Goal: Task Accomplishment & Management: Complete application form

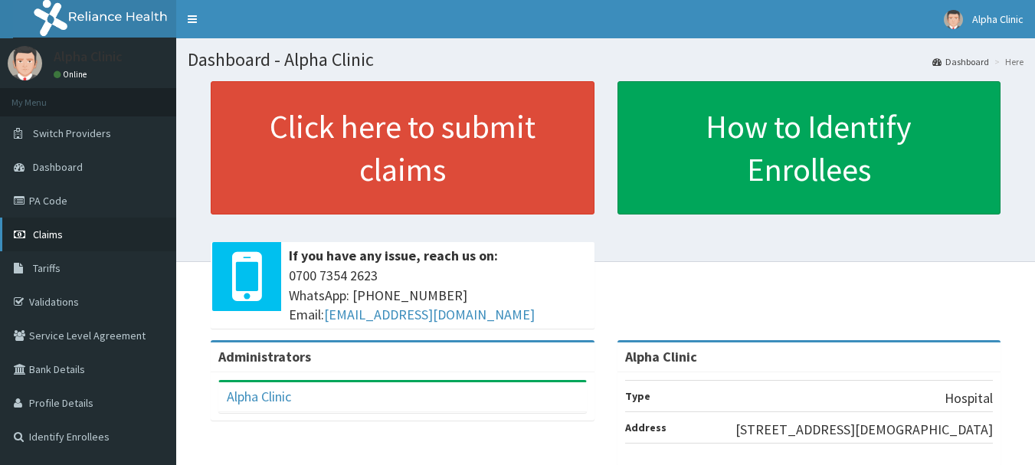
click at [75, 232] on link "Claims" at bounding box center [88, 234] width 176 height 34
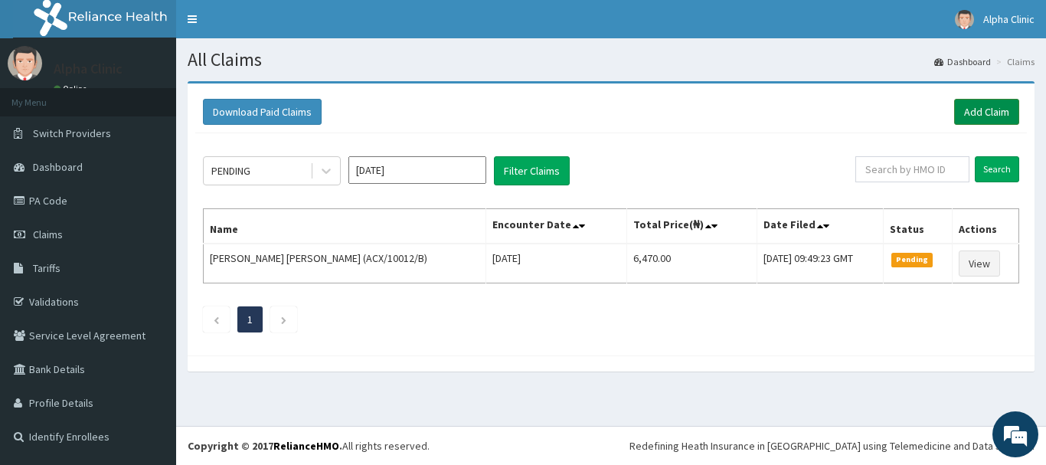
click at [980, 101] on link "Add Claim" at bounding box center [986, 112] width 65 height 26
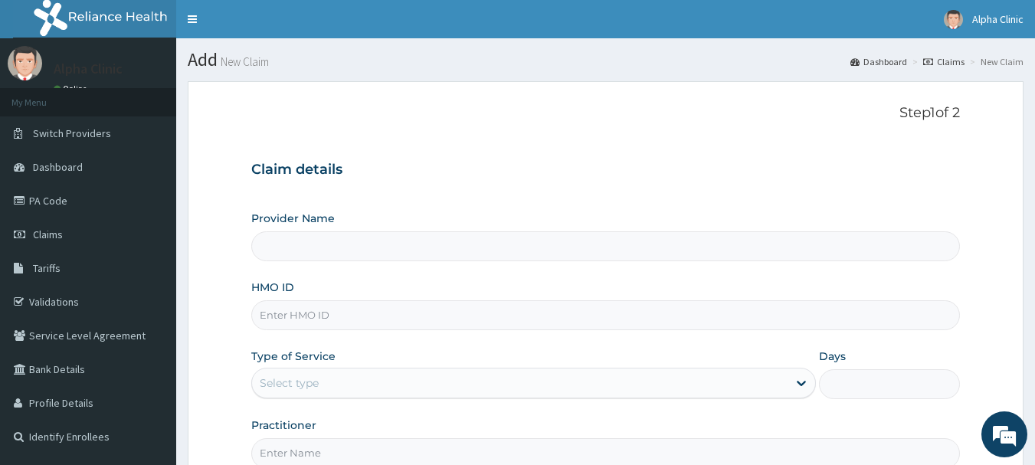
type input "Alpha Clinic"
click at [317, 315] on input "HMO ID" at bounding box center [605, 315] width 709 height 30
type input "ACX/10012/D"
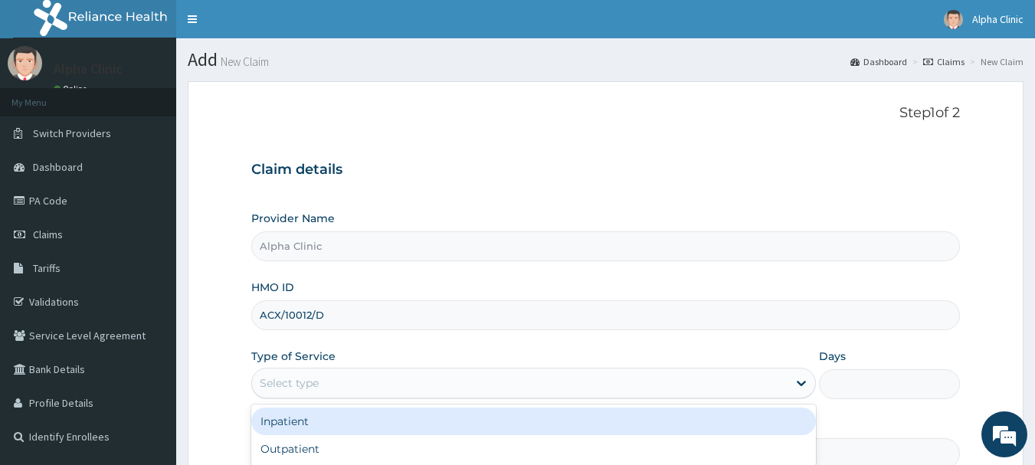
click at [335, 375] on div "Select type" at bounding box center [519, 383] width 535 height 25
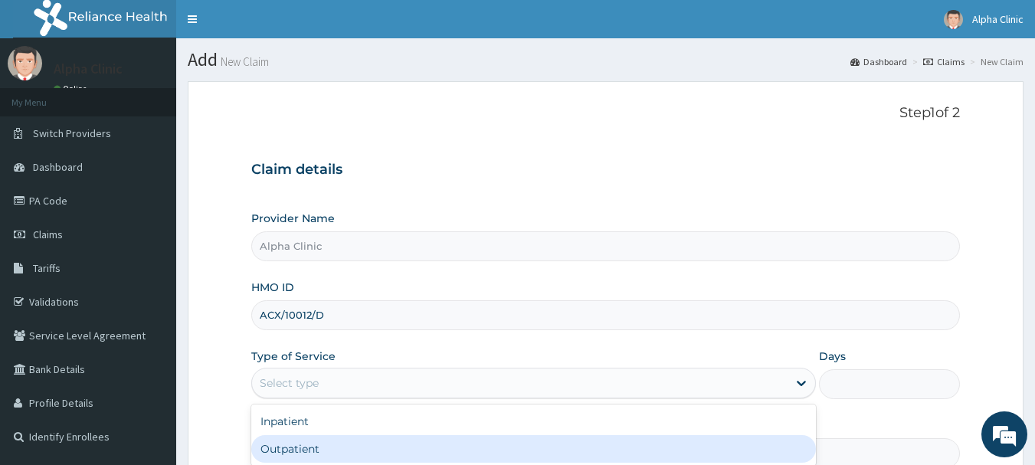
click at [326, 444] on div "Outpatient" at bounding box center [533, 449] width 564 height 28
type input "1"
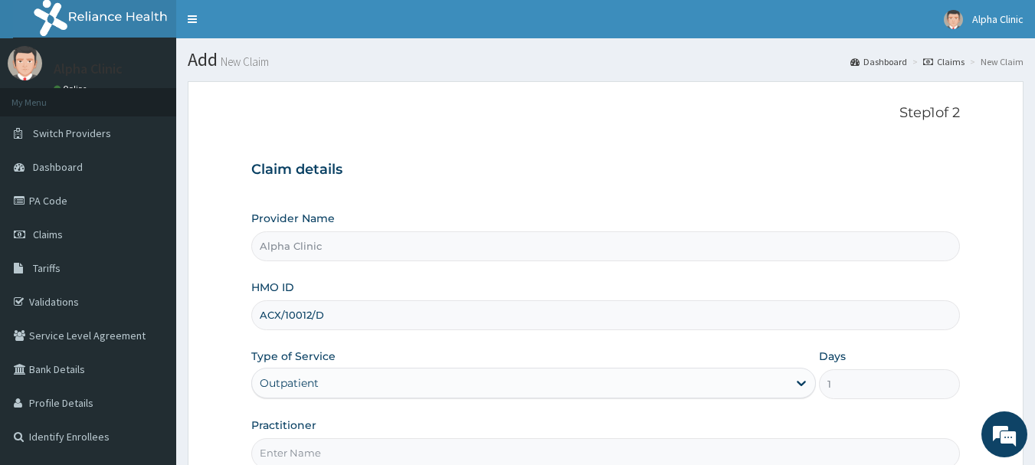
click at [335, 447] on input "Practitioner" at bounding box center [605, 453] width 709 height 30
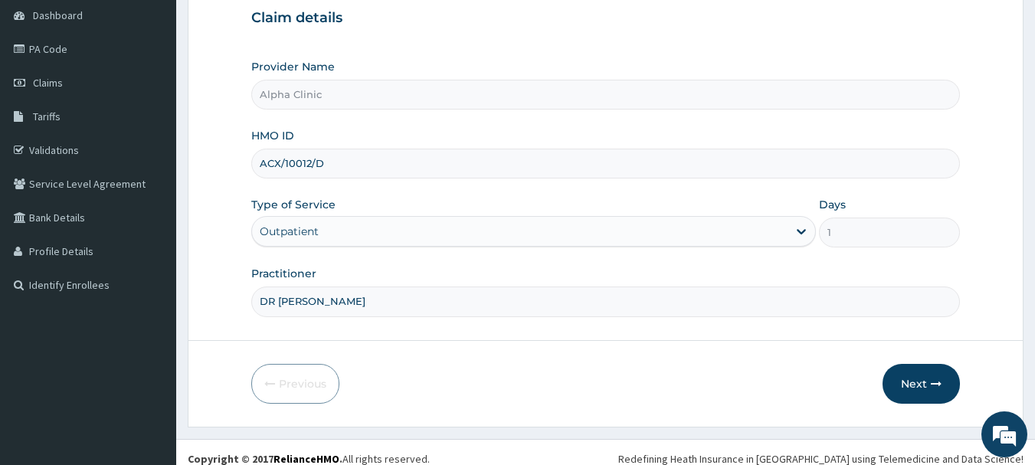
scroll to position [165, 0]
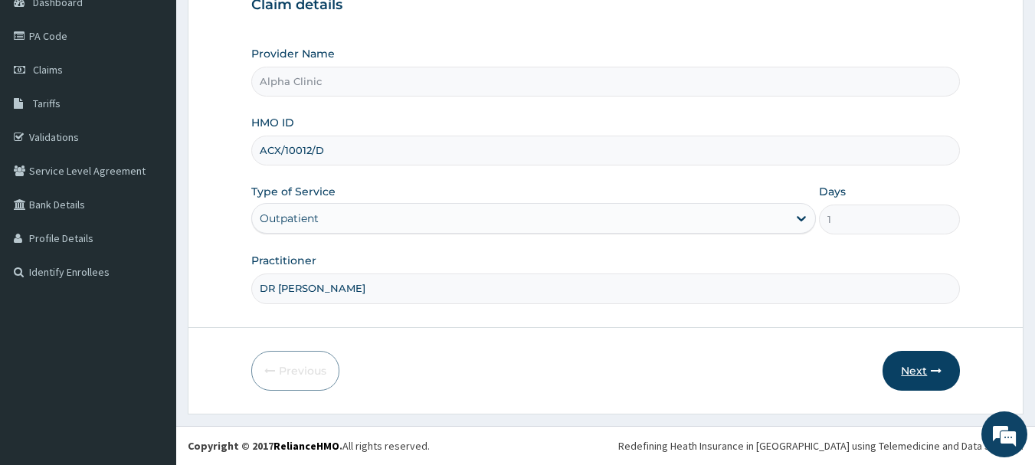
type input "DR [PERSON_NAME]"
click at [924, 367] on button "Next" at bounding box center [920, 371] width 77 height 40
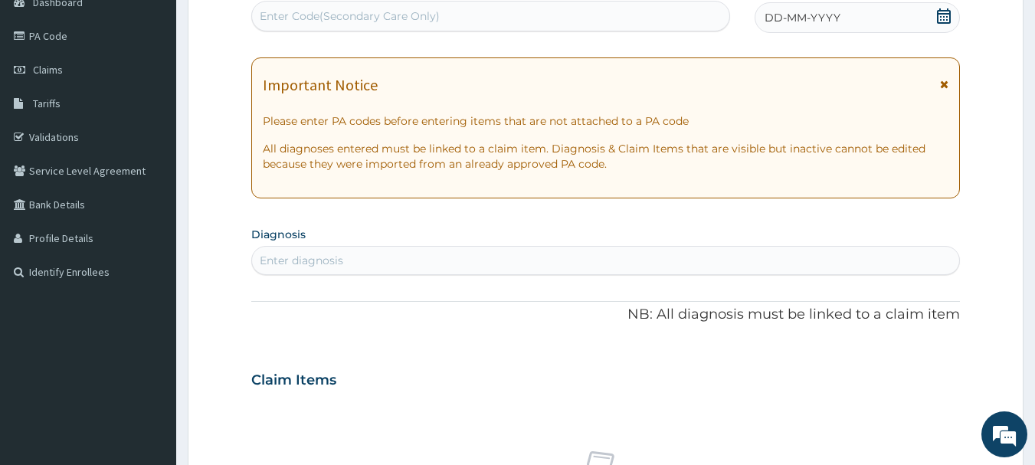
click at [945, 19] on icon at bounding box center [943, 15] width 15 height 15
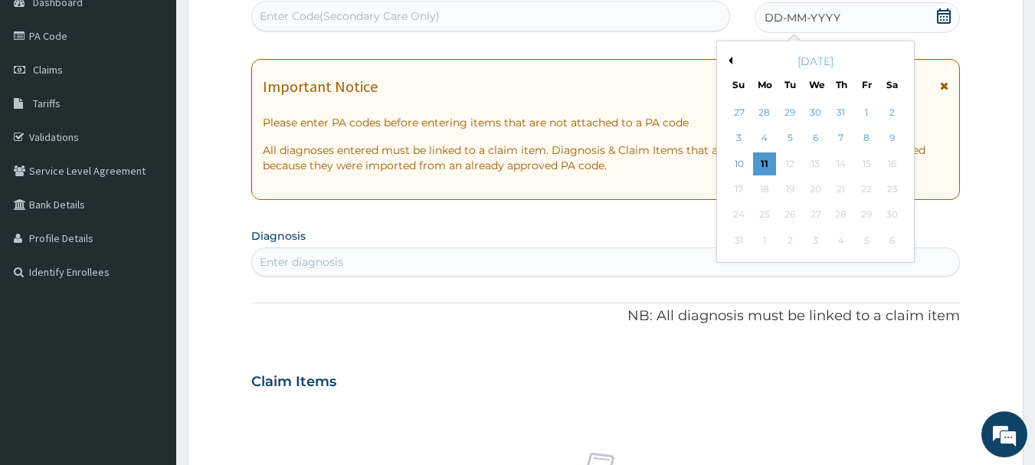
drag, startPoint x: 865, startPoint y: 139, endPoint x: 628, endPoint y: 251, distance: 261.7
click at [628, 251] on div "PA Code / Prescription Code Enter Code(Secondary Care Only) Encounter Date DD-M…" at bounding box center [605, 379] width 709 height 794
click at [865, 136] on div "8" at bounding box center [866, 138] width 23 height 23
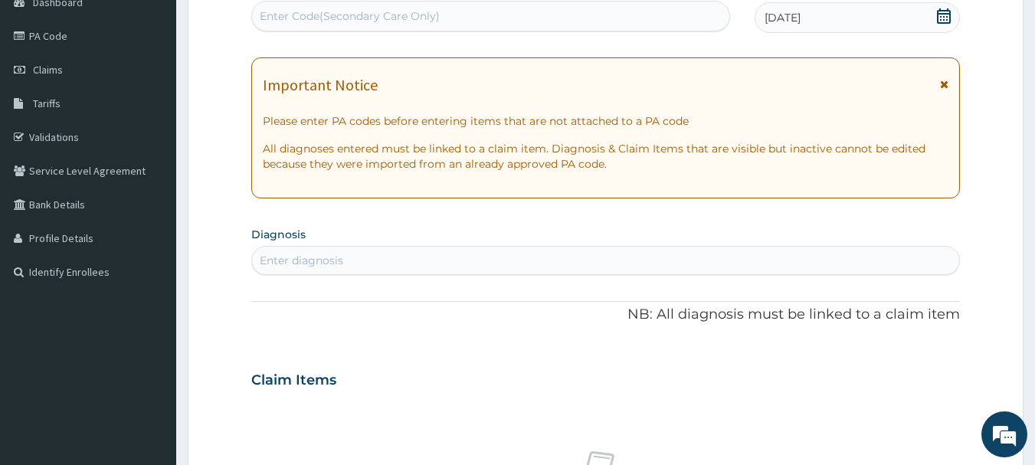
click at [553, 257] on div "Enter diagnosis" at bounding box center [606, 260] width 708 height 25
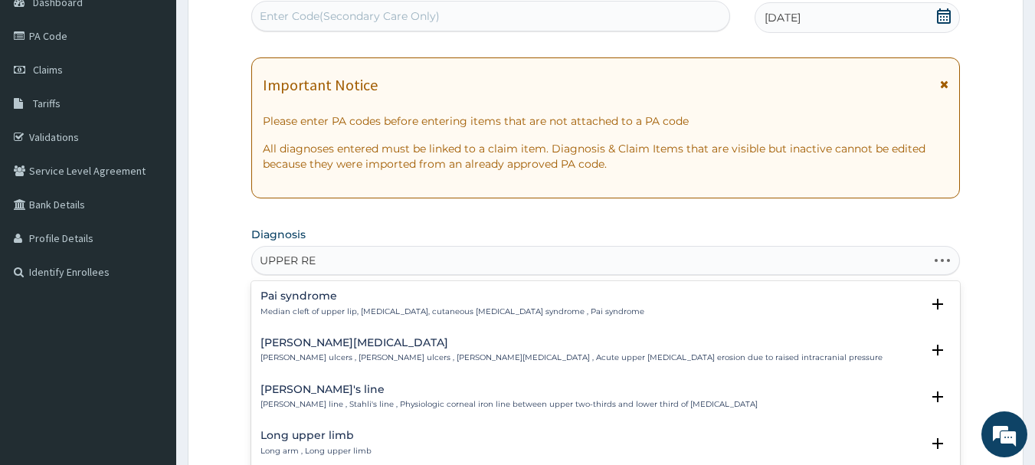
type input "UPPER RES"
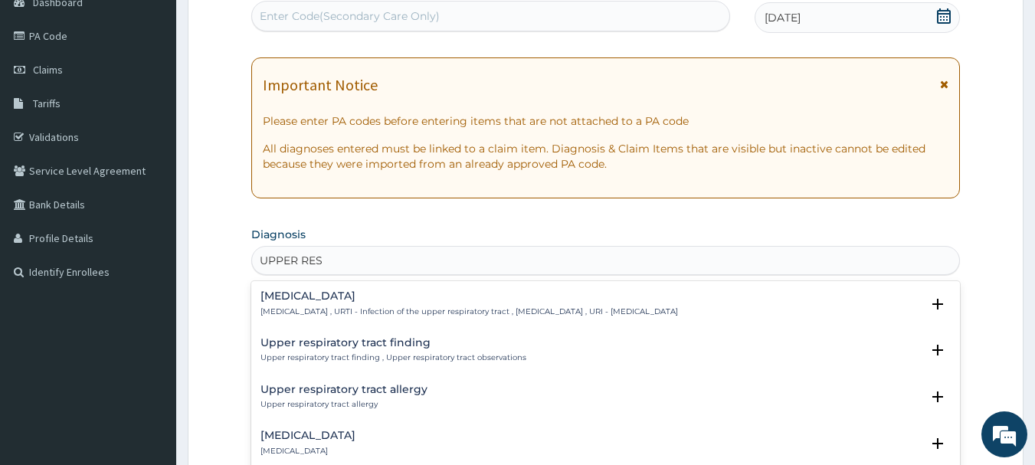
click at [546, 306] on p "Upper respiratory infection , URTI - Infection of the upper respiratory tract ,…" at bounding box center [468, 311] width 417 height 11
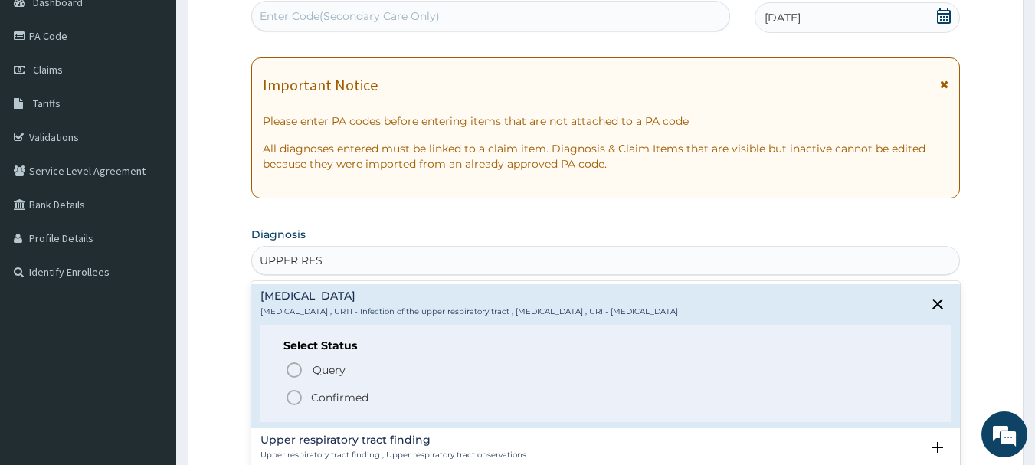
click at [385, 396] on span "Confirmed" at bounding box center [606, 397] width 643 height 18
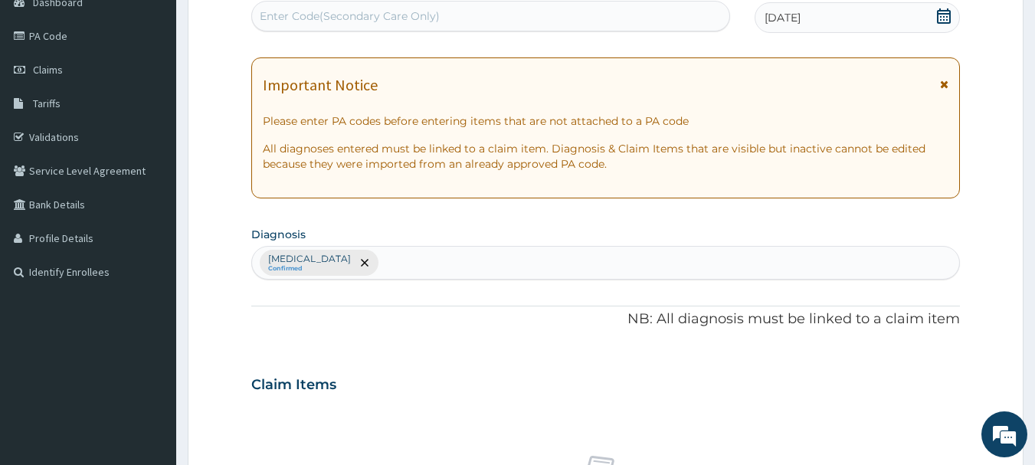
click at [385, 396] on div "Claim Items" at bounding box center [605, 381] width 709 height 40
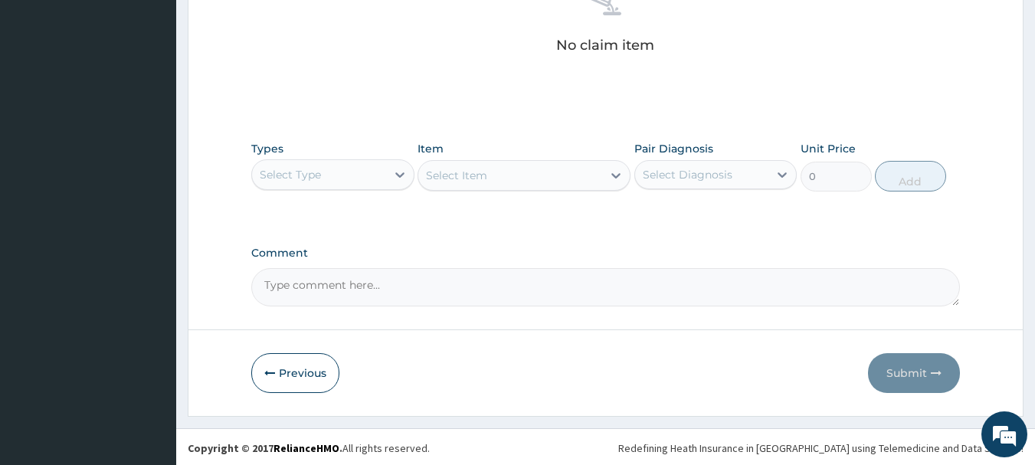
scroll to position [639, 0]
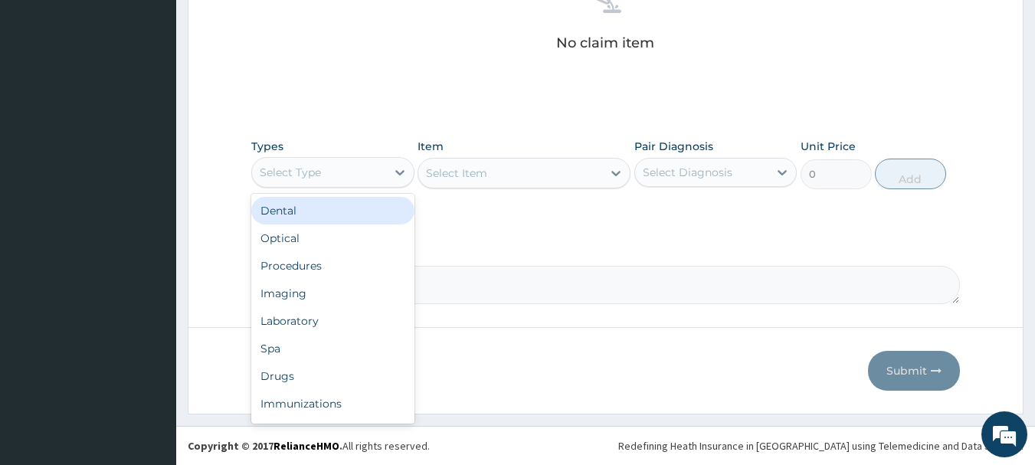
click at [348, 170] on div "Select Type" at bounding box center [319, 172] width 134 height 25
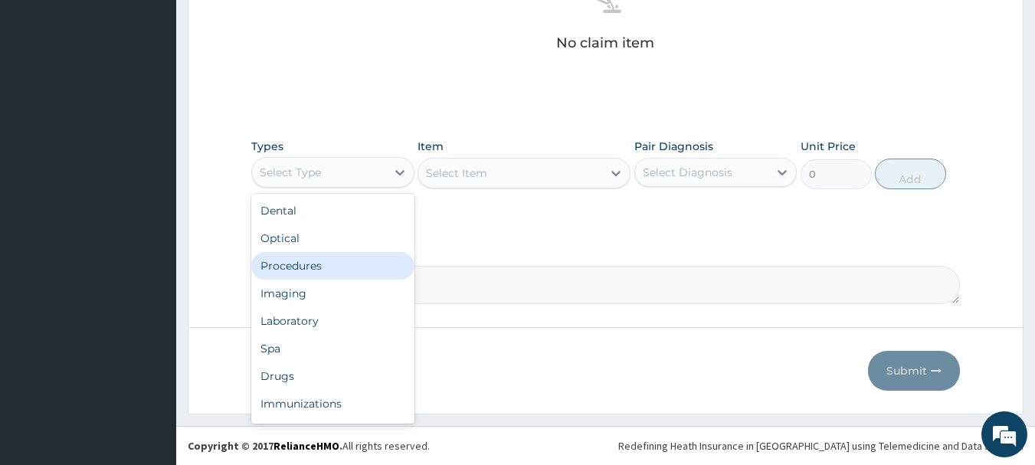
click at [310, 273] on div "Procedures" at bounding box center [332, 266] width 163 height 28
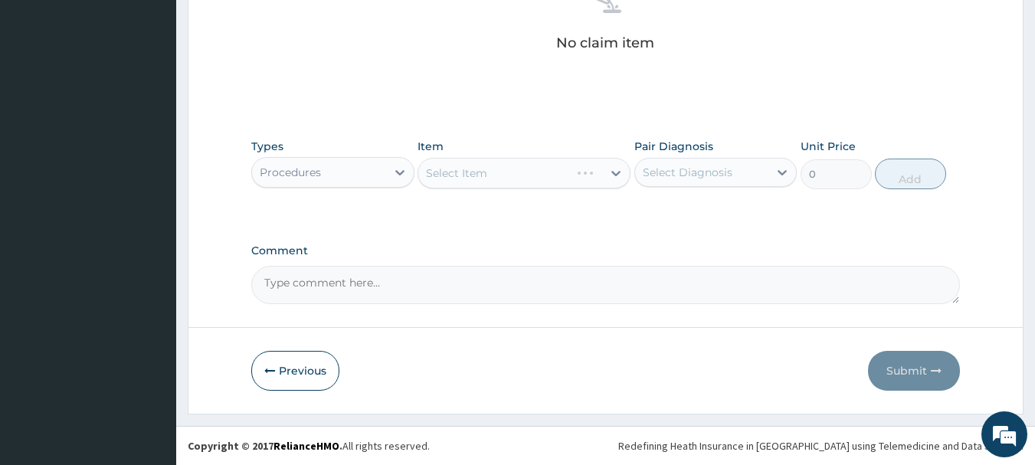
click at [495, 167] on div "Select Item" at bounding box center [523, 173] width 213 height 31
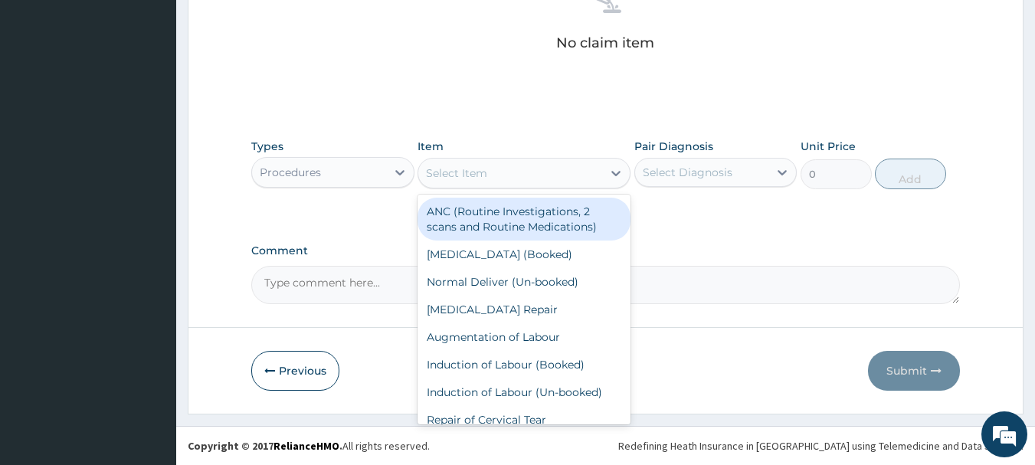
click at [493, 174] on div "Select Item" at bounding box center [510, 173] width 184 height 25
type input "CO"
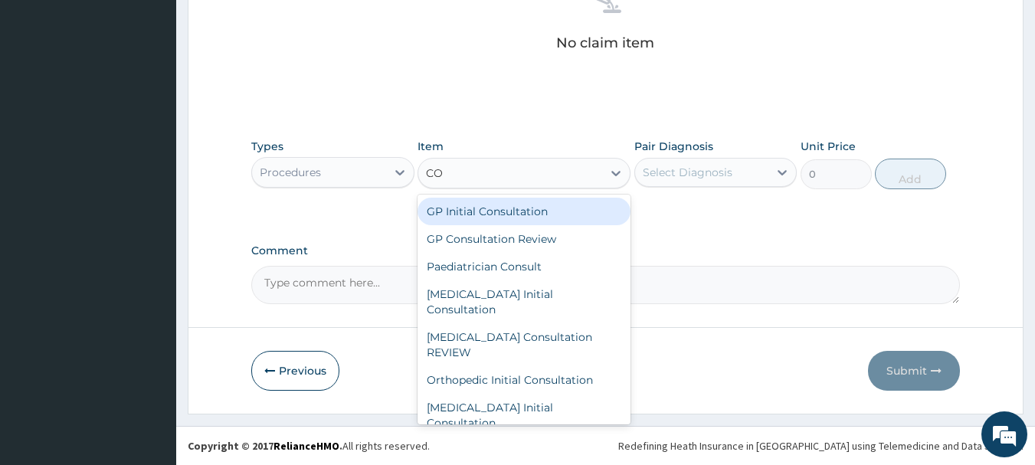
click at [473, 211] on div "GP Initial Consultation" at bounding box center [523, 212] width 213 height 28
type input "2500"
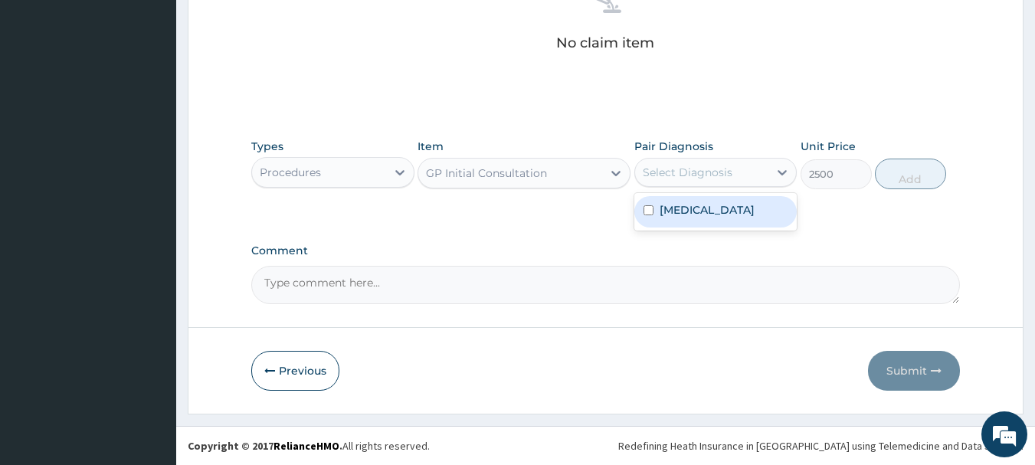
click at [698, 172] on div "Select Diagnosis" at bounding box center [687, 172] width 90 height 15
click at [690, 217] on label "Upper respiratory infection" at bounding box center [706, 209] width 95 height 15
checkbox input "true"
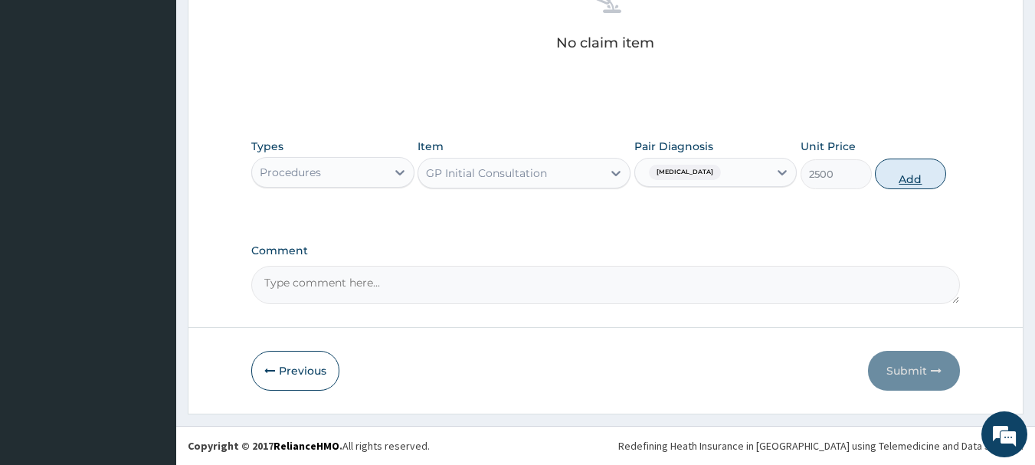
click at [905, 175] on button "Add" at bounding box center [910, 174] width 71 height 31
type input "0"
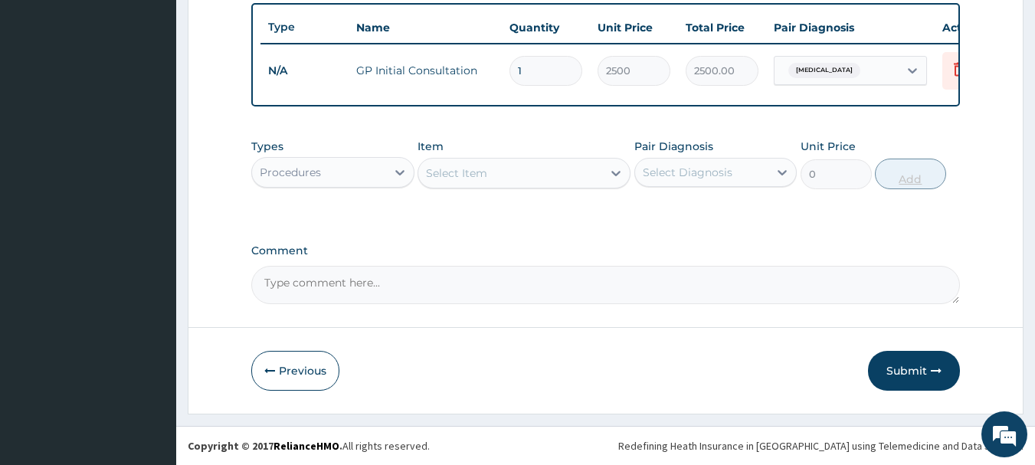
scroll to position [578, 0]
click at [333, 176] on div "Procedures" at bounding box center [319, 172] width 134 height 25
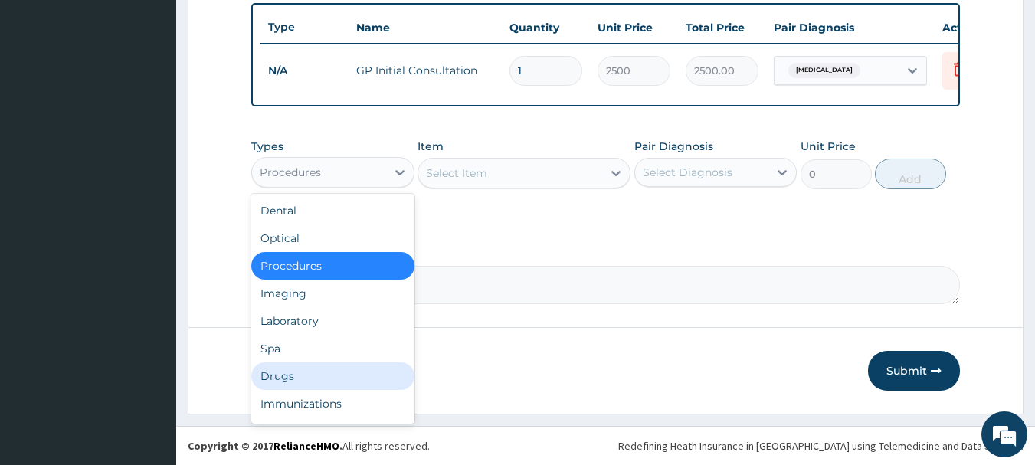
click at [294, 376] on div "Drugs" at bounding box center [332, 376] width 163 height 28
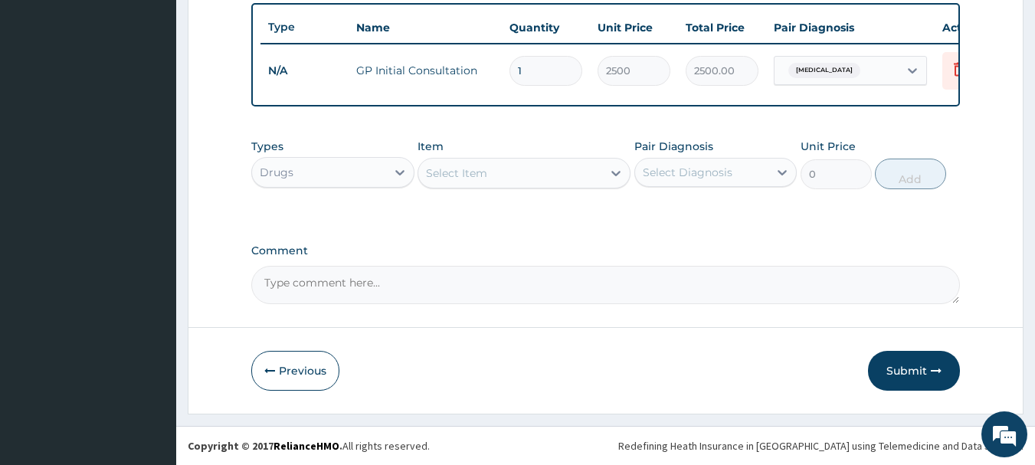
click at [461, 179] on div "Select Item" at bounding box center [456, 172] width 61 height 15
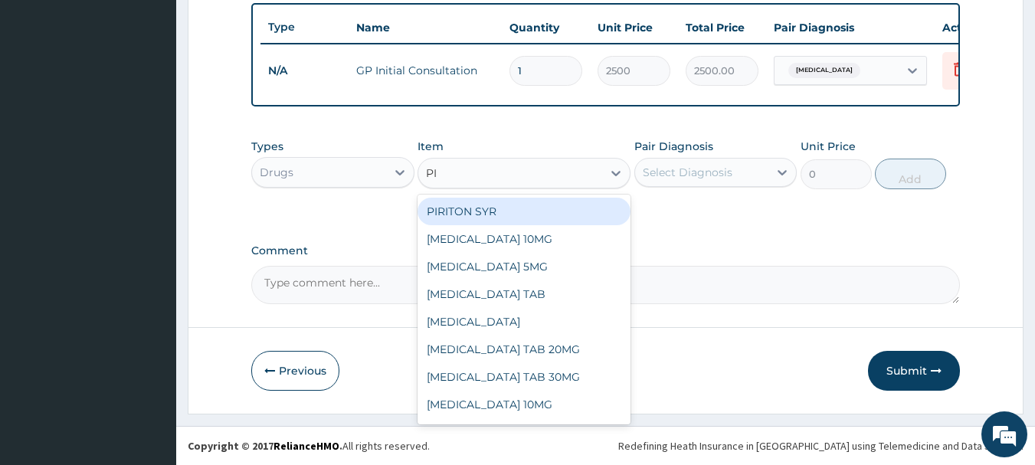
type input "PIR"
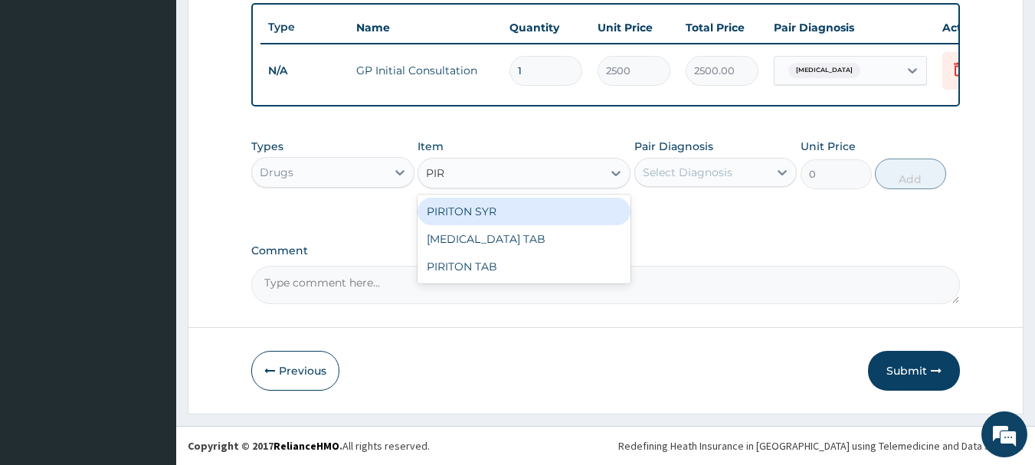
click at [460, 212] on div "PIRITON SYR" at bounding box center [523, 212] width 213 height 28
type input "1500"
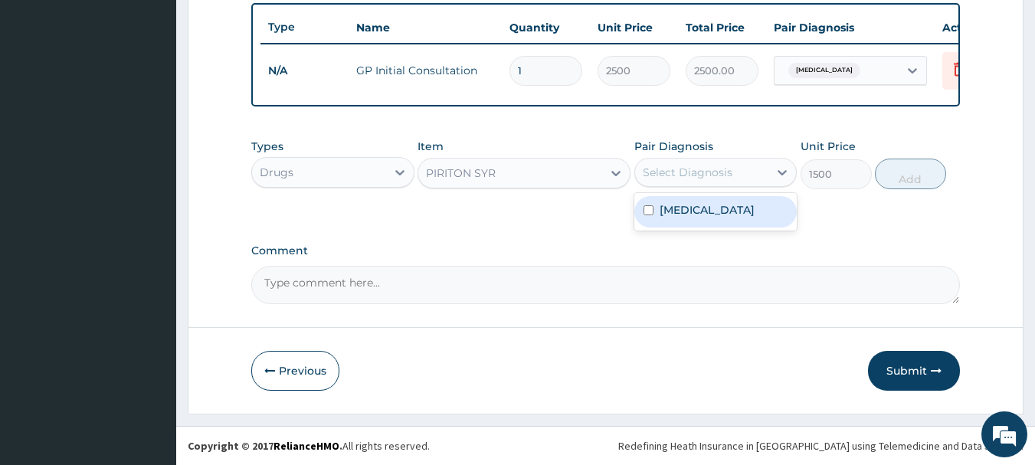
click at [662, 169] on div "Select Diagnosis" at bounding box center [687, 172] width 90 height 15
click at [662, 217] on label "Upper respiratory infection" at bounding box center [706, 209] width 95 height 15
checkbox input "true"
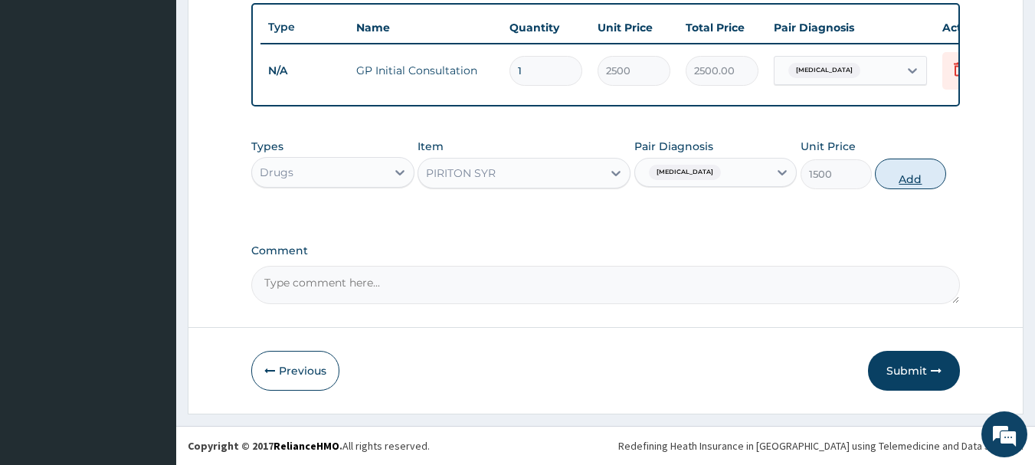
click at [914, 174] on button "Add" at bounding box center [910, 174] width 71 height 31
type input "0"
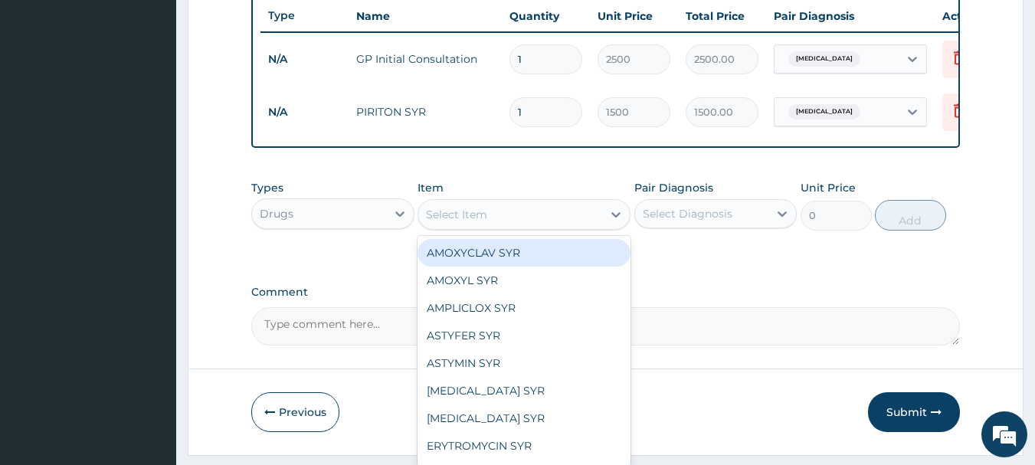
click at [472, 222] on div "Select Item" at bounding box center [456, 214] width 61 height 15
type input "AMO"
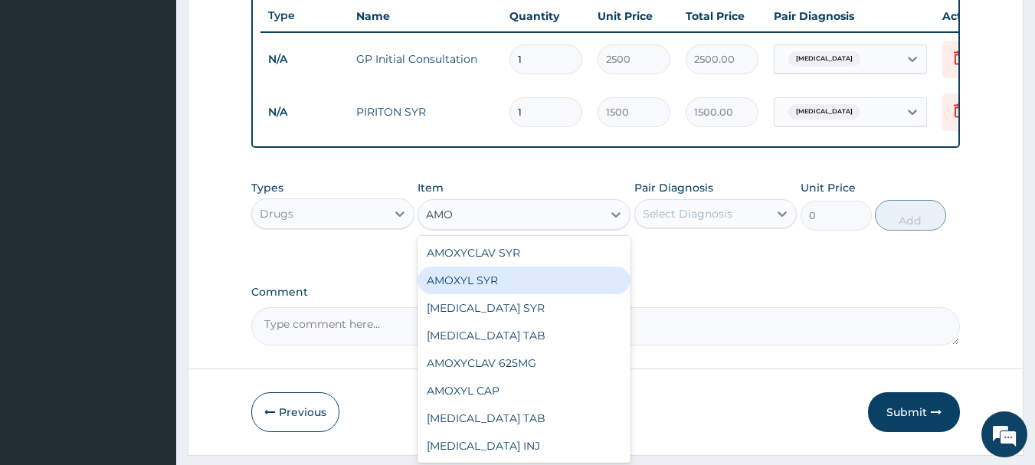
click at [487, 289] on div "AMOXYL SYR" at bounding box center [523, 280] width 213 height 28
type input "1000"
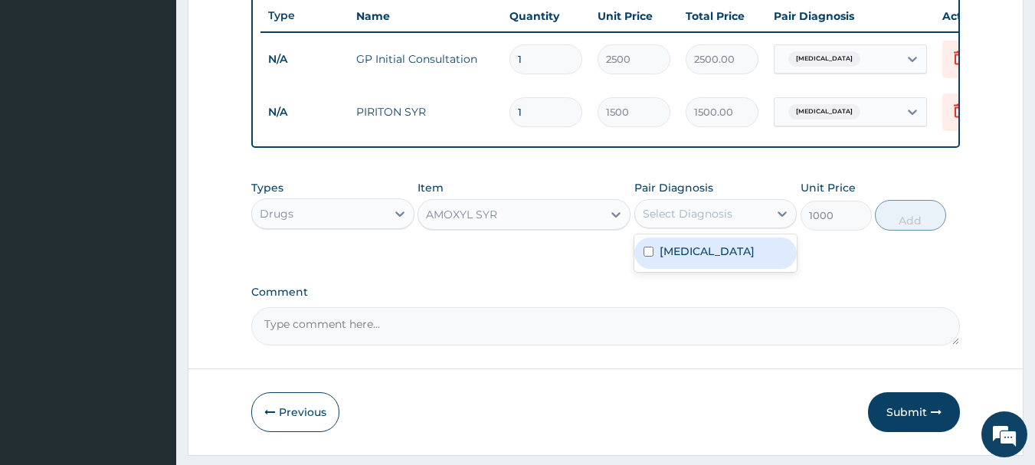
click at [664, 221] on div "Select Diagnosis" at bounding box center [687, 213] width 90 height 15
click at [683, 259] on label "Upper respiratory infection" at bounding box center [706, 251] width 95 height 15
checkbox input "true"
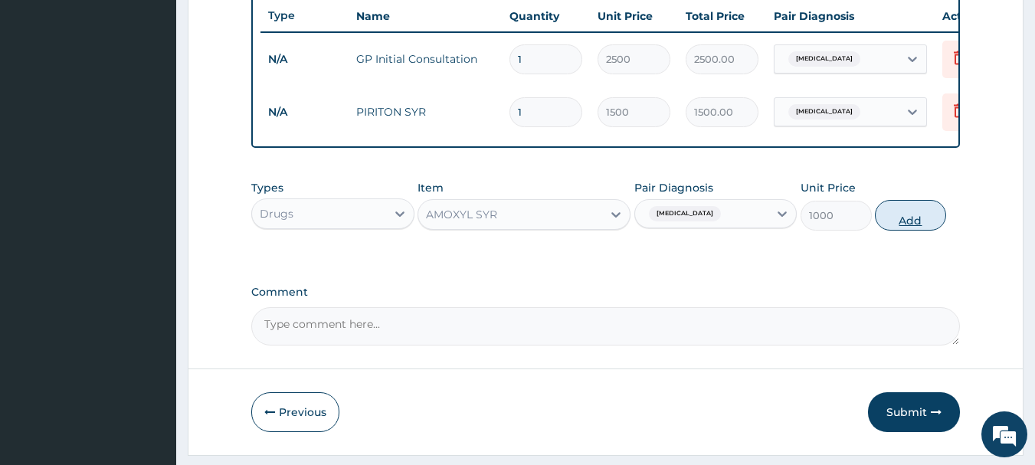
click at [892, 229] on button "Add" at bounding box center [910, 215] width 71 height 31
type input "0"
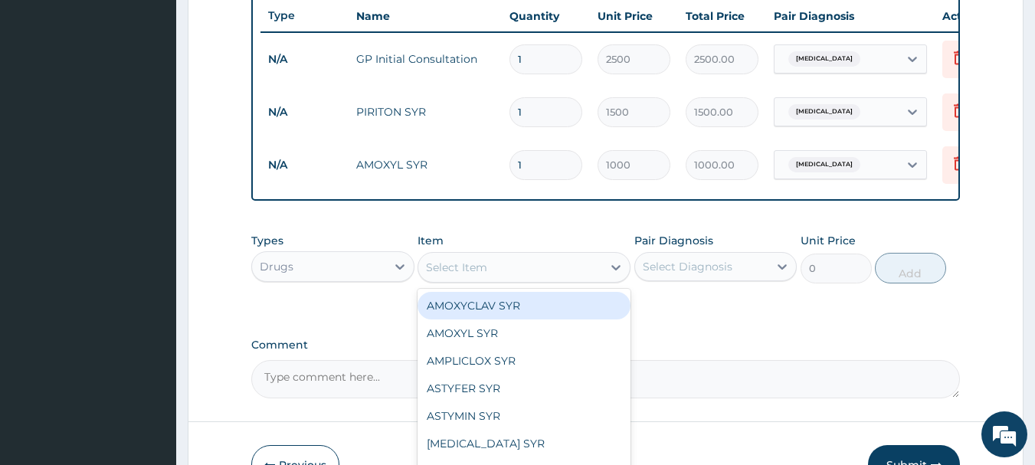
click at [546, 273] on div "Select Item" at bounding box center [510, 267] width 184 height 25
type input "VI"
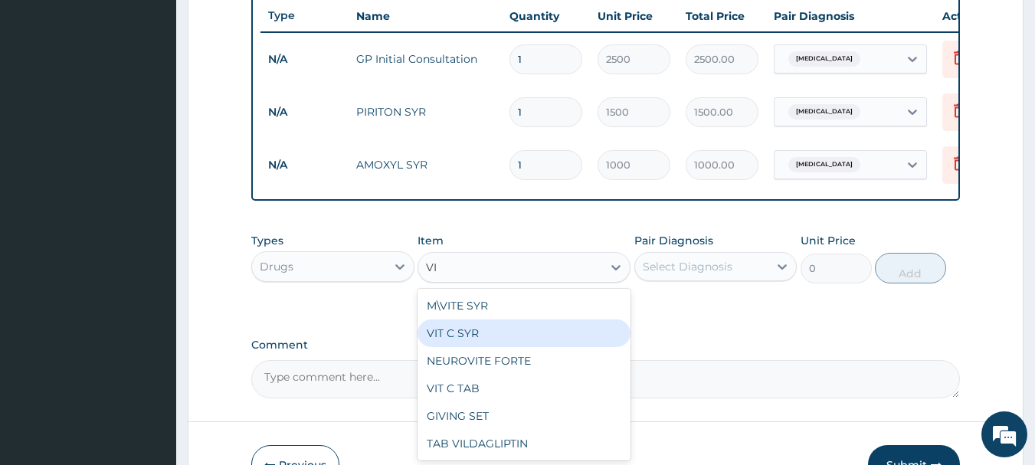
click at [490, 338] on div "VIT C SYR" at bounding box center [523, 333] width 213 height 28
type input "500"
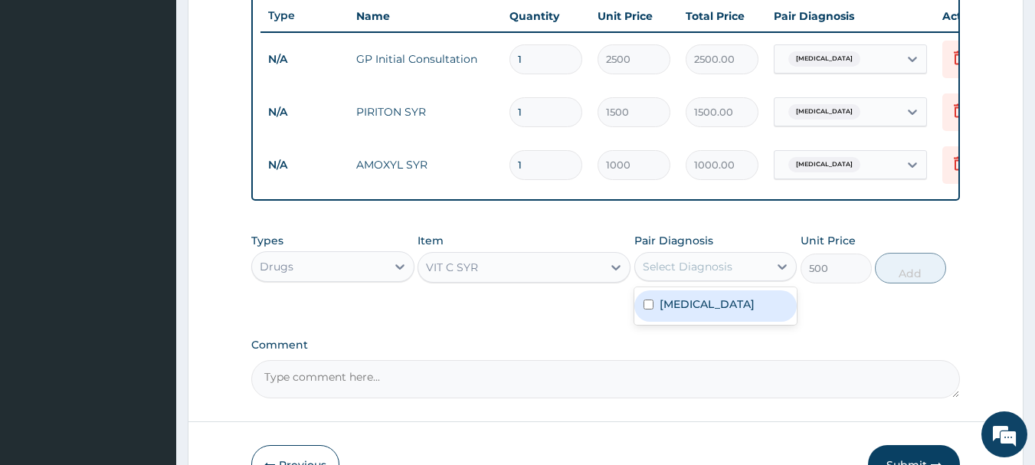
click at [687, 274] on div "Select Diagnosis" at bounding box center [687, 266] width 90 height 15
click at [687, 312] on label "Upper respiratory infection" at bounding box center [706, 303] width 95 height 15
checkbox input "true"
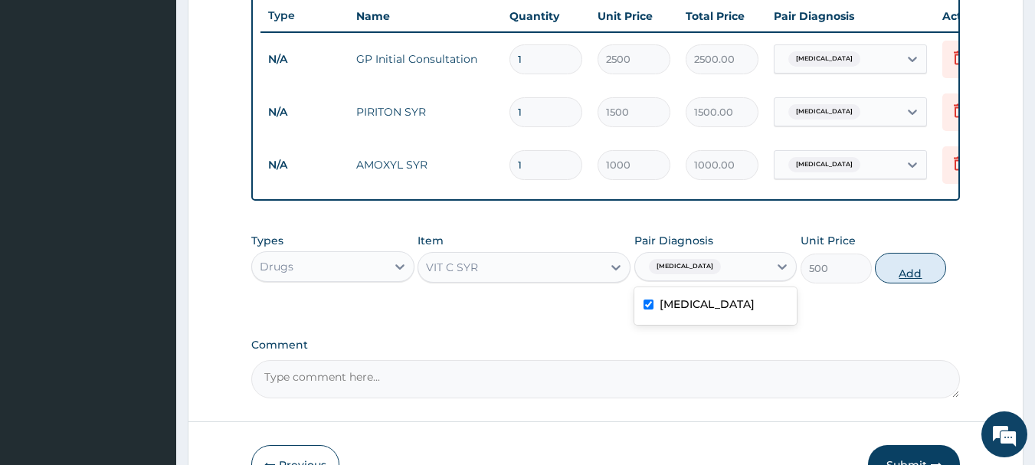
click at [914, 273] on button "Add" at bounding box center [910, 268] width 71 height 31
type input "0"
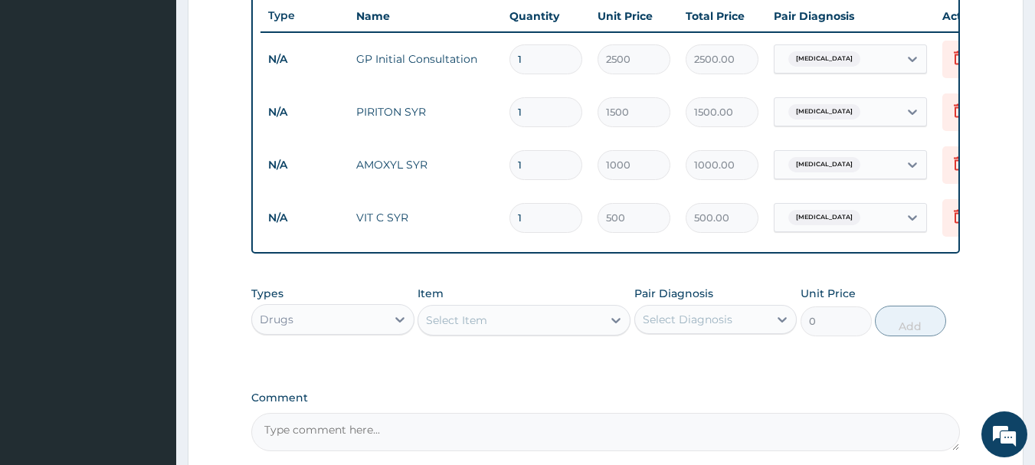
click at [540, 326] on div "Select Item" at bounding box center [510, 320] width 184 height 25
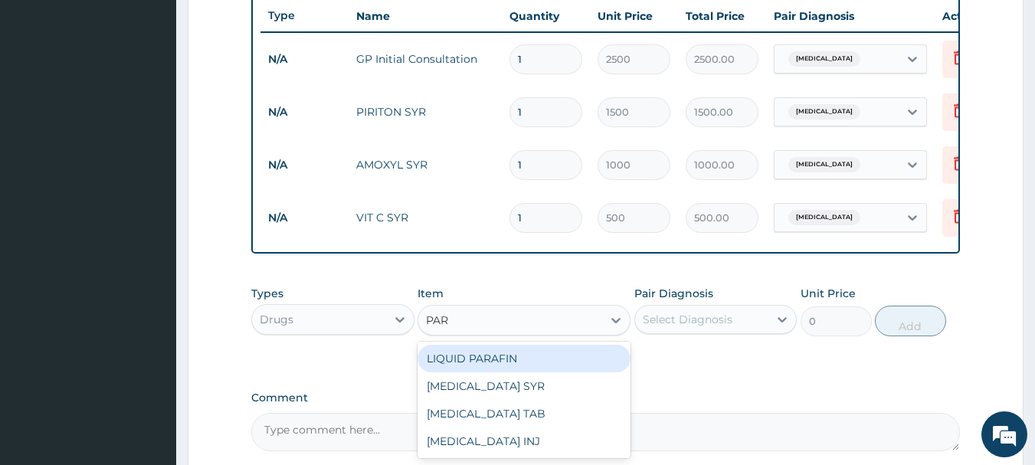
type input "PARA"
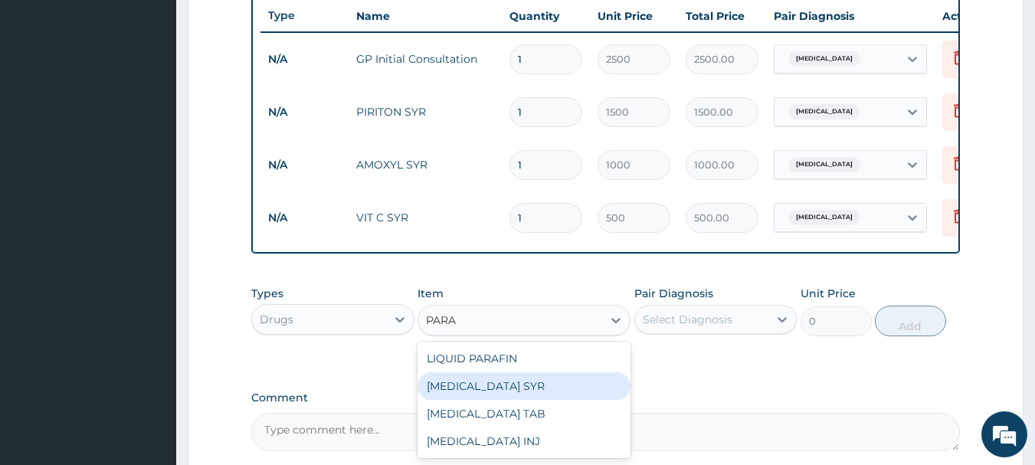
click at [537, 400] on div "[MEDICAL_DATA] SYR" at bounding box center [523, 386] width 213 height 28
type input "500"
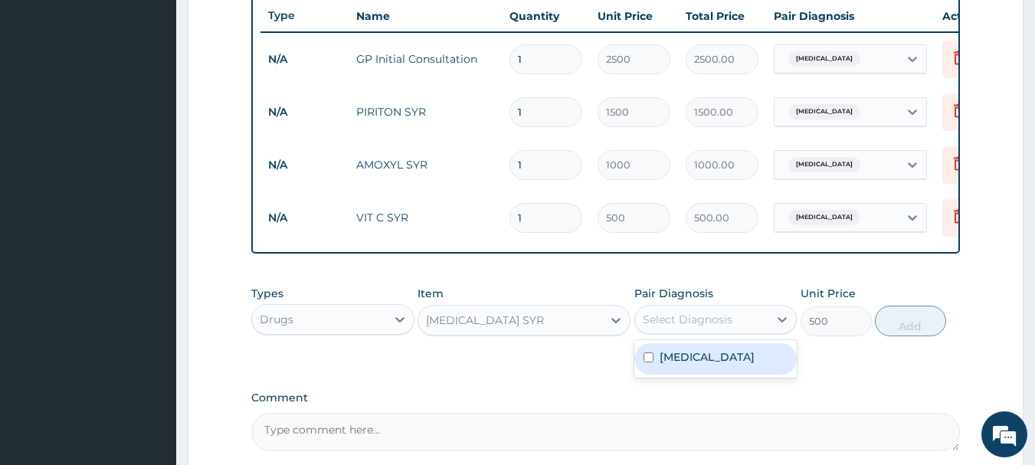
click at [706, 327] on div "Select Diagnosis" at bounding box center [687, 319] width 90 height 15
click at [697, 365] on label "Upper respiratory infection" at bounding box center [706, 356] width 95 height 15
checkbox input "true"
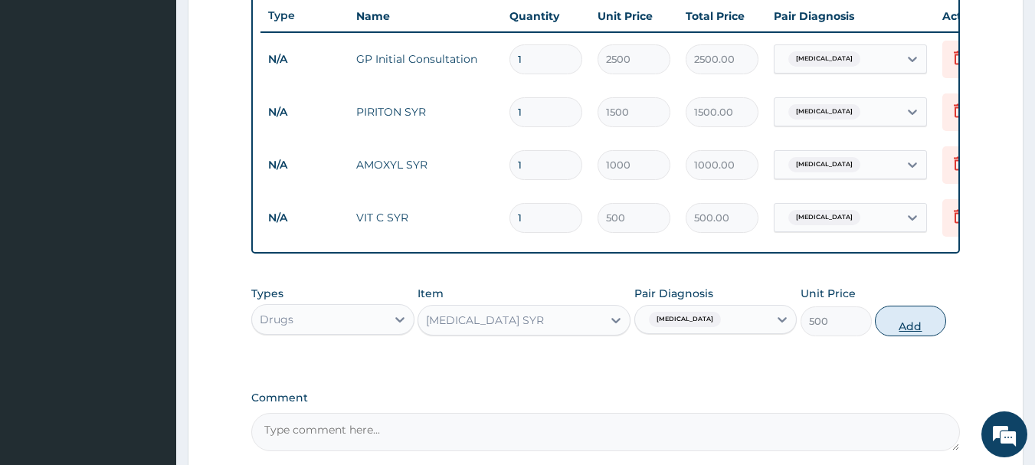
click at [891, 322] on button "Add" at bounding box center [910, 321] width 71 height 31
type input "0"
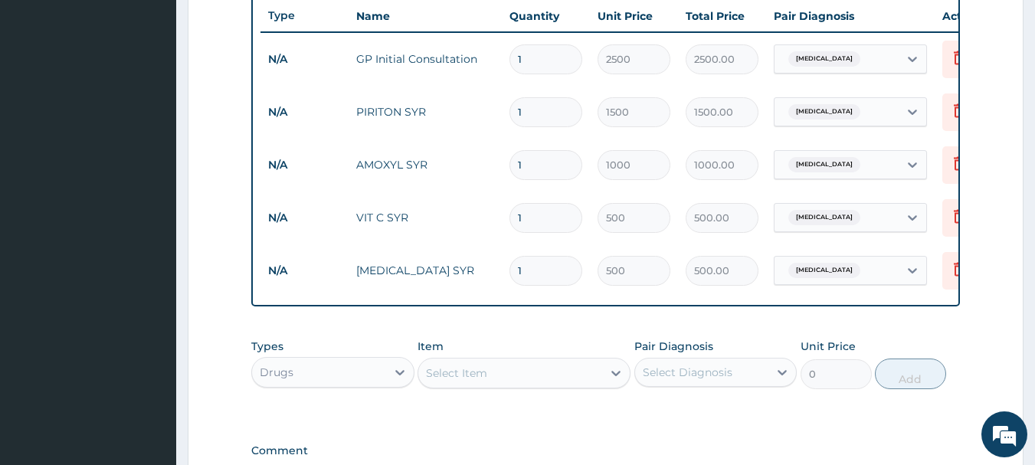
scroll to position [790, 0]
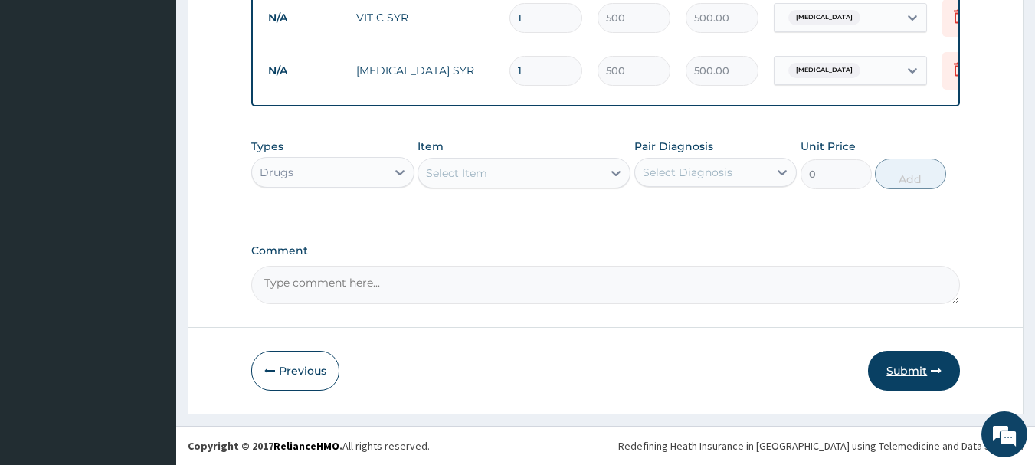
click at [920, 367] on button "Submit" at bounding box center [914, 371] width 92 height 40
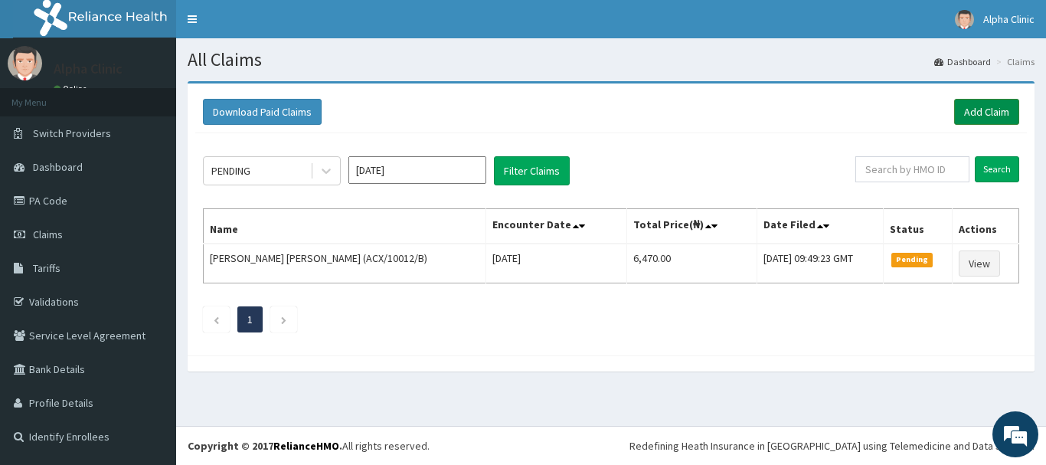
click at [991, 111] on link "Add Claim" at bounding box center [986, 112] width 65 height 26
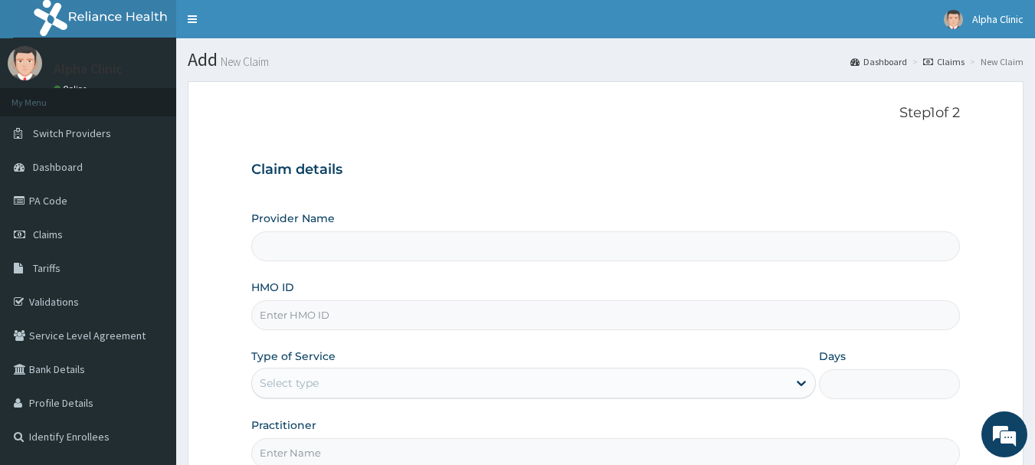
click at [431, 313] on input "HMO ID" at bounding box center [605, 315] width 709 height 30
type input "Alpha Clinic"
type input "GTC/10209/D"
click at [388, 379] on div "Select type" at bounding box center [519, 383] width 535 height 25
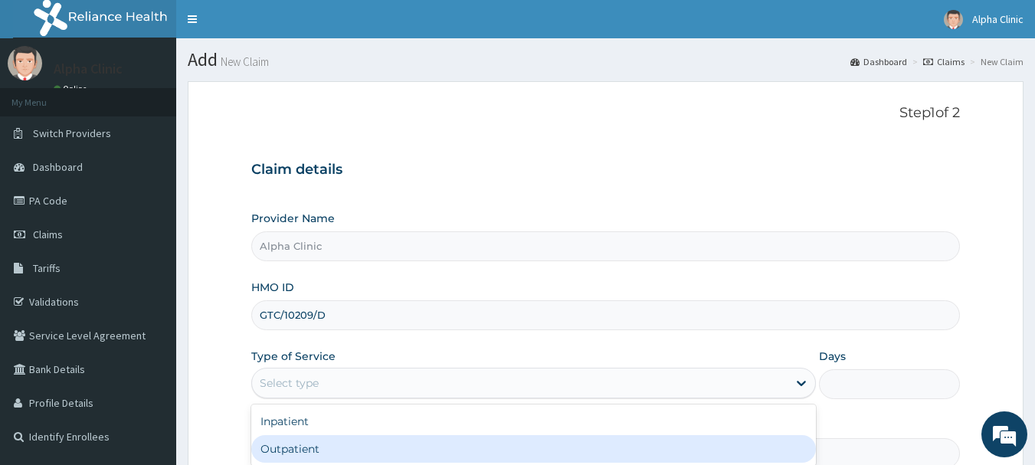
click at [391, 452] on div "Outpatient" at bounding box center [533, 449] width 564 height 28
type input "1"
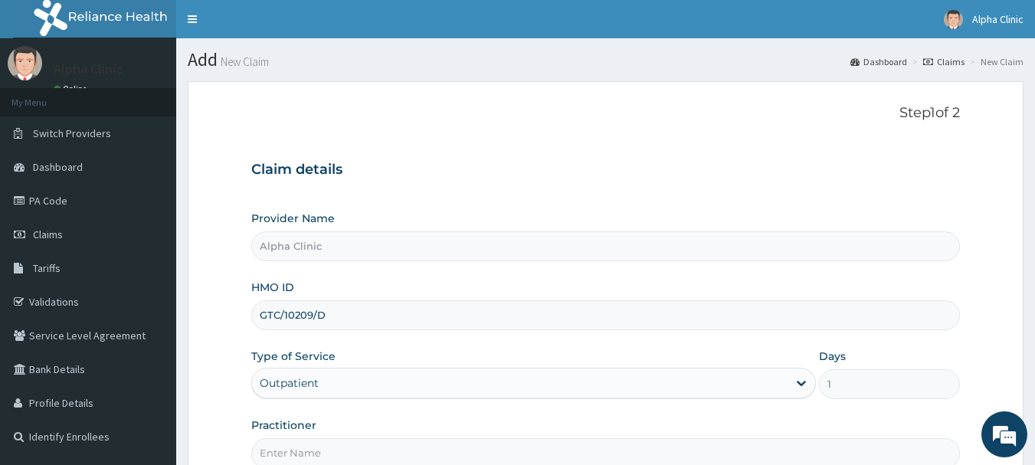
click at [391, 452] on input "Practitioner" at bounding box center [605, 453] width 709 height 30
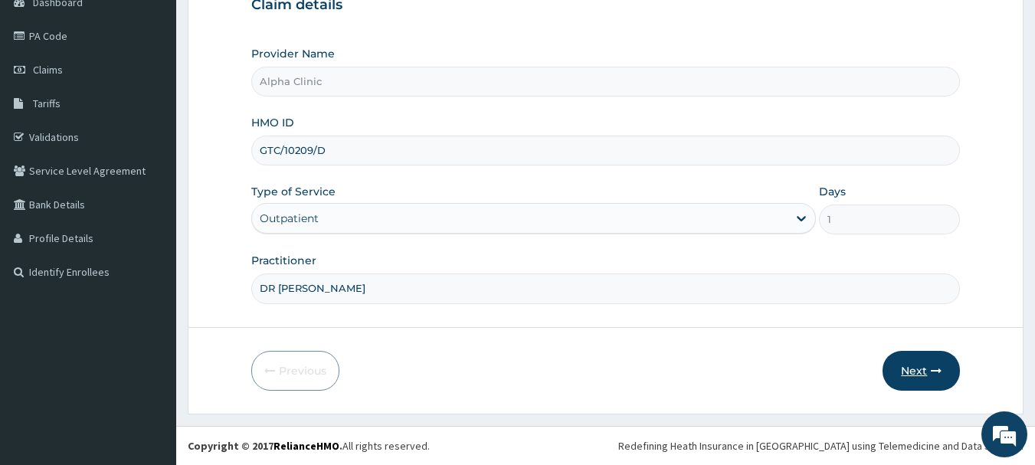
type input "DR [PERSON_NAME]"
click at [914, 365] on button "Next" at bounding box center [920, 371] width 77 height 40
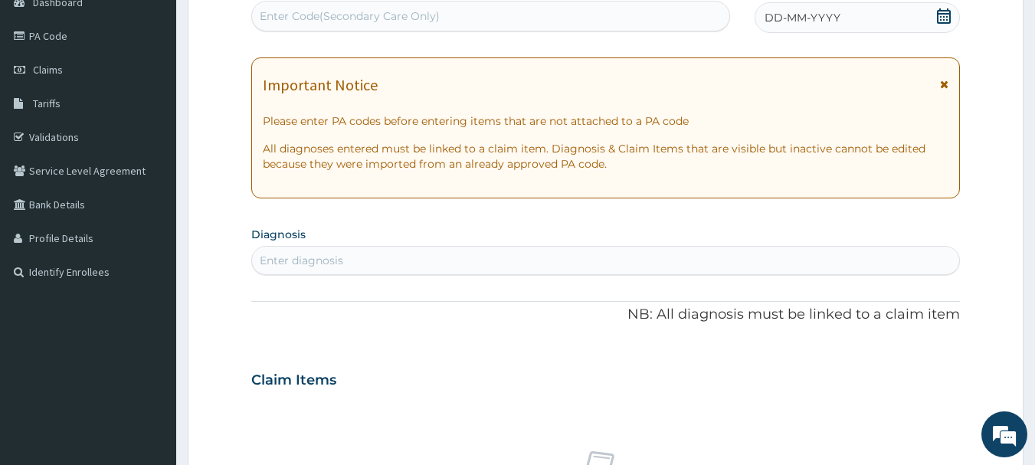
click at [943, 18] on icon at bounding box center [943, 15] width 15 height 15
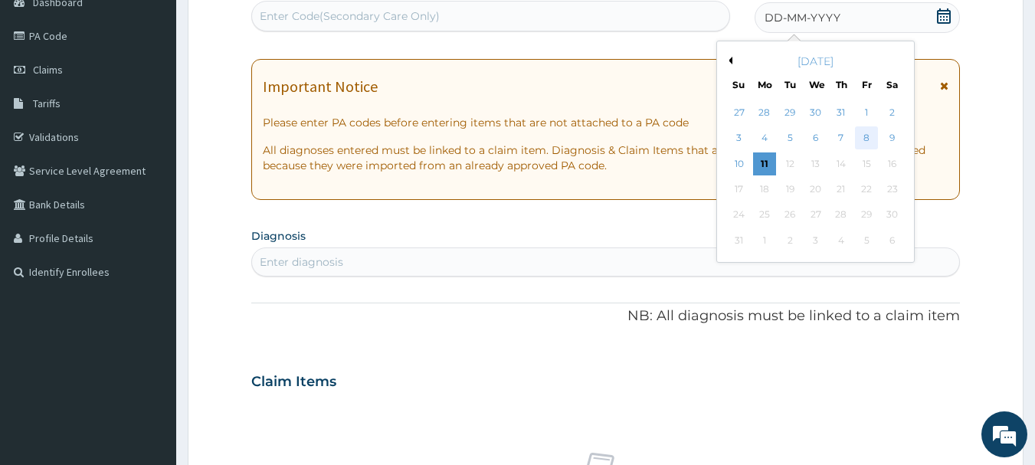
click at [862, 134] on div "8" at bounding box center [866, 138] width 23 height 23
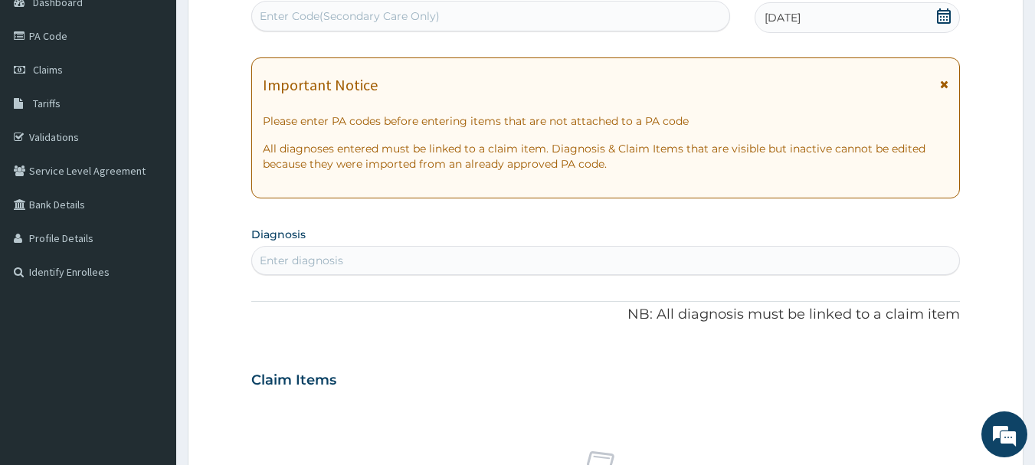
click at [508, 254] on div "Enter diagnosis" at bounding box center [606, 260] width 708 height 25
type input "MALAR"
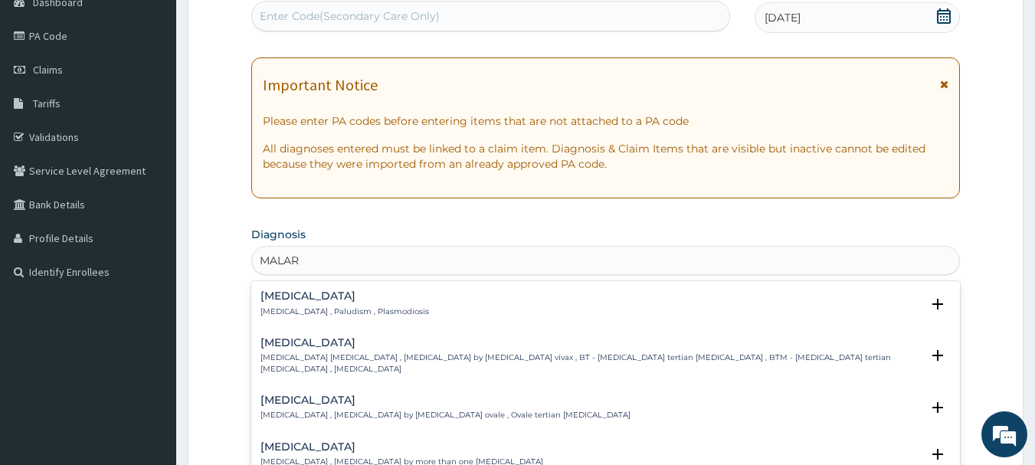
click at [495, 303] on div "Malaria Malaria , Paludism , Plasmodiosis" at bounding box center [605, 303] width 691 height 27
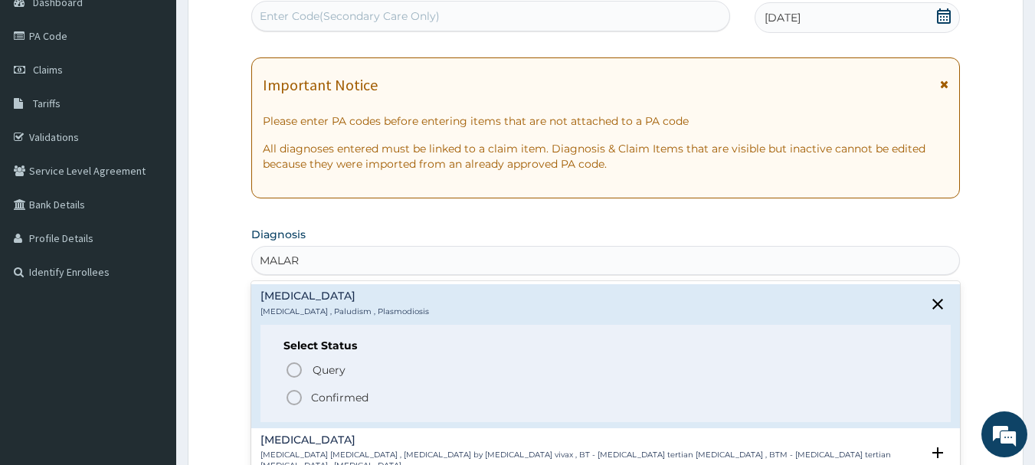
click at [436, 392] on span "Confirmed" at bounding box center [606, 397] width 643 height 18
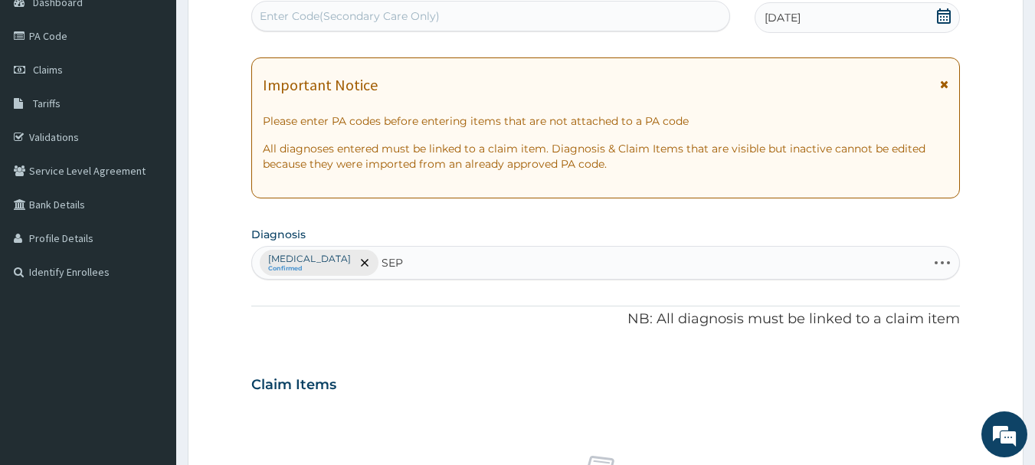
type input "SEPS"
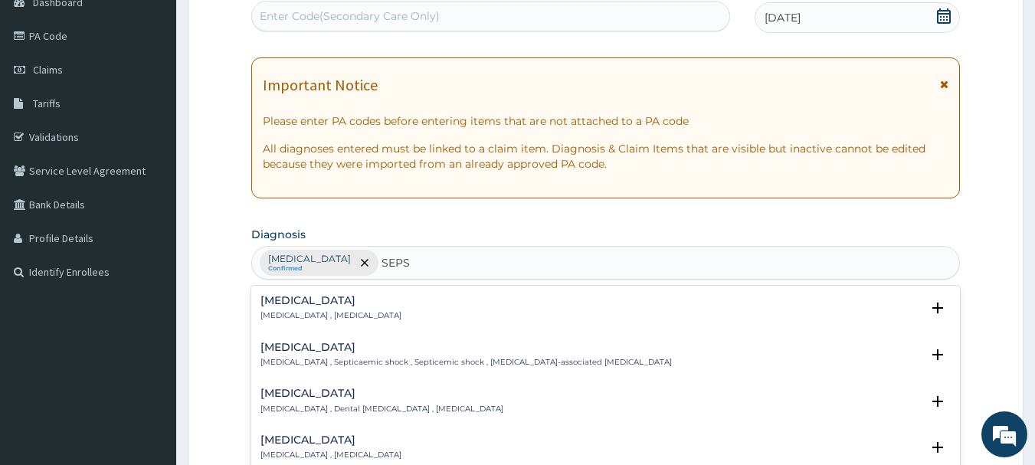
click at [433, 299] on div "Sepsis Systemic infection , Sepsis" at bounding box center [605, 308] width 691 height 27
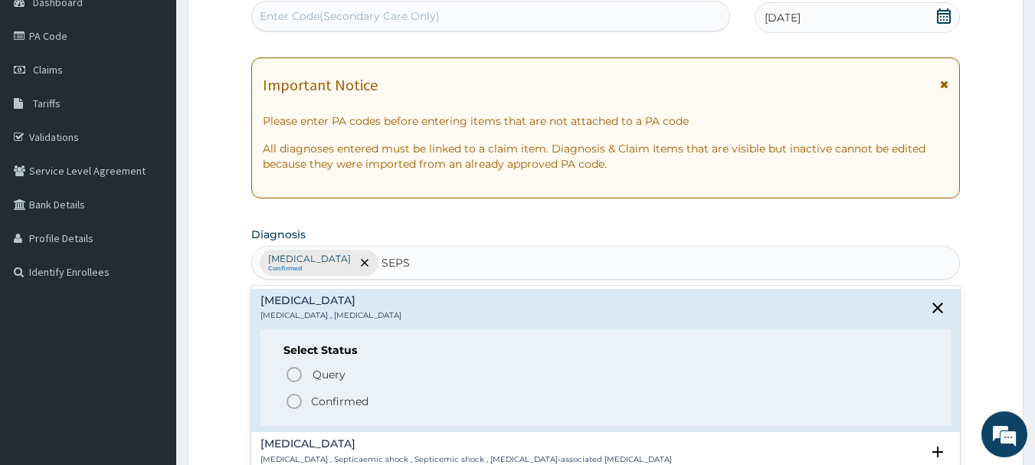
click at [364, 395] on p "Confirmed" at bounding box center [339, 401] width 57 height 15
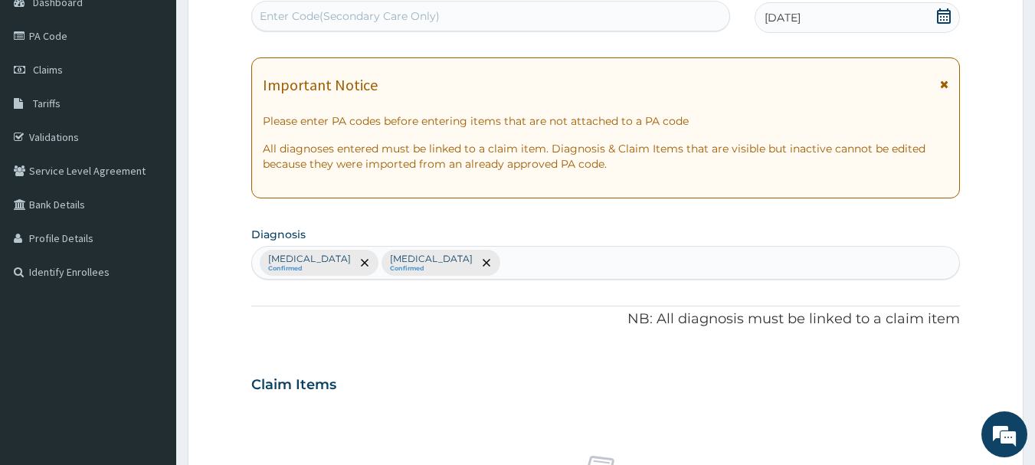
click at [415, 384] on div "Claim Items" at bounding box center [605, 381] width 709 height 40
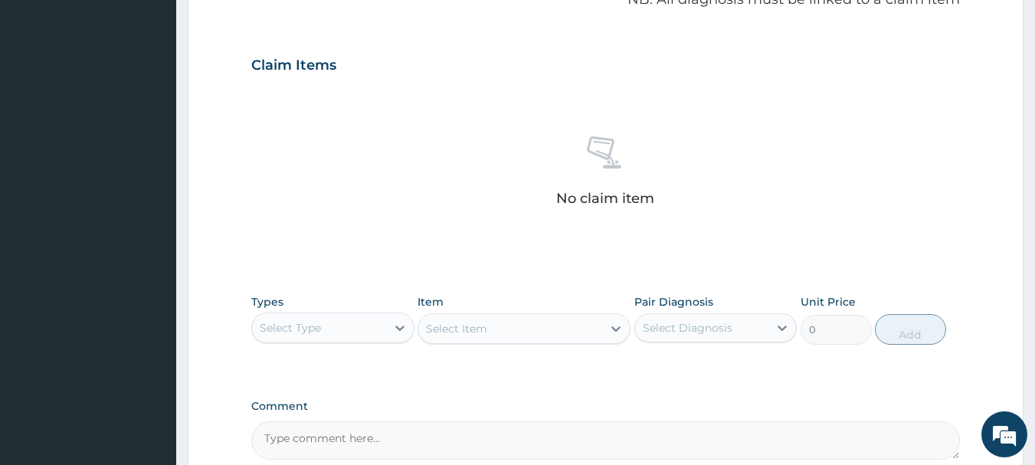
scroll to position [532, 0]
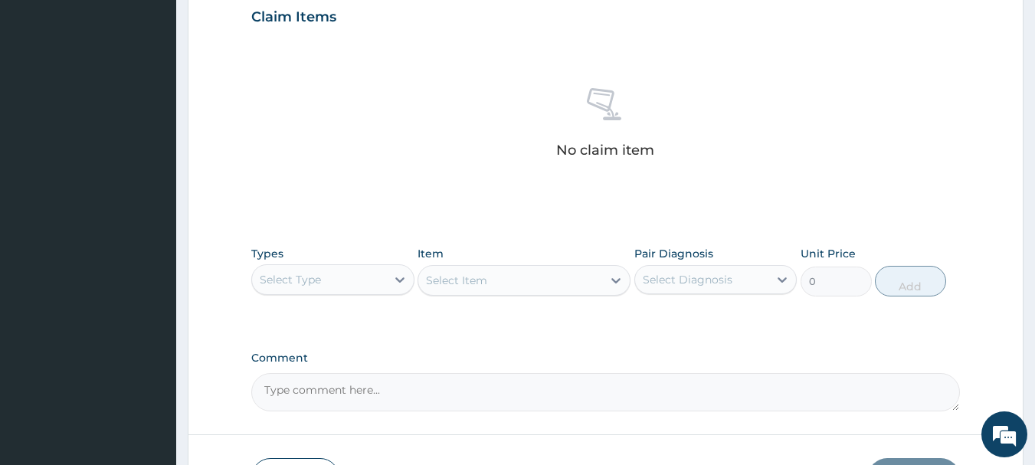
click at [332, 283] on div "Select Type" at bounding box center [319, 279] width 134 height 25
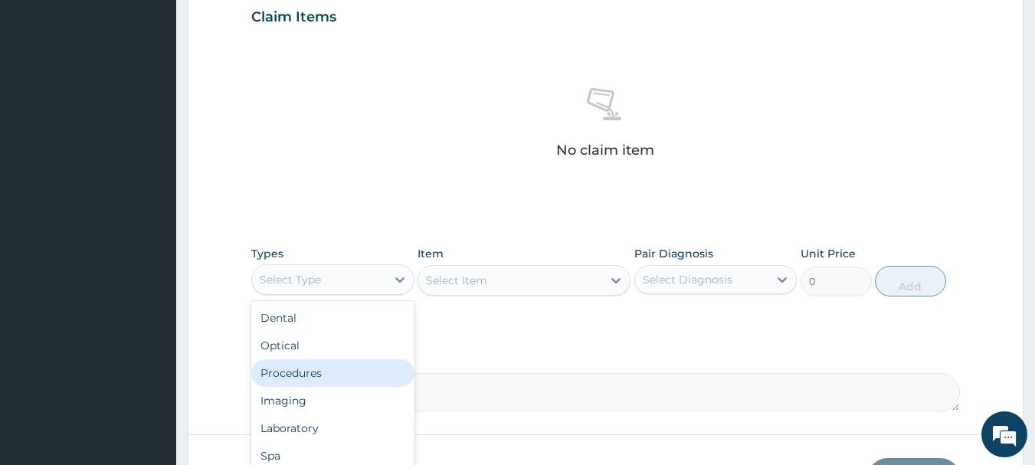
click at [300, 381] on div "Procedures" at bounding box center [332, 373] width 163 height 28
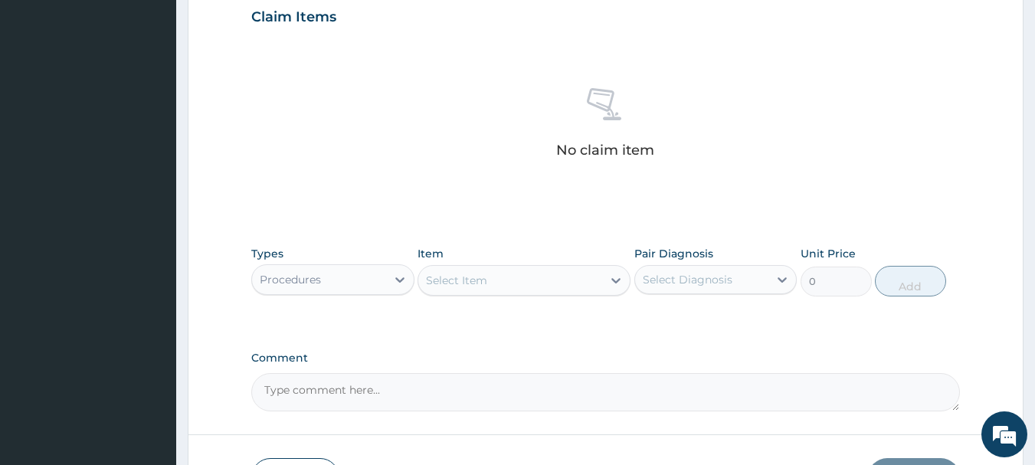
scroll to position [639, 0]
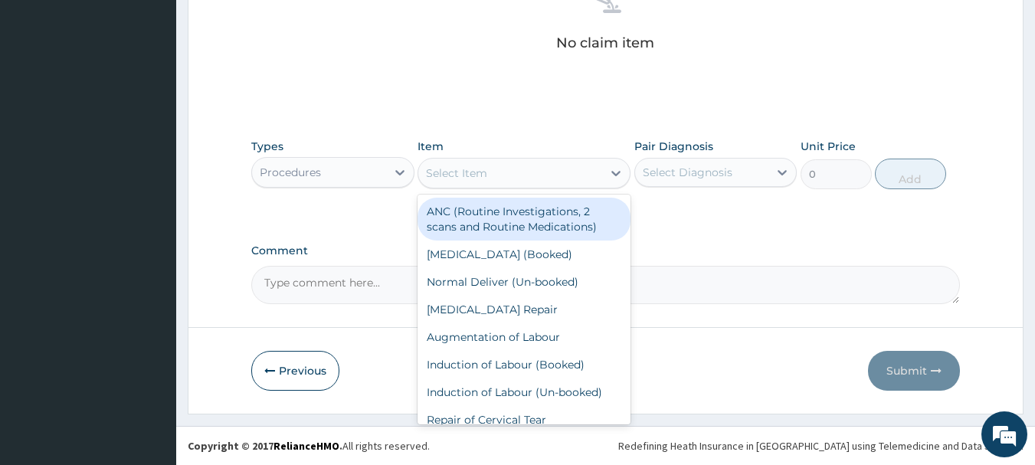
click at [564, 166] on div "Select Item" at bounding box center [510, 173] width 184 height 25
type input "CO"
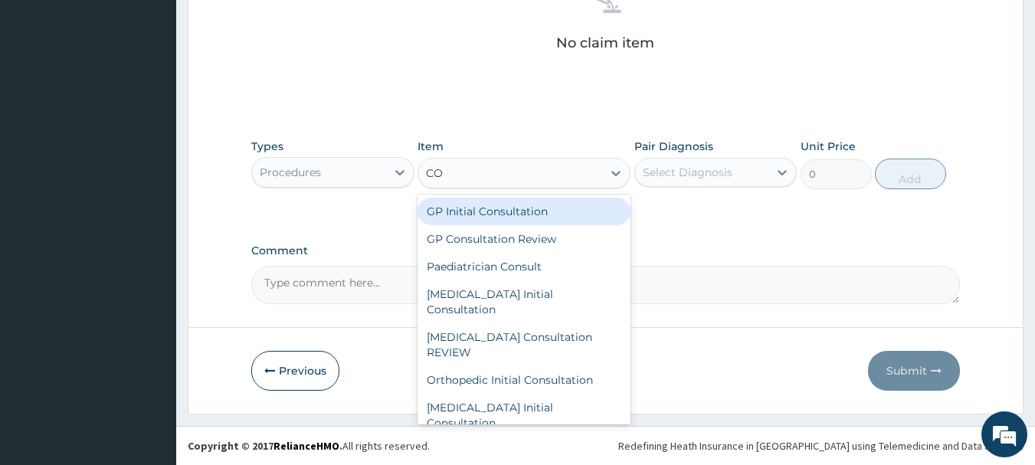
click at [533, 208] on div "GP Initial Consultation" at bounding box center [523, 212] width 213 height 28
type input "2500"
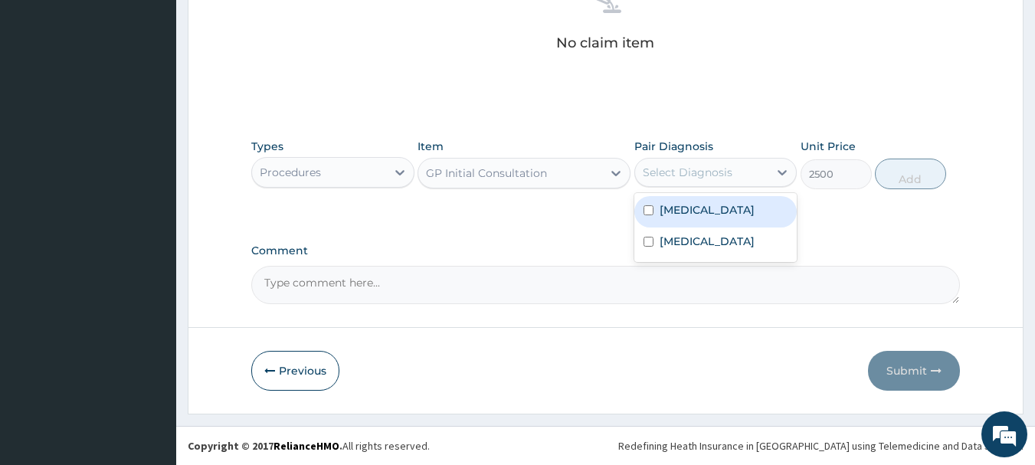
click at [671, 175] on div "Select Diagnosis" at bounding box center [687, 172] width 90 height 15
click at [665, 211] on label "Malaria" at bounding box center [706, 209] width 95 height 15
checkbox input "true"
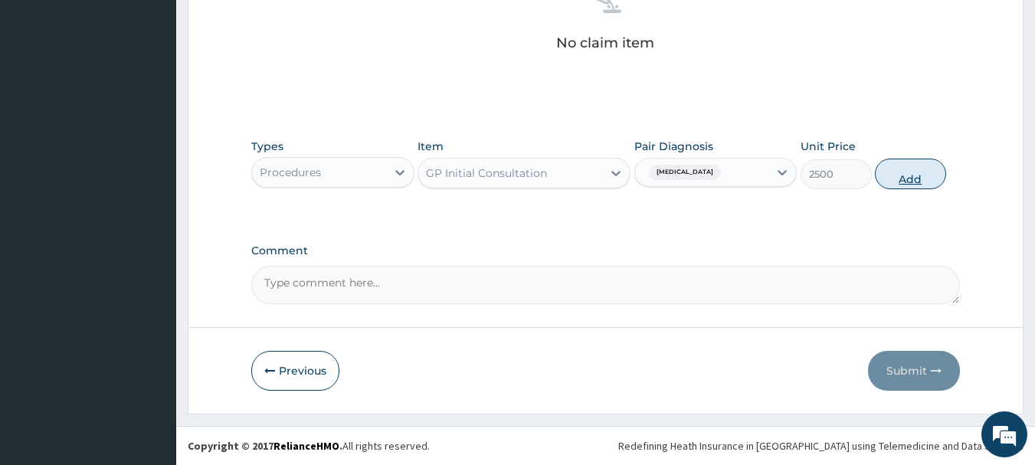
click at [913, 172] on button "Add" at bounding box center [910, 174] width 71 height 31
type input "0"
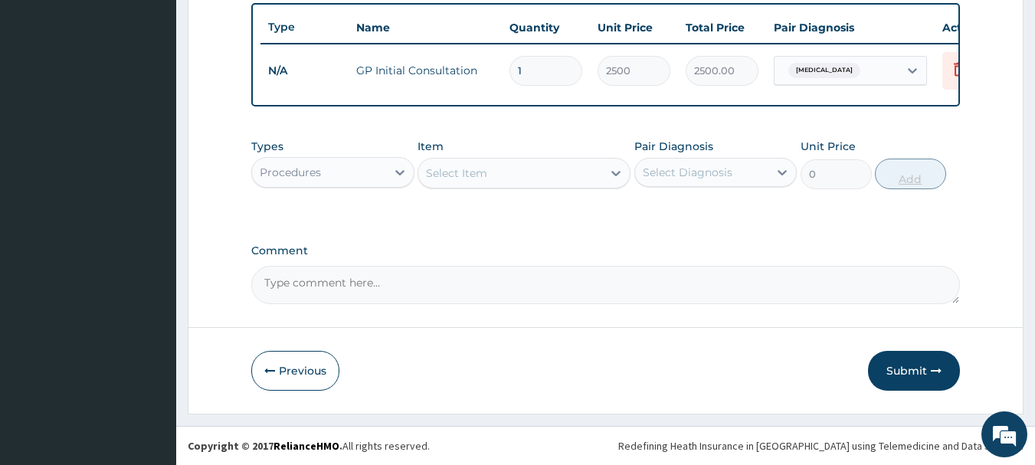
scroll to position [578, 0]
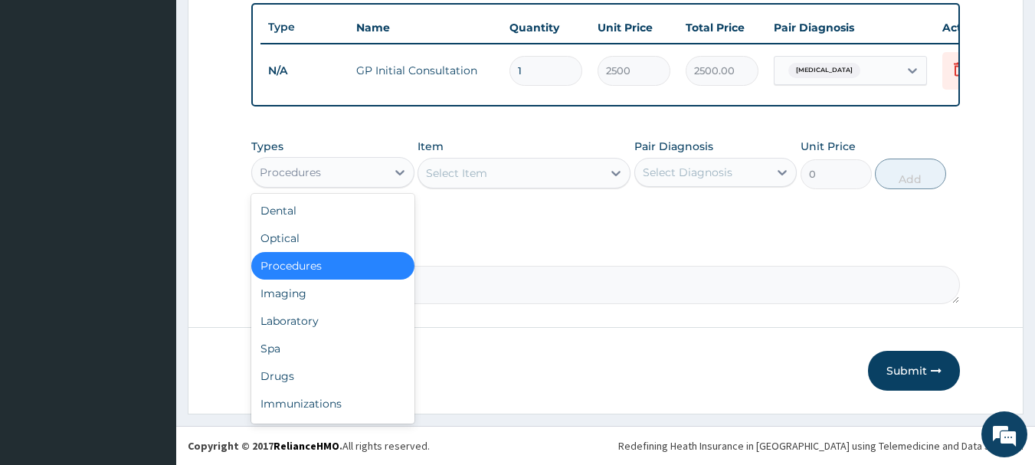
click at [348, 168] on div "Procedures" at bounding box center [319, 172] width 134 height 25
click at [325, 381] on div "Drugs" at bounding box center [332, 376] width 163 height 28
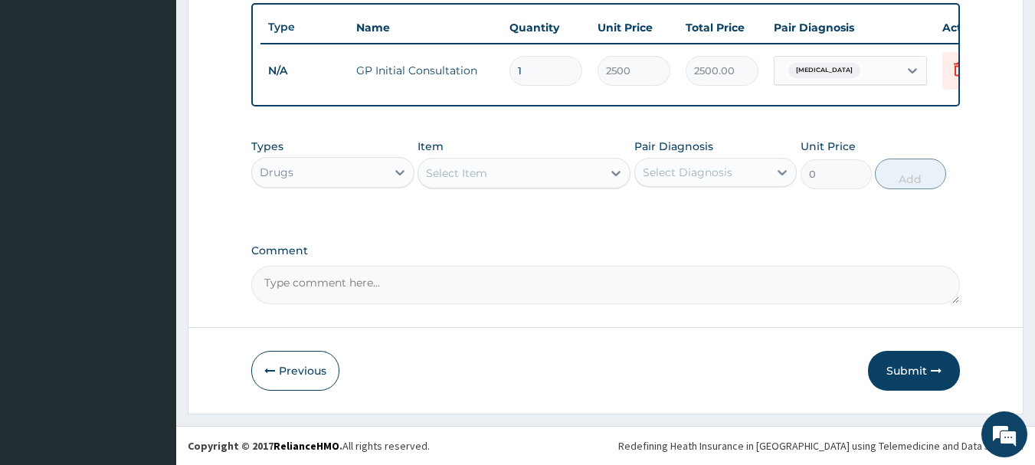
click at [476, 173] on div "Select Item" at bounding box center [456, 172] width 61 height 15
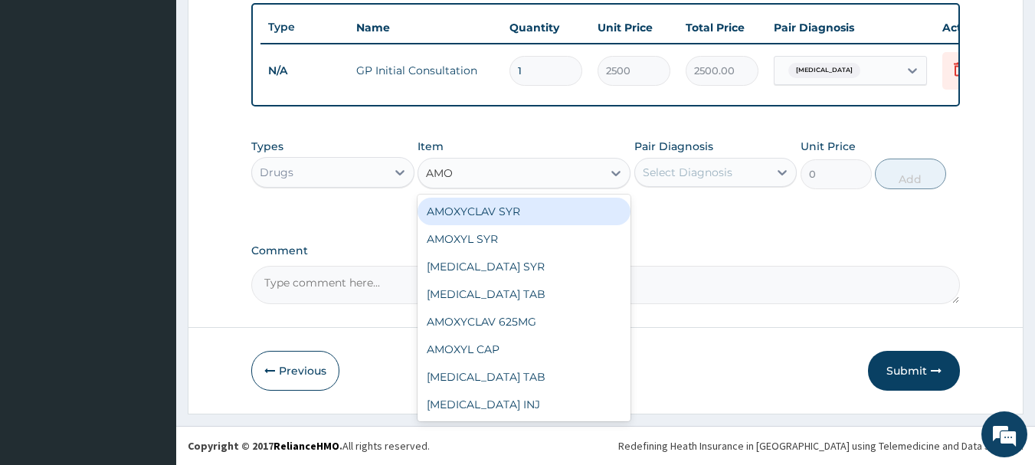
type input "AMOX"
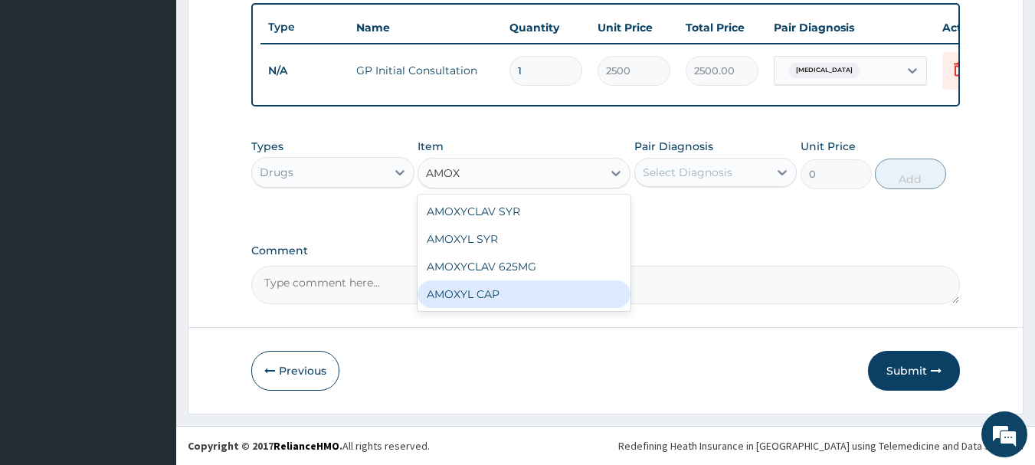
click at [506, 293] on div "AMOXYL CAP" at bounding box center [523, 294] width 213 height 28
type input "100"
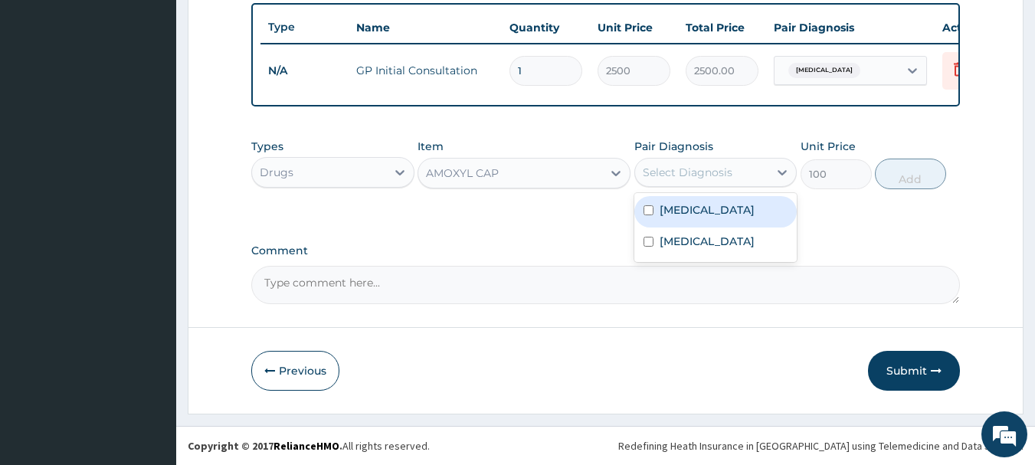
click at [690, 168] on div "Select Diagnosis" at bounding box center [687, 172] width 90 height 15
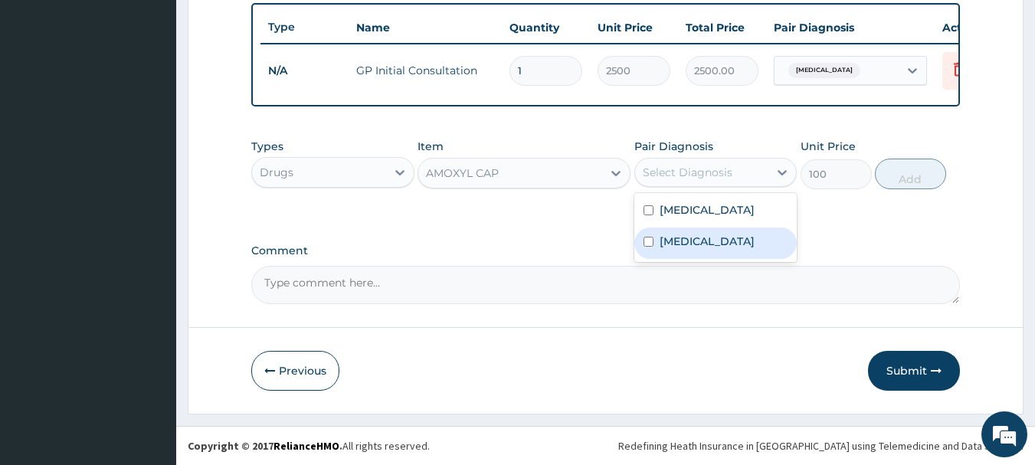
click at [675, 241] on label "Sepsis" at bounding box center [706, 241] width 95 height 15
checkbox input "true"
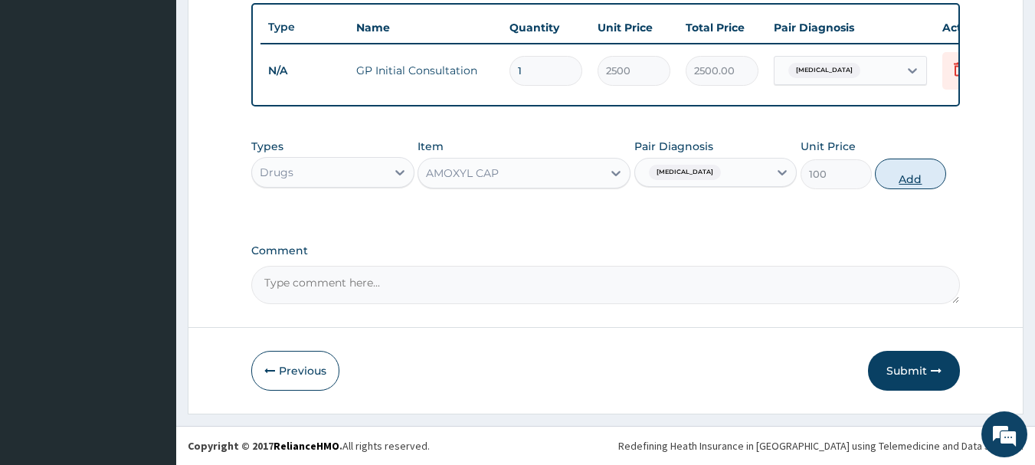
click at [910, 170] on button "Add" at bounding box center [910, 174] width 71 height 31
type input "0"
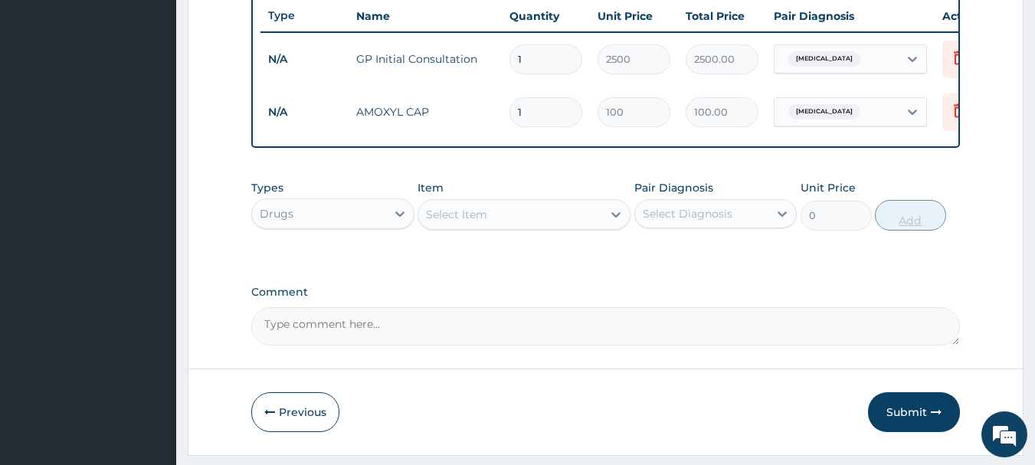
type input "10"
type input "1000.00"
type input "10"
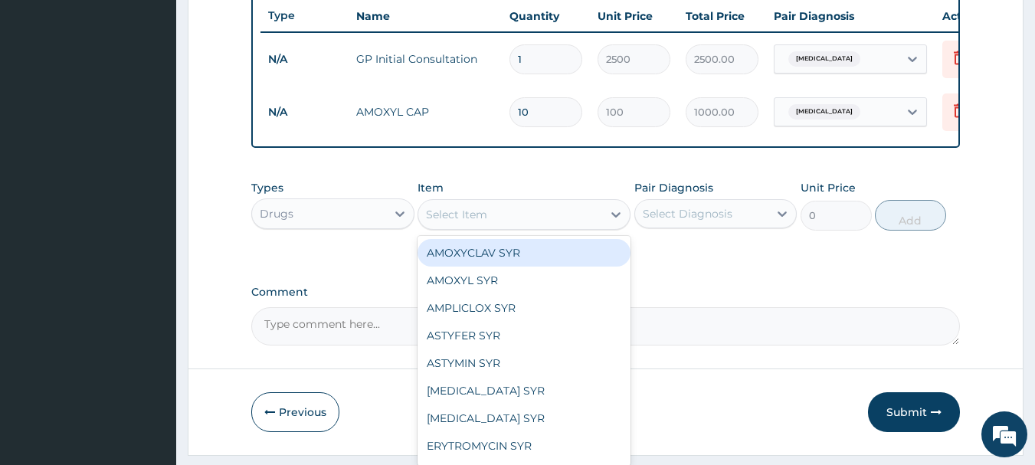
click at [482, 218] on div "Select Item" at bounding box center [456, 214] width 61 height 15
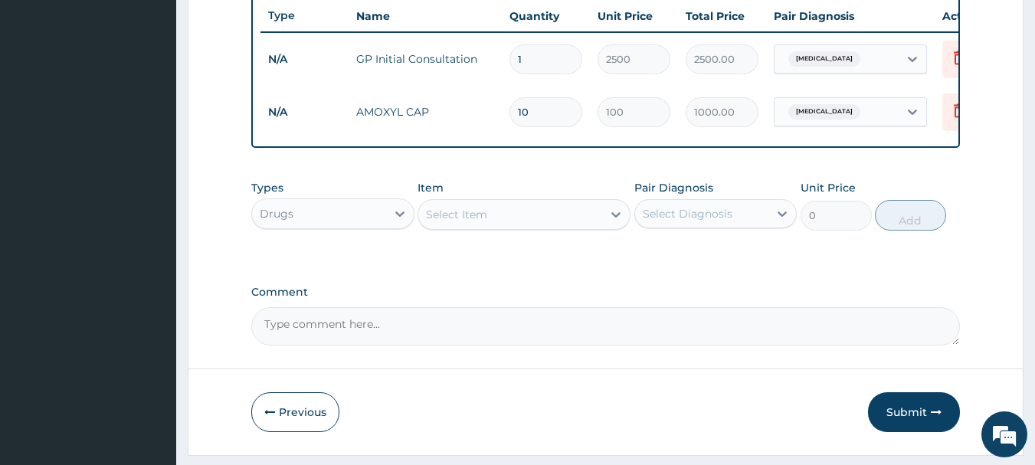
click at [482, 218] on div "Select Item" at bounding box center [456, 214] width 61 height 15
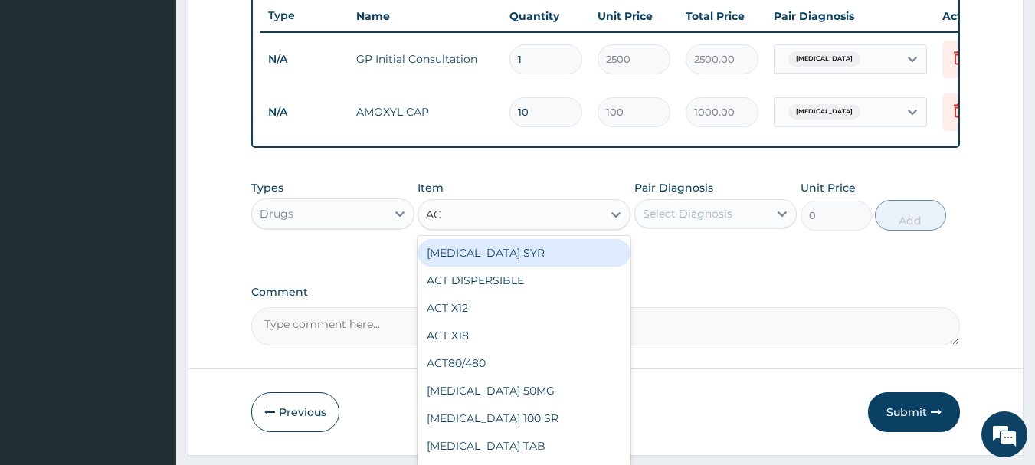
type input "ACT"
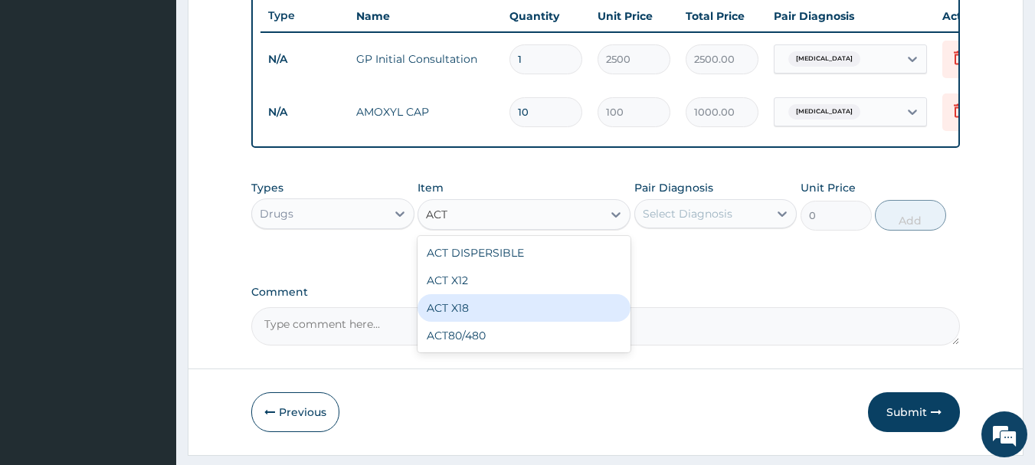
click at [507, 312] on div "ACT X18" at bounding box center [523, 308] width 213 height 28
type input "142"
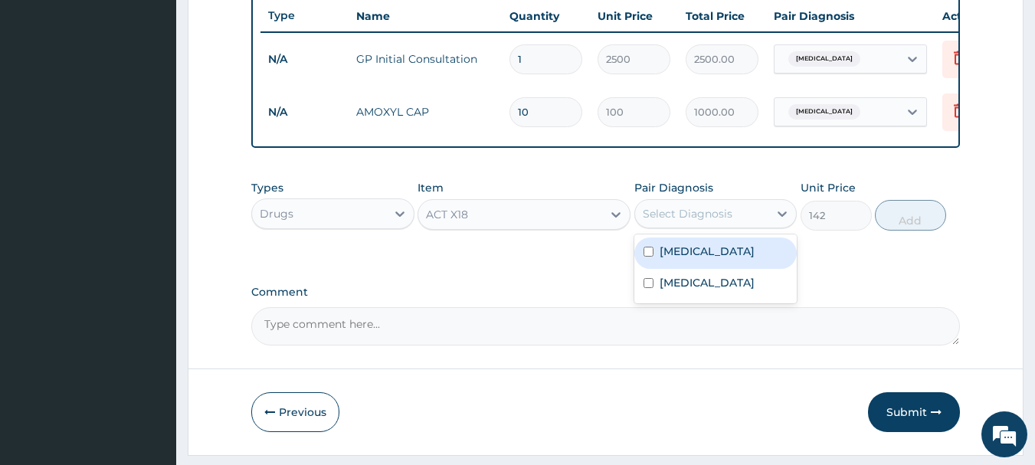
click at [724, 217] on div "Select Diagnosis" at bounding box center [687, 213] width 90 height 15
click at [717, 268] on div "Malaria" at bounding box center [715, 252] width 163 height 31
checkbox input "true"
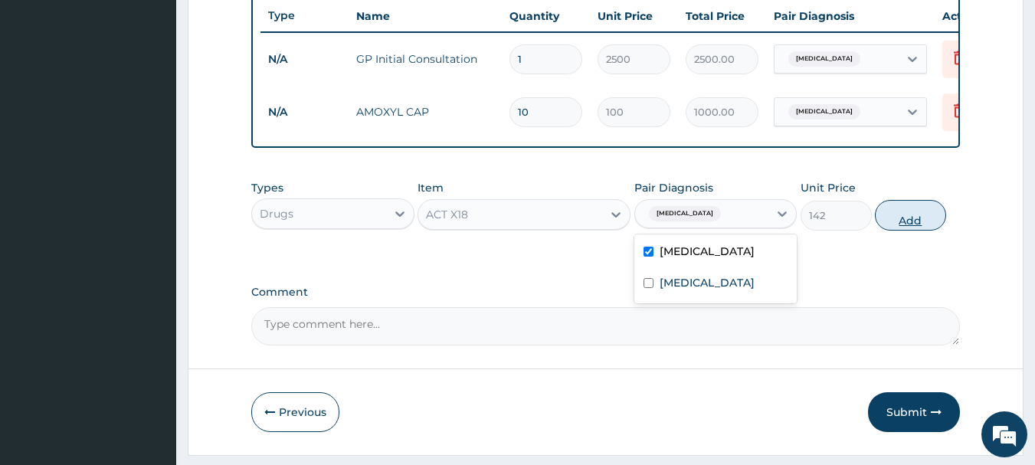
click at [888, 231] on button "Add" at bounding box center [910, 215] width 71 height 31
type input "0"
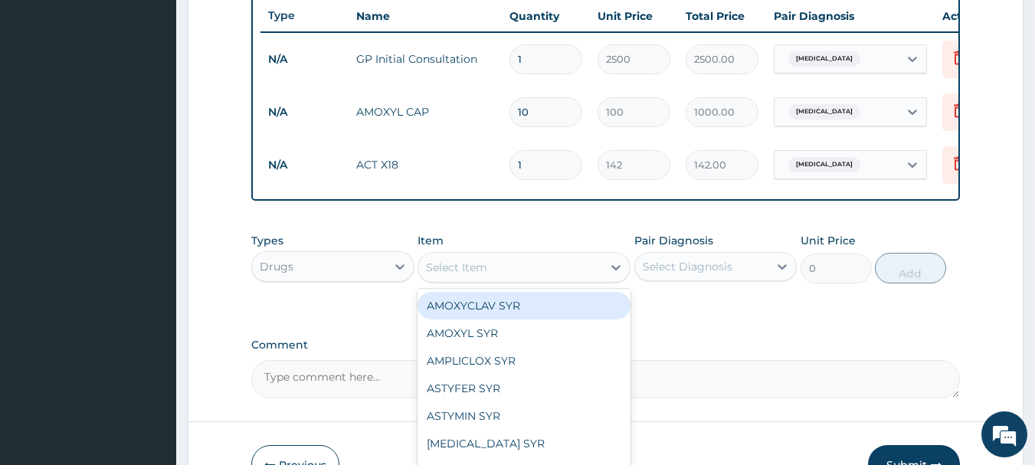
click at [492, 280] on div "Select Item" at bounding box center [510, 267] width 184 height 25
type input "PAR"
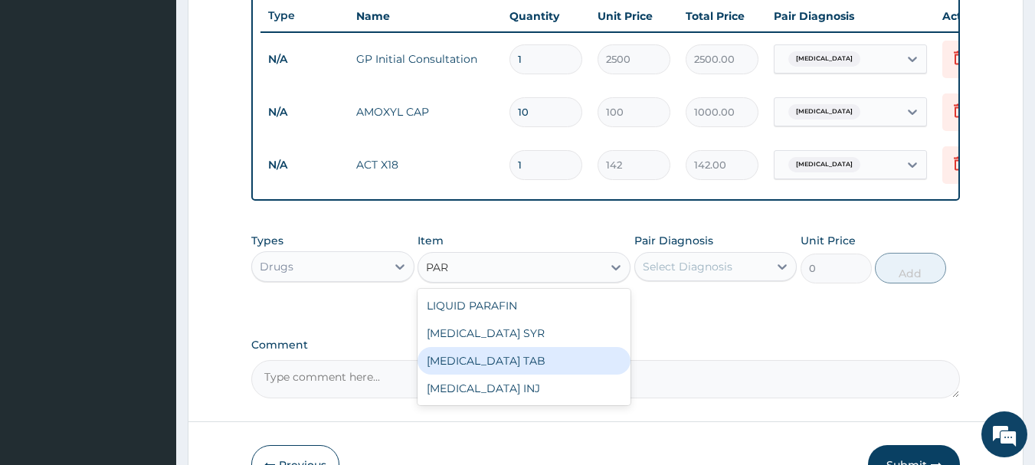
click at [503, 368] on div "[MEDICAL_DATA] TAB" at bounding box center [523, 361] width 213 height 28
type input "70"
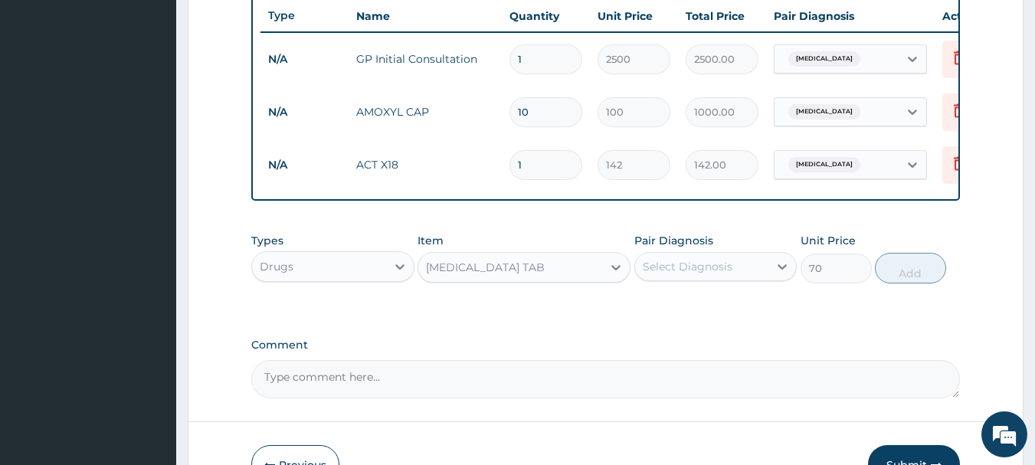
click at [709, 274] on div "Select Diagnosis" at bounding box center [687, 266] width 90 height 15
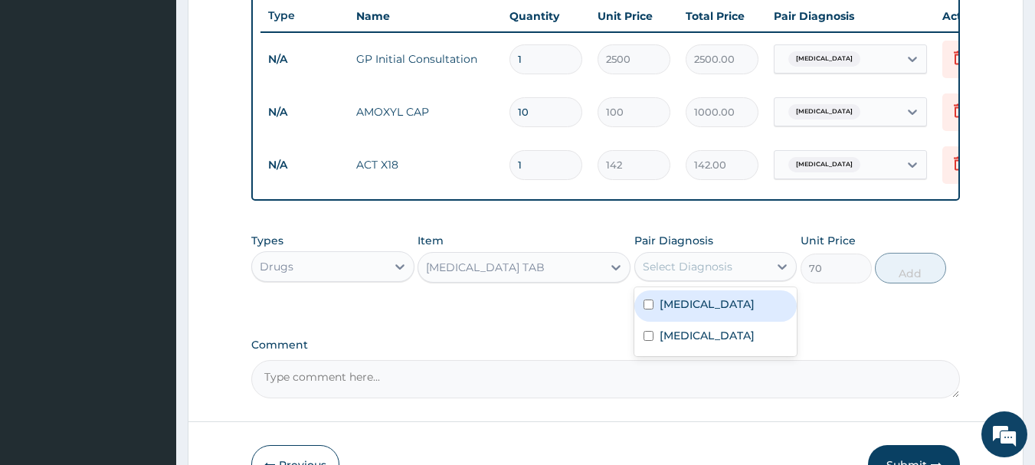
click at [689, 312] on label "[MEDICAL_DATA]" at bounding box center [706, 303] width 95 height 15
checkbox input "true"
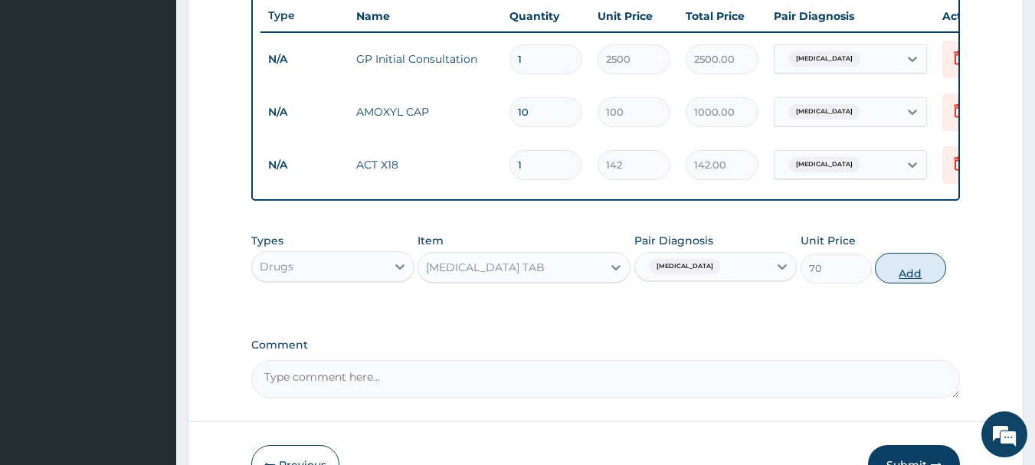
click at [888, 278] on button "Add" at bounding box center [910, 268] width 71 height 31
type input "0"
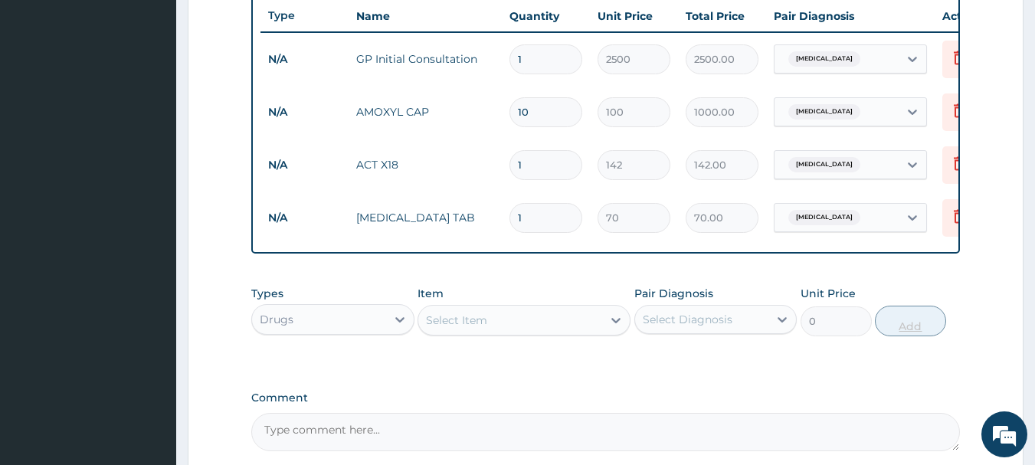
type input "10"
type input "700.00"
type input "10"
click at [532, 165] on input "1" at bounding box center [545, 165] width 73 height 30
type input "18"
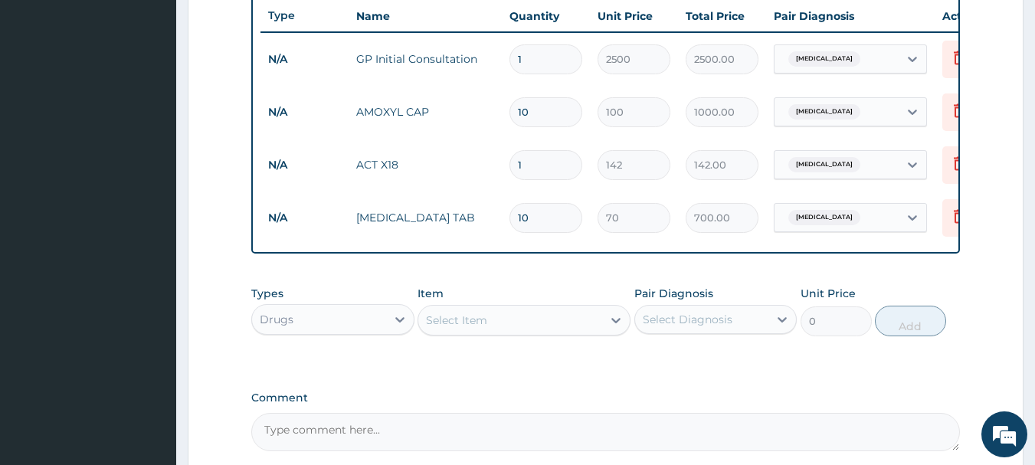
type input "2556.00"
type input "18"
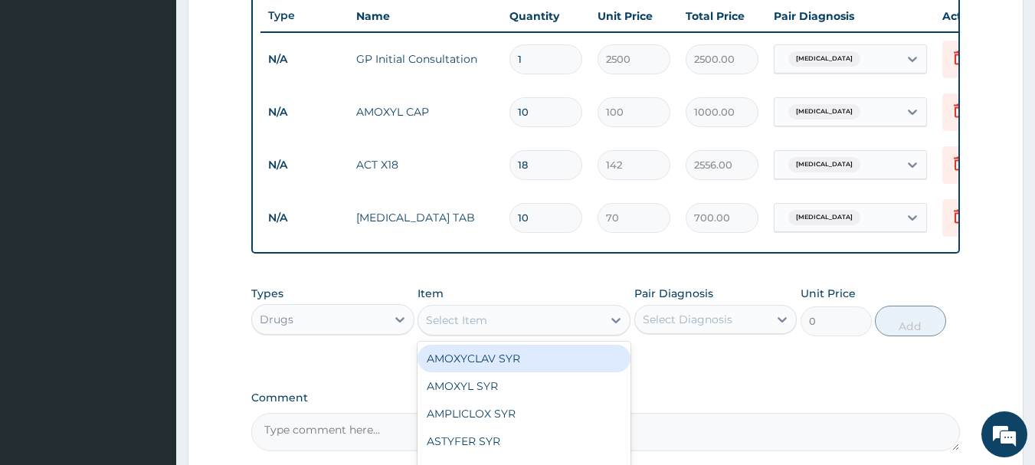
click at [509, 331] on div "Select Item" at bounding box center [510, 320] width 184 height 25
type input "PARA"
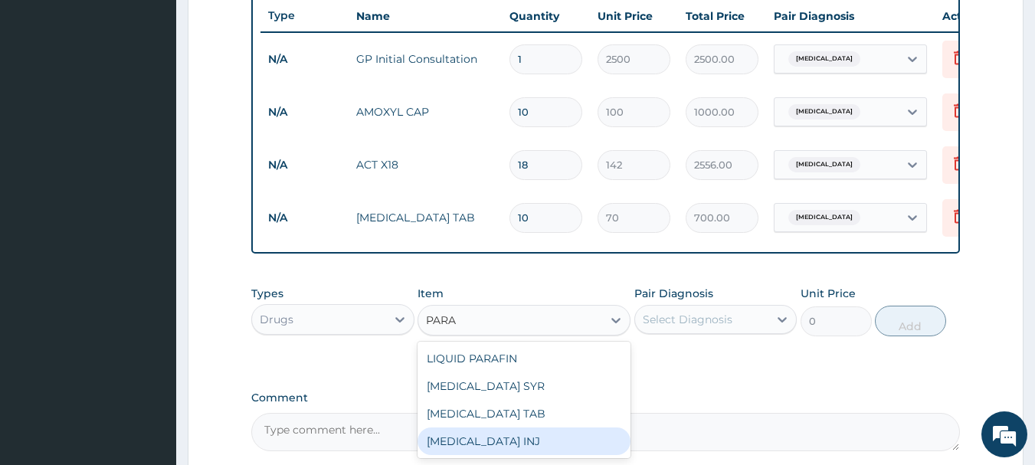
click at [524, 443] on div "[MEDICAL_DATA] INJ" at bounding box center [523, 441] width 213 height 28
type input "700"
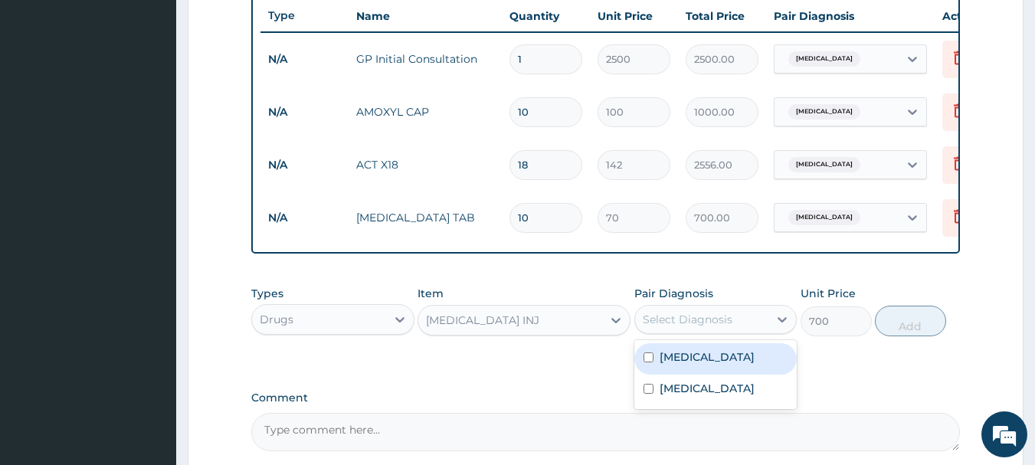
click at [685, 327] on div "Select Diagnosis" at bounding box center [687, 319] width 90 height 15
click at [691, 365] on label "[MEDICAL_DATA]" at bounding box center [706, 356] width 95 height 15
checkbox input "true"
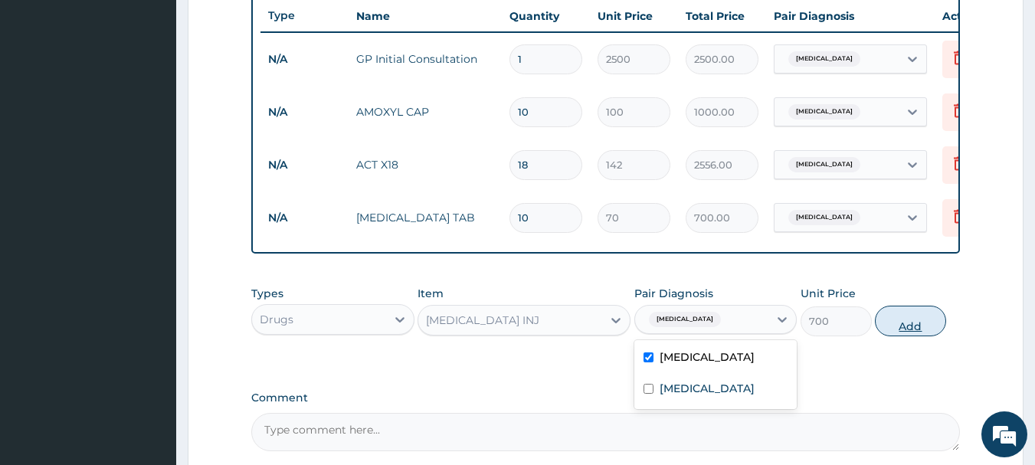
click at [903, 324] on button "Add" at bounding box center [910, 321] width 71 height 31
type input "0"
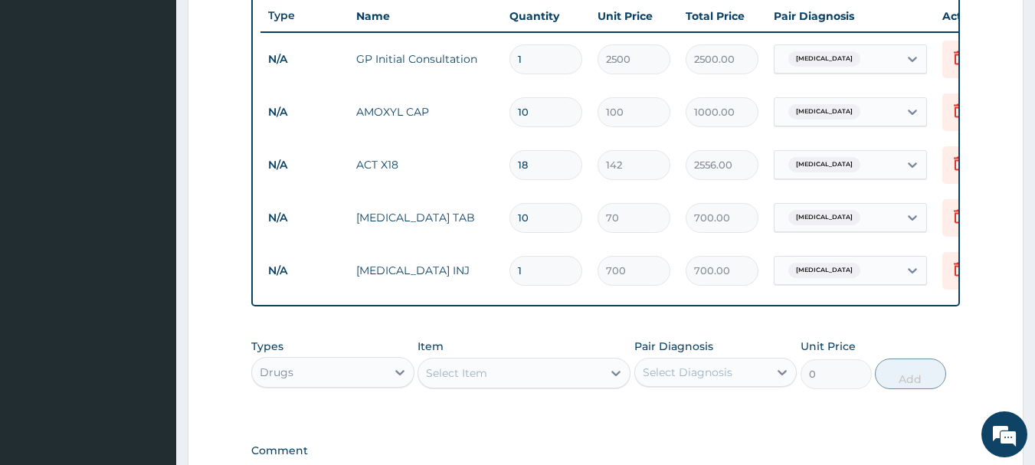
scroll to position [790, 0]
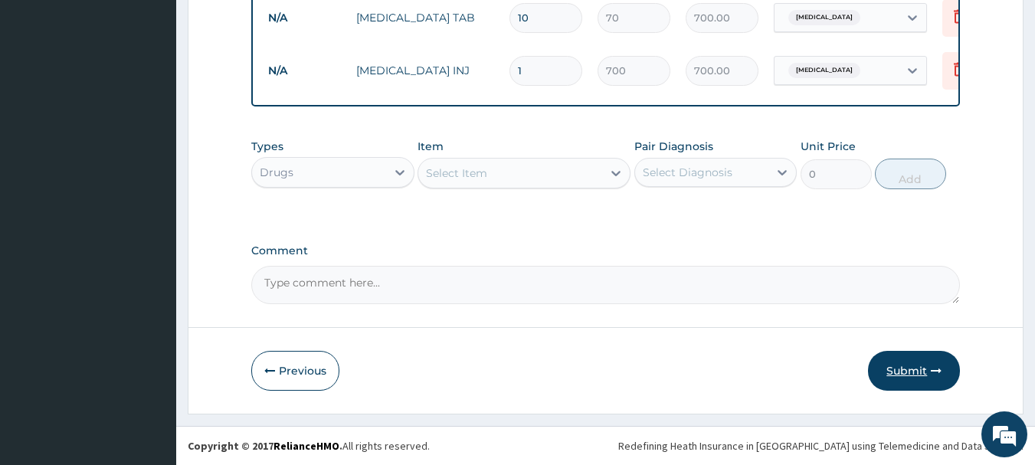
click at [905, 367] on button "Submit" at bounding box center [914, 371] width 92 height 40
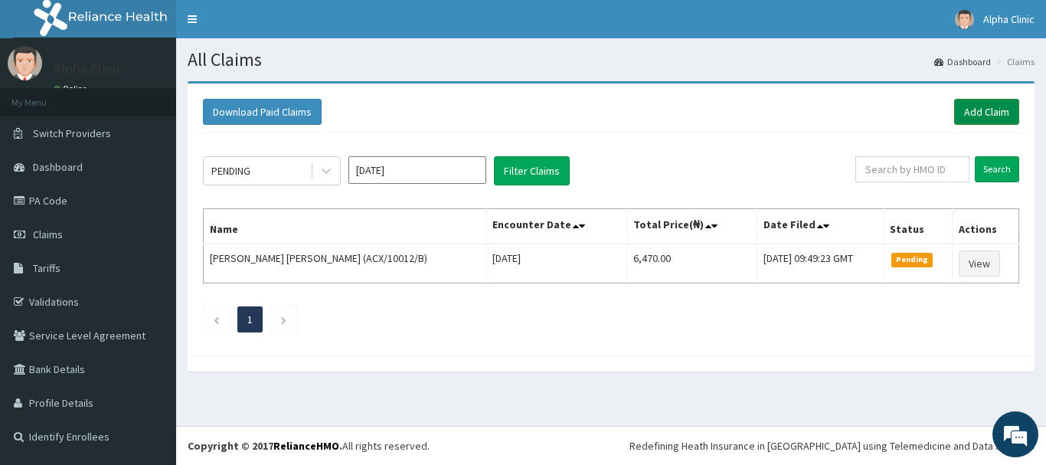
click at [976, 115] on link "Add Claim" at bounding box center [986, 112] width 65 height 26
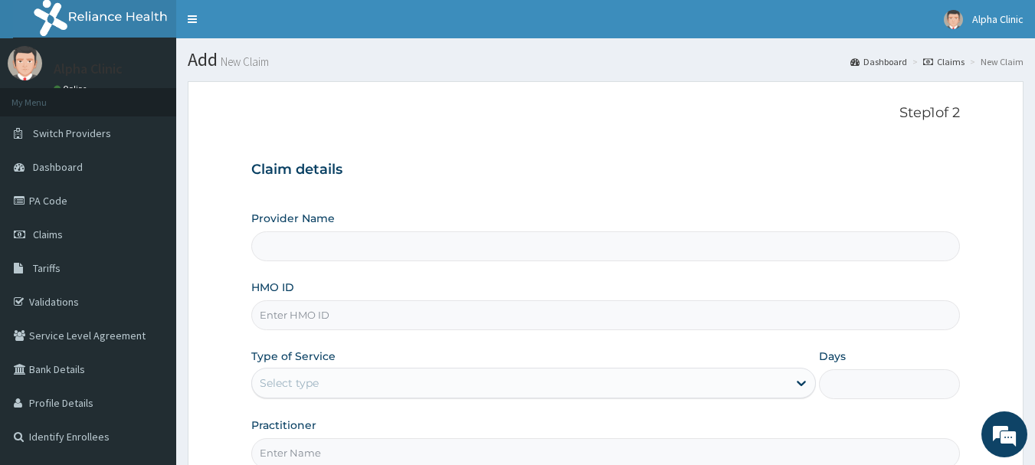
click at [629, 311] on input "HMO ID" at bounding box center [605, 315] width 709 height 30
type input "Alpha Clinic"
type input "C"
type input "GTC/10209/B"
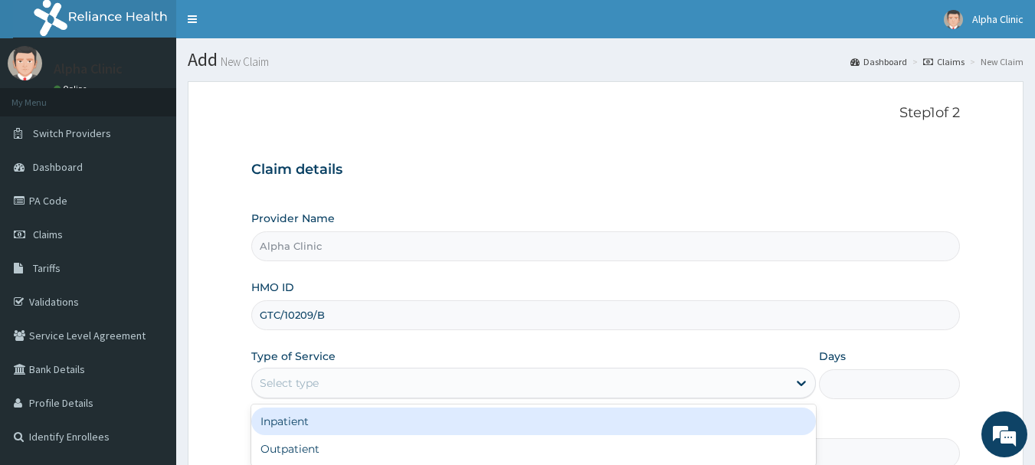
click at [538, 390] on div "Select type" at bounding box center [519, 383] width 535 height 25
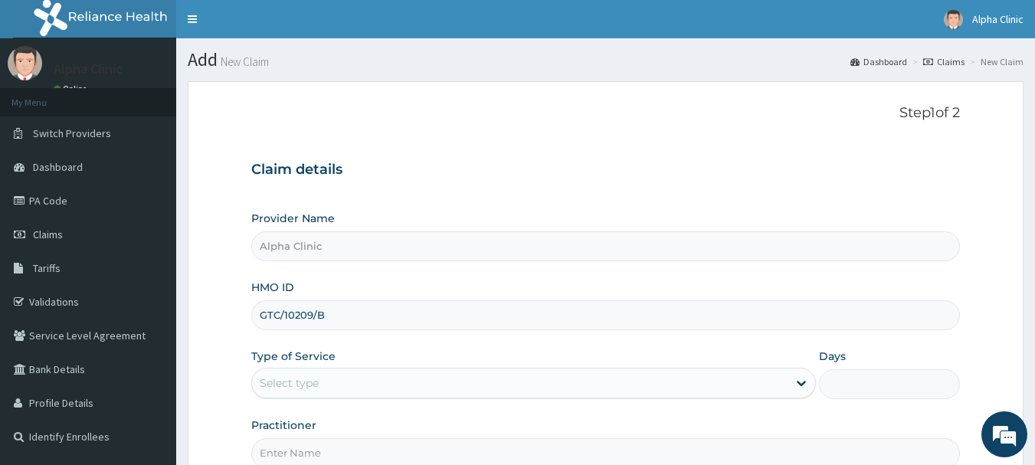
click at [414, 450] on input "Practitioner" at bounding box center [605, 453] width 709 height 30
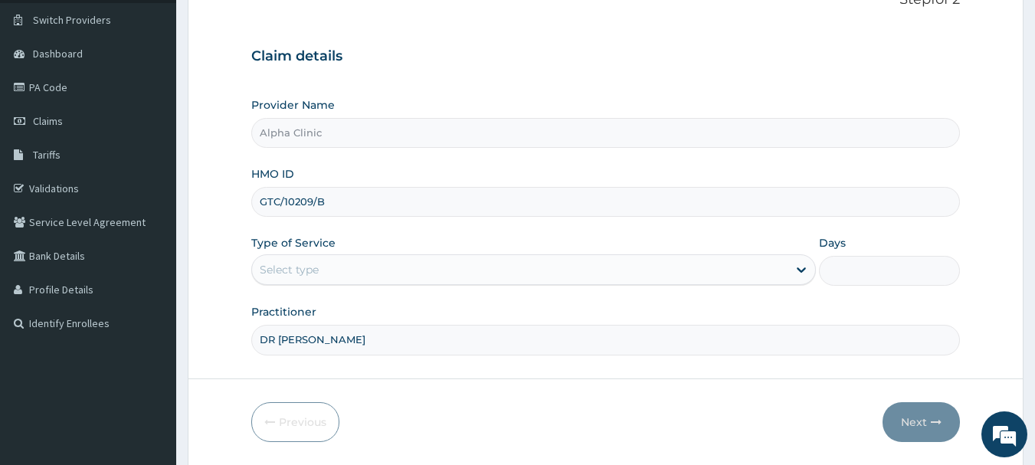
scroll to position [165, 0]
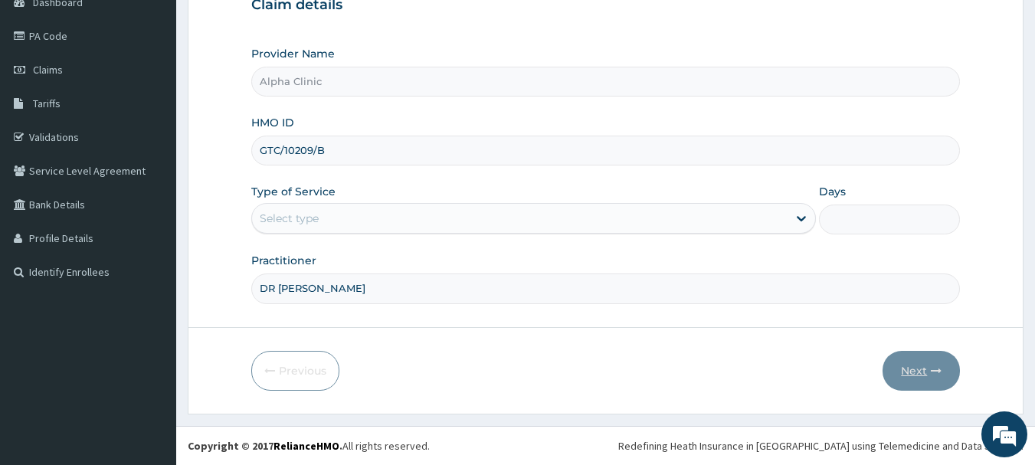
type input "DR [PERSON_NAME]"
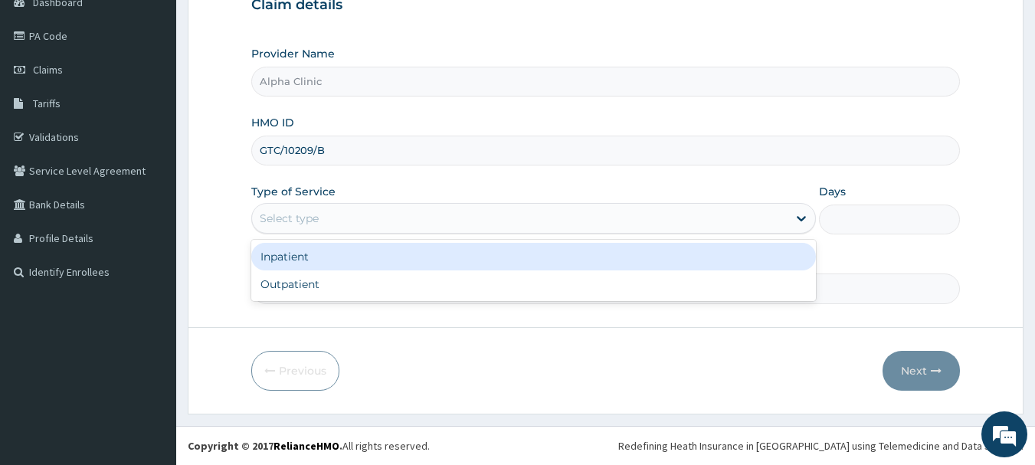
click at [676, 223] on div "Select type" at bounding box center [519, 218] width 535 height 25
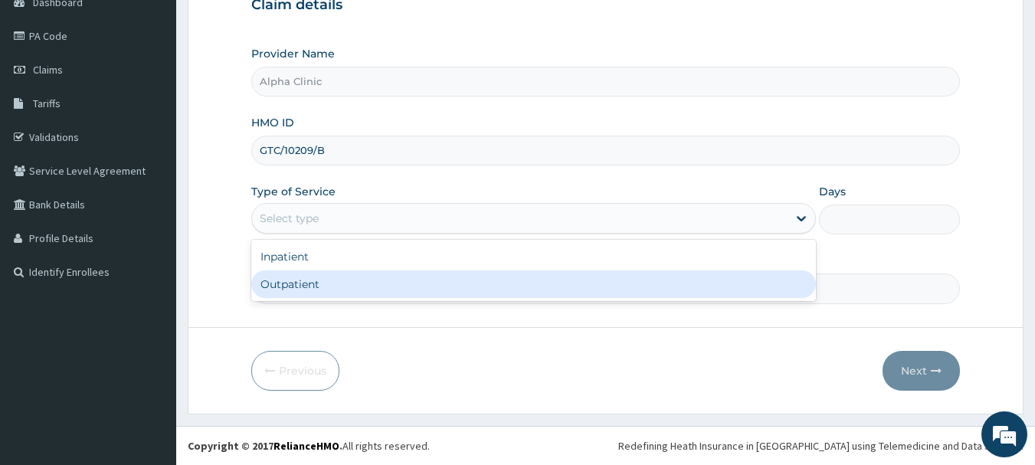
click at [625, 286] on div "Outpatient" at bounding box center [533, 284] width 564 height 28
type input "1"
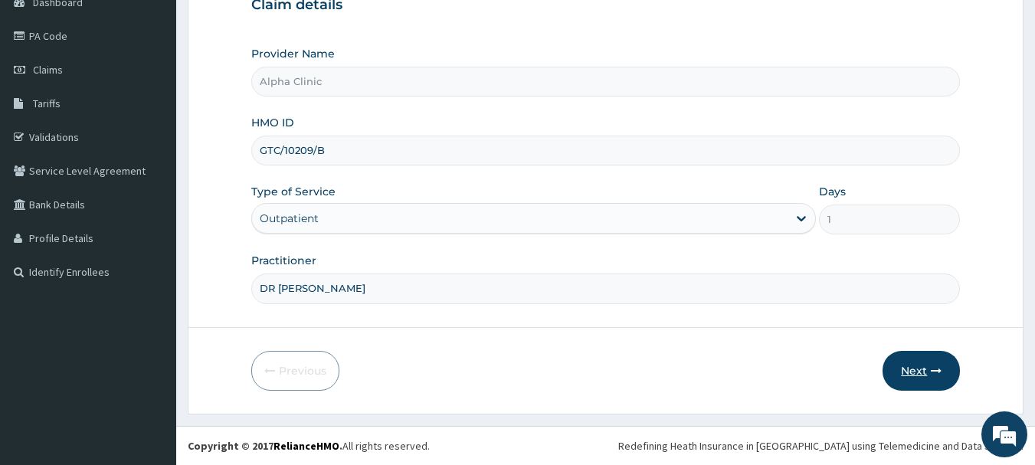
click at [919, 365] on button "Next" at bounding box center [920, 371] width 77 height 40
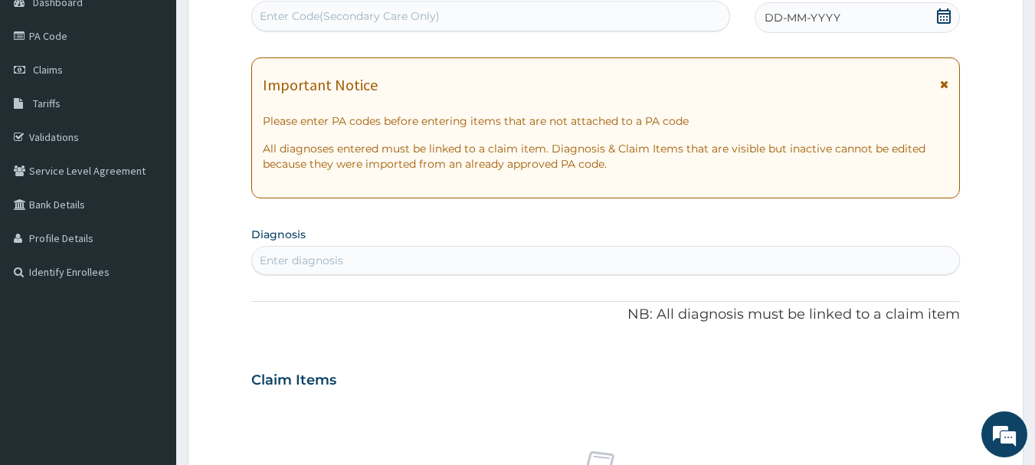
click at [688, 262] on div "Enter diagnosis" at bounding box center [606, 260] width 708 height 25
click at [634, 21] on div "Enter Code(Secondary Care Only)" at bounding box center [491, 16] width 478 height 25
type input "PA/B29B47"
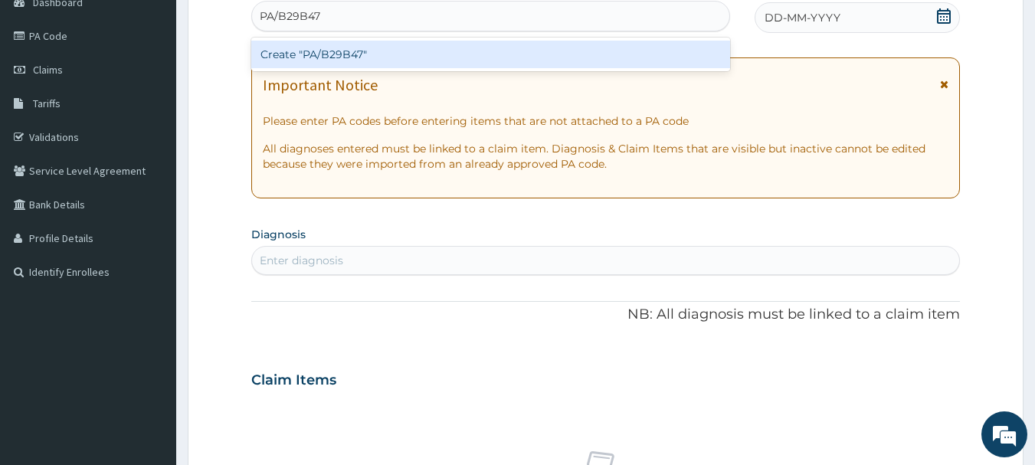
click at [567, 48] on div "Create "PA/B29B47"" at bounding box center [490, 55] width 479 height 28
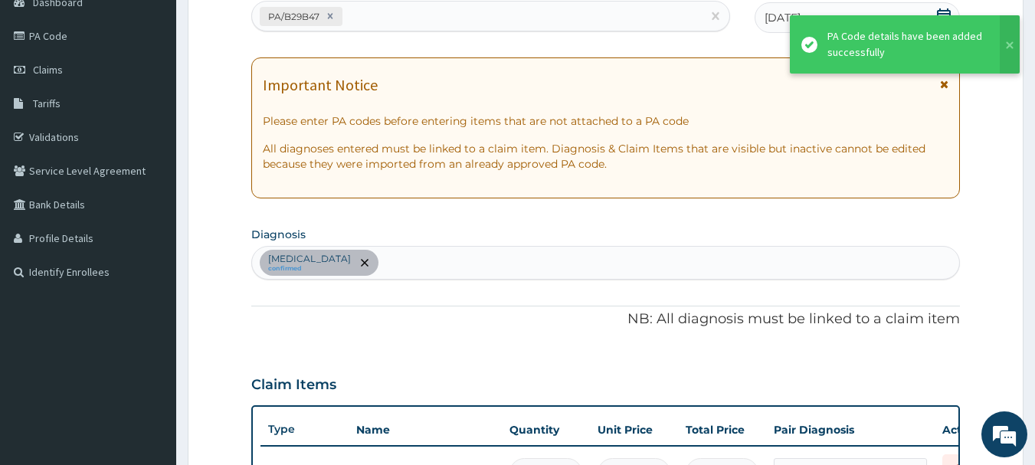
scroll to position [458, 0]
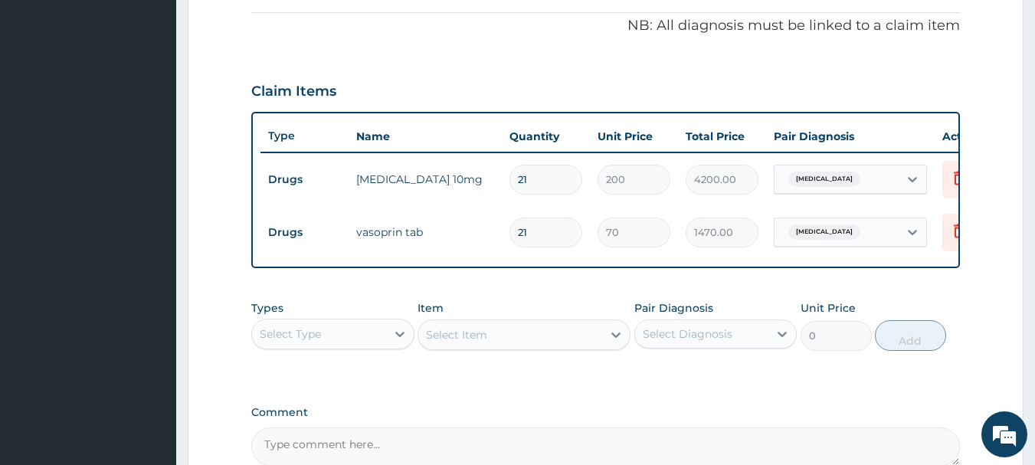
click at [499, 31] on p "NB: All diagnosis must be linked to a claim item" at bounding box center [605, 26] width 709 height 20
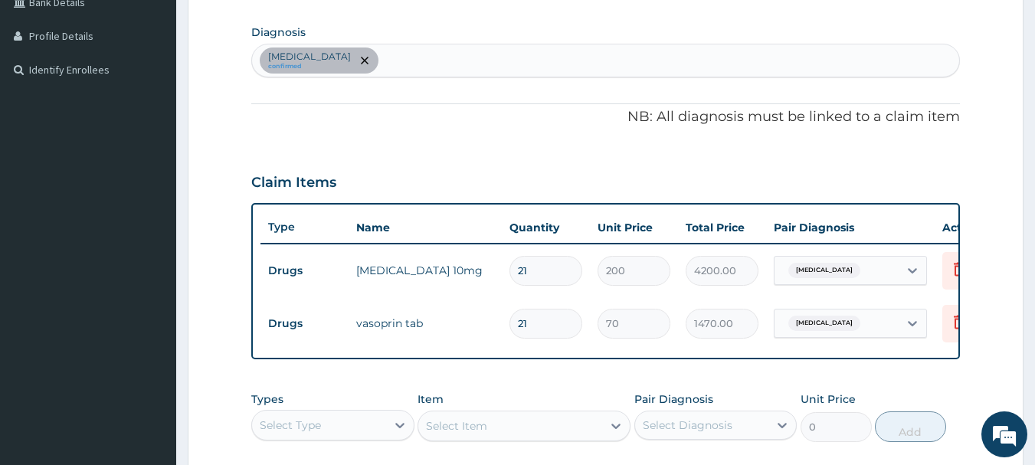
scroll to position [335, 0]
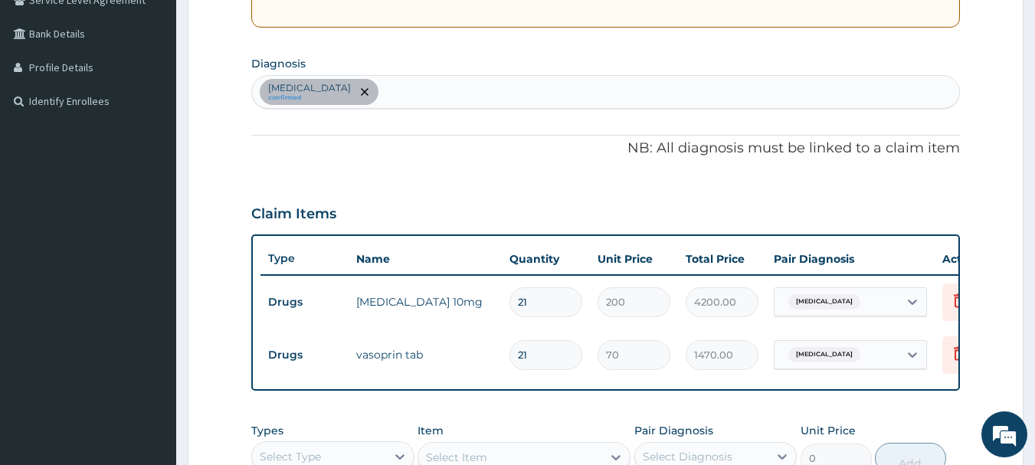
click at [451, 85] on div "Essential hypertension confirmed" at bounding box center [606, 92] width 708 height 32
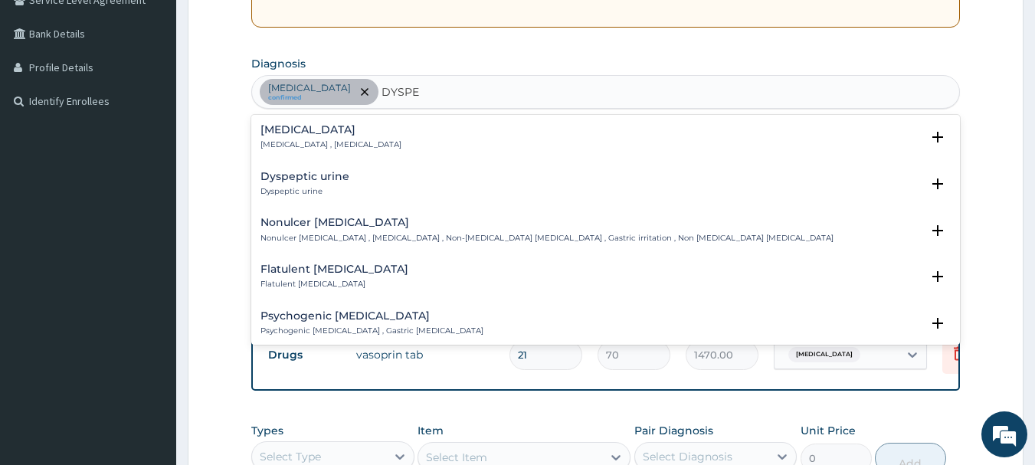
type input "DYSPEP"
click at [751, 136] on div "Indigestion Indigestion , Dyspepsia" at bounding box center [605, 137] width 691 height 27
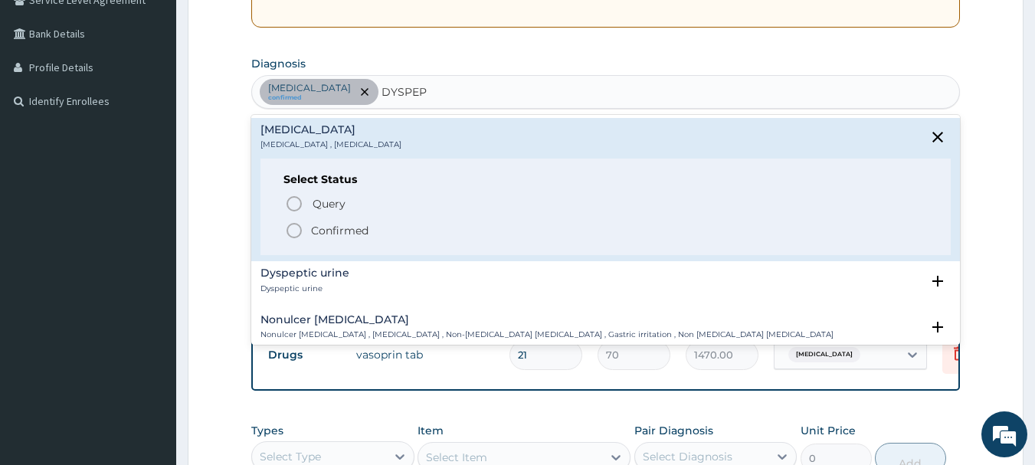
click at [646, 223] on span "Confirmed" at bounding box center [606, 230] width 643 height 18
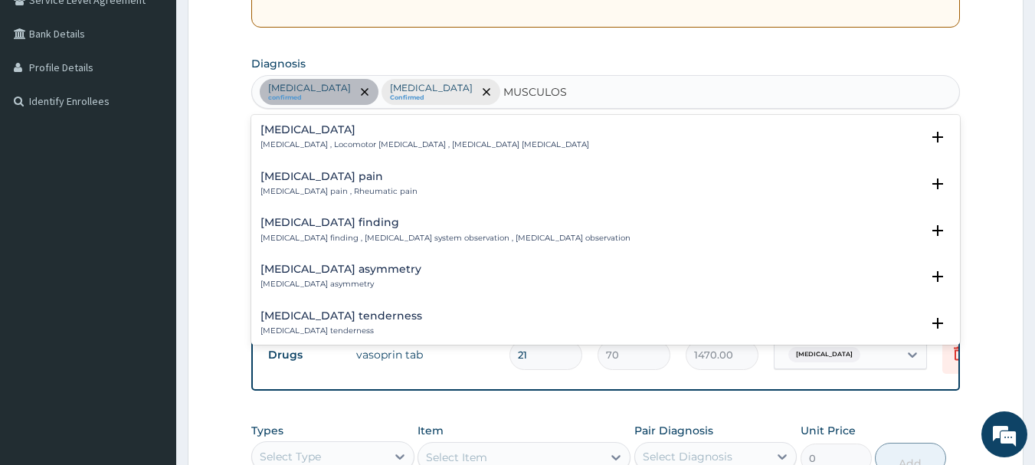
type input "MUSCULOSK"
click at [475, 178] on div "Musculoskeletal pain Musculoskeletal pain , Rheumatic pain" at bounding box center [605, 184] width 691 height 27
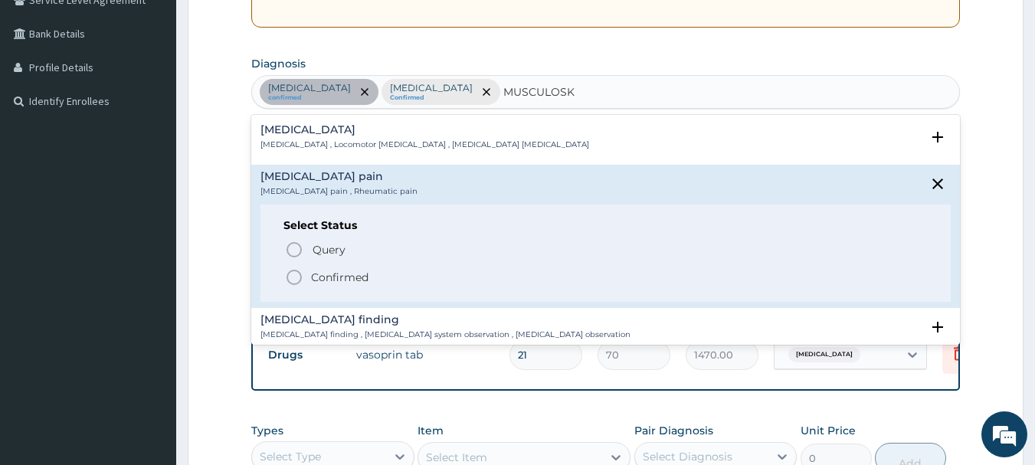
click at [338, 276] on p "Confirmed" at bounding box center [339, 277] width 57 height 15
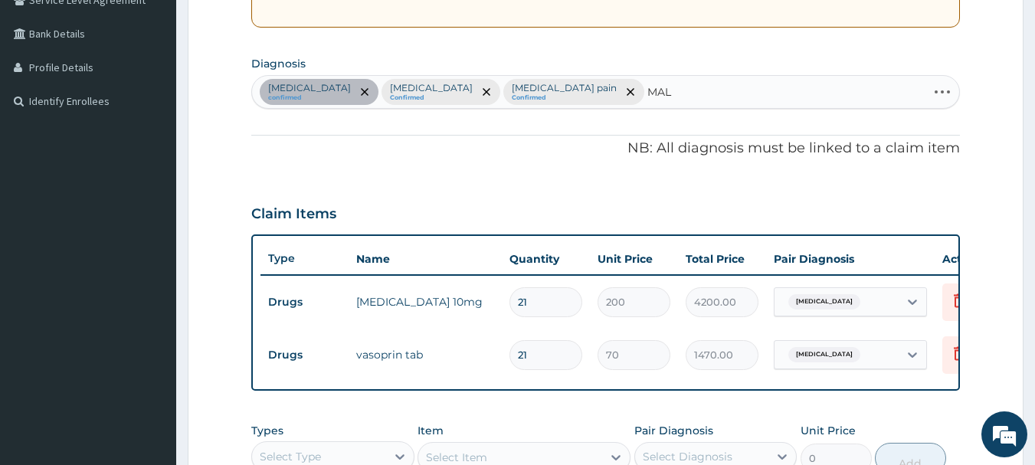
type input "MALA"
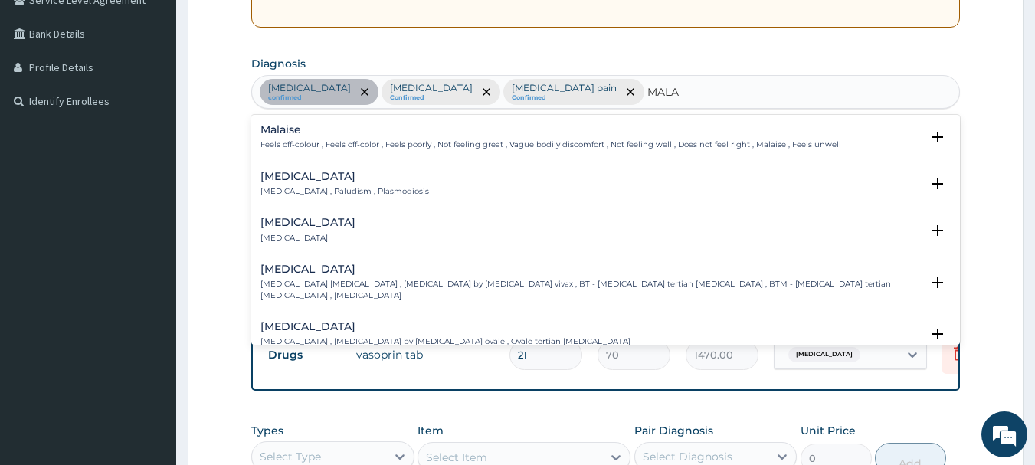
click at [492, 175] on div "[MEDICAL_DATA] [MEDICAL_DATA] , Paludism , Plasmodiosis" at bounding box center [605, 184] width 691 height 27
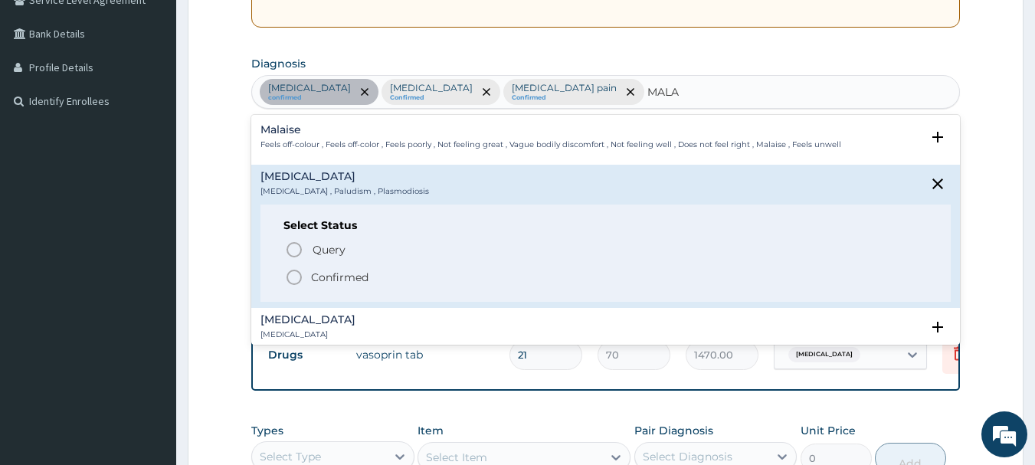
click at [311, 281] on p "Confirmed" at bounding box center [339, 277] width 57 height 15
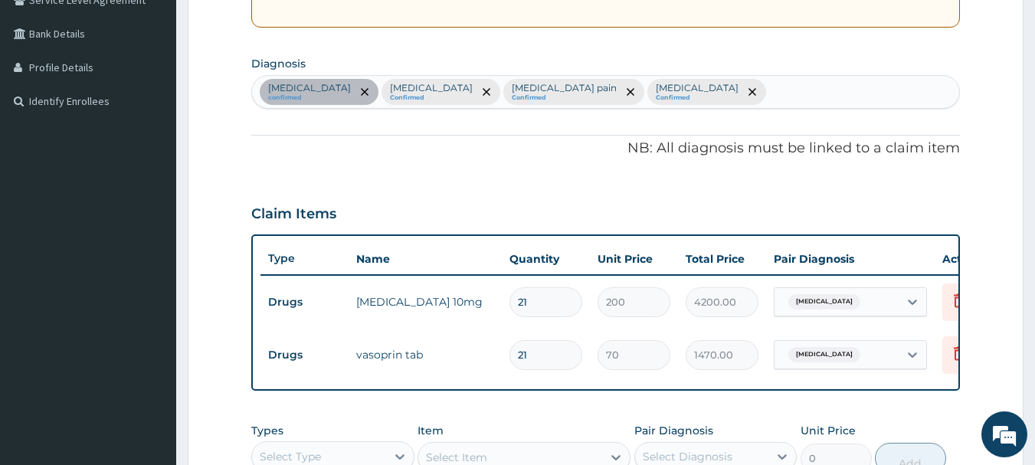
click at [495, 179] on div "PA Code / Prescription Code PA/B29B47 Encounter Date 08-08-2025 Important Notic…" at bounding box center [605, 199] width 709 height 777
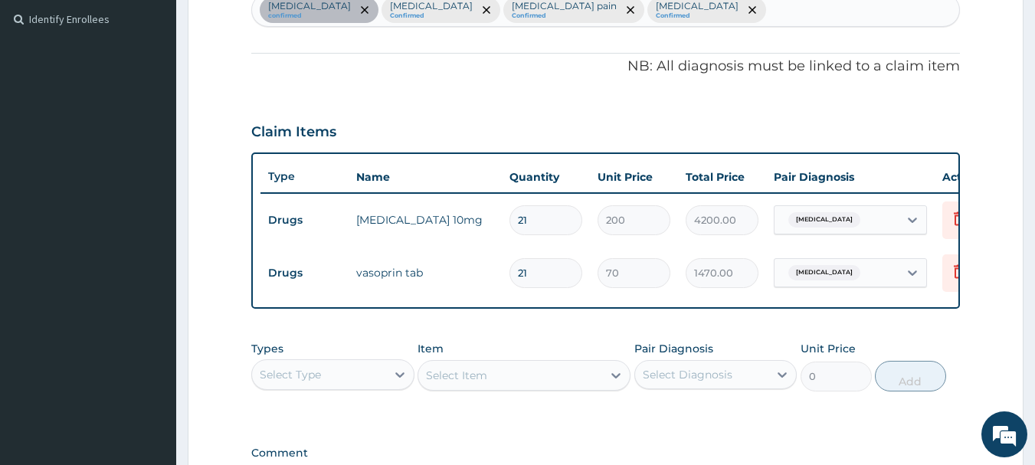
scroll to position [427, 0]
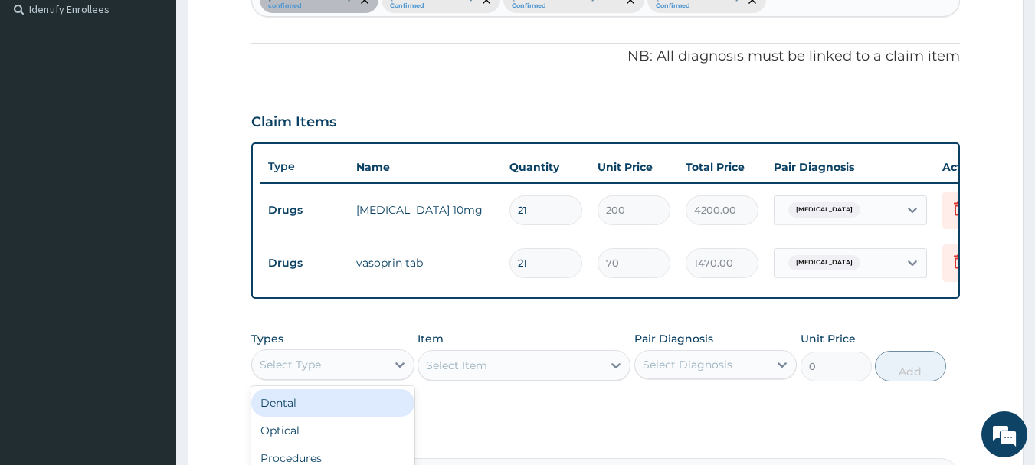
click at [330, 374] on div "Select Type" at bounding box center [319, 364] width 134 height 25
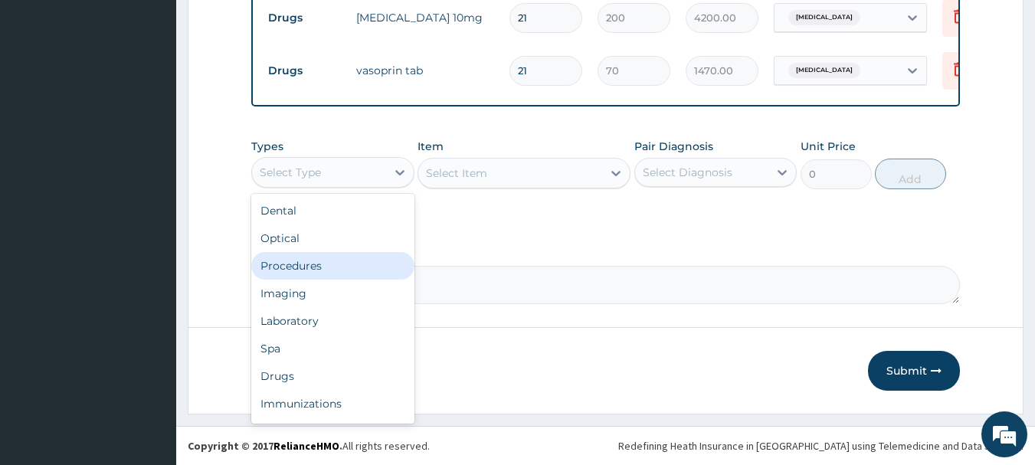
click at [286, 269] on div "Procedures" at bounding box center [332, 266] width 163 height 28
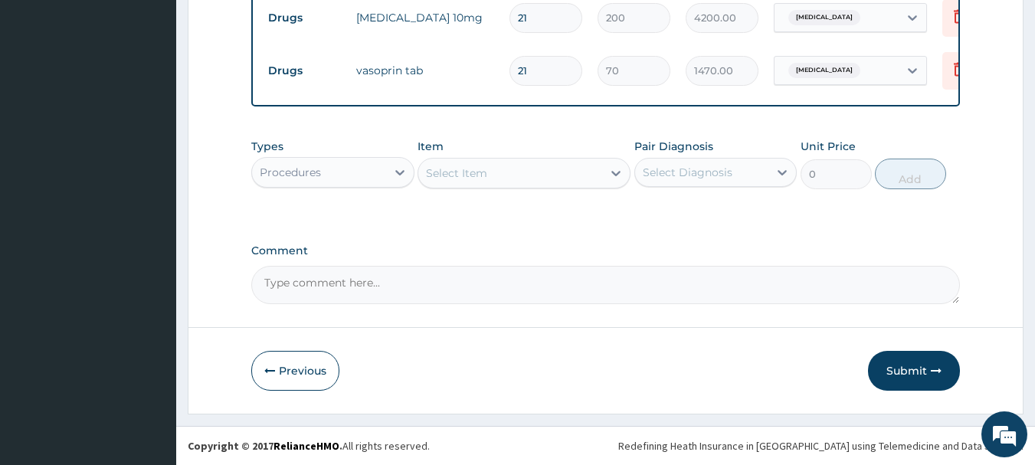
click at [523, 184] on div "Select Item" at bounding box center [510, 173] width 184 height 25
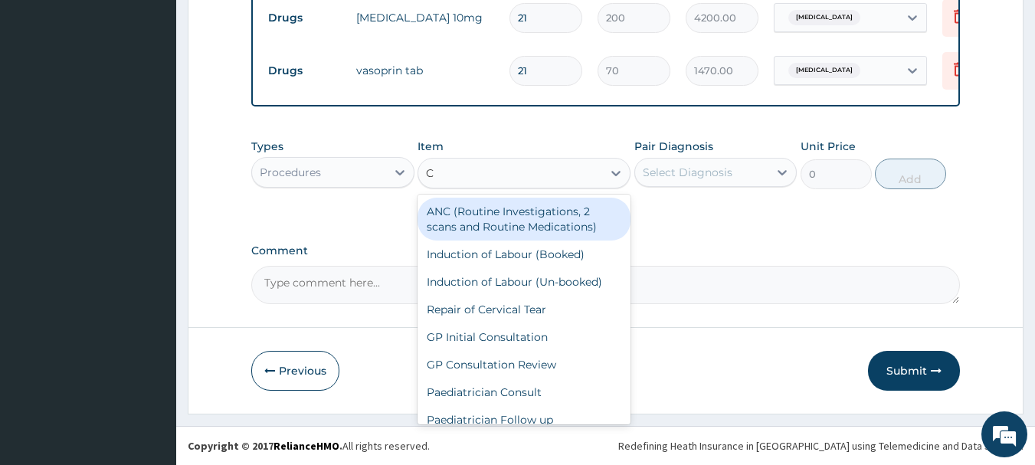
type input "CO"
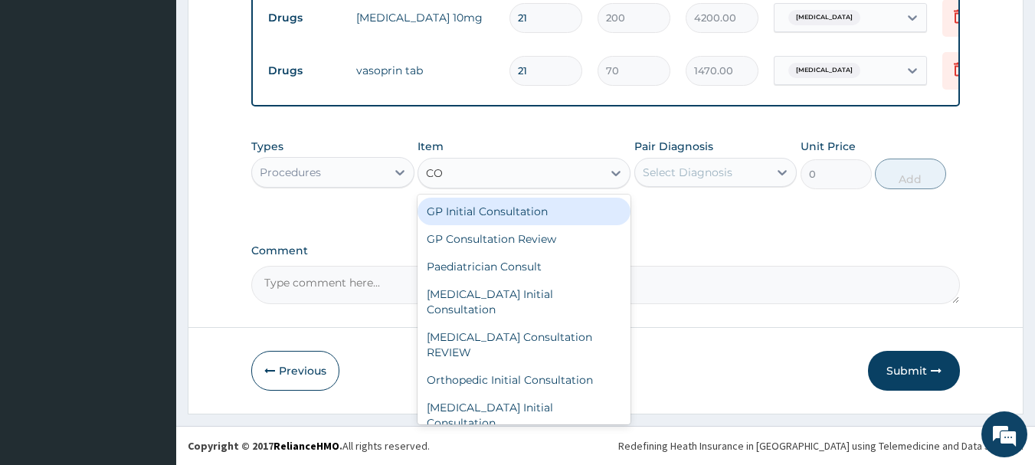
click at [483, 211] on div "GP Initial Consultation" at bounding box center [523, 212] width 213 height 28
type input "2500"
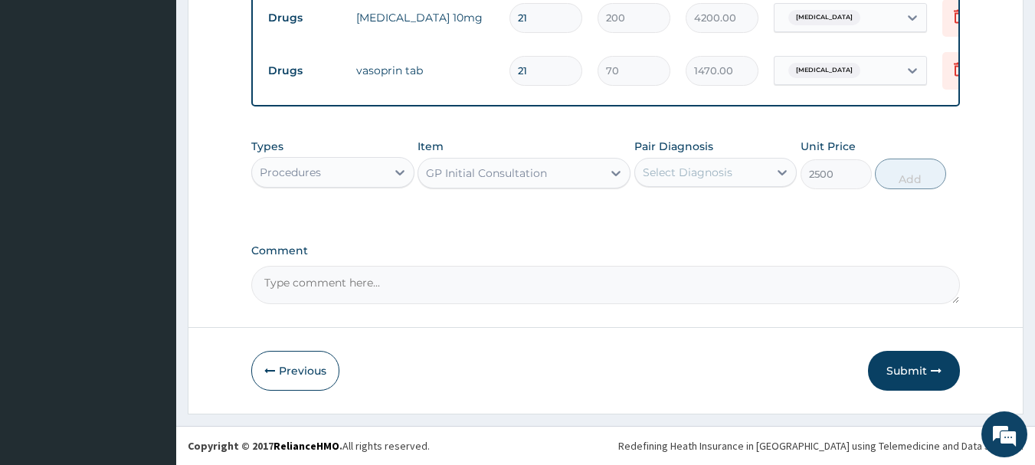
click at [682, 160] on div "Select Diagnosis" at bounding box center [702, 172] width 134 height 25
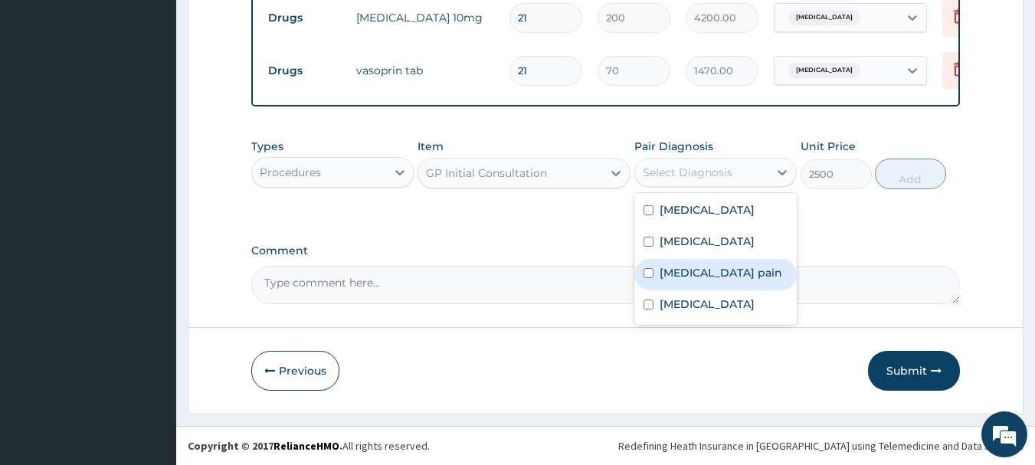
click at [688, 274] on label "Musculoskeletal pain" at bounding box center [720, 272] width 123 height 15
checkbox input "true"
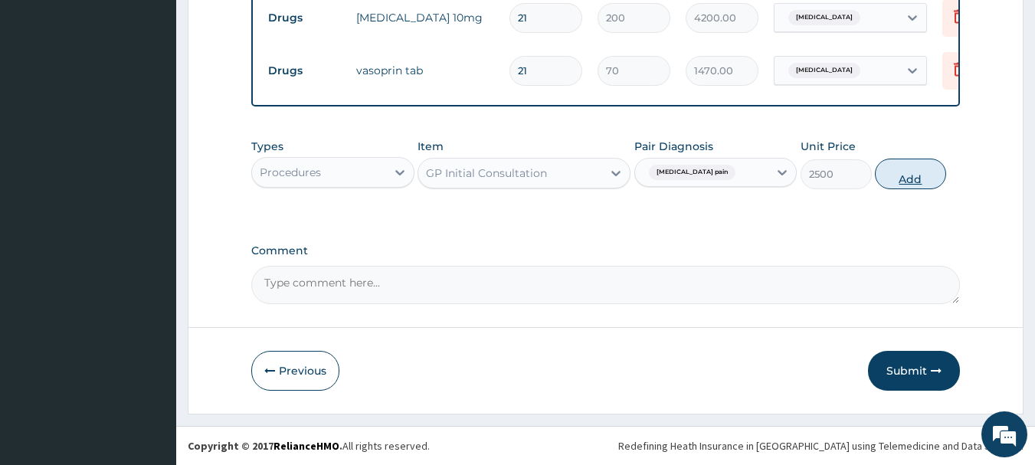
click at [914, 172] on button "Add" at bounding box center [910, 174] width 71 height 31
type input "0"
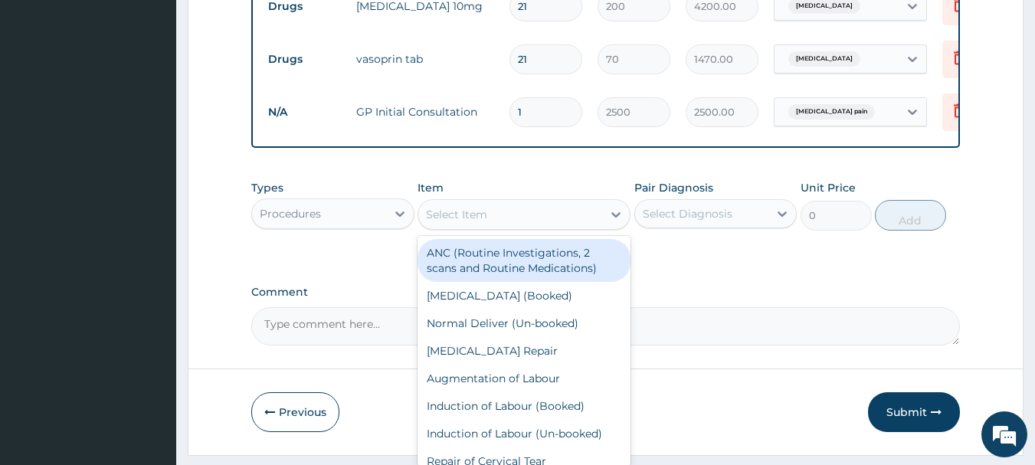
click at [456, 222] on div "Select Item" at bounding box center [456, 214] width 61 height 15
type input "M"
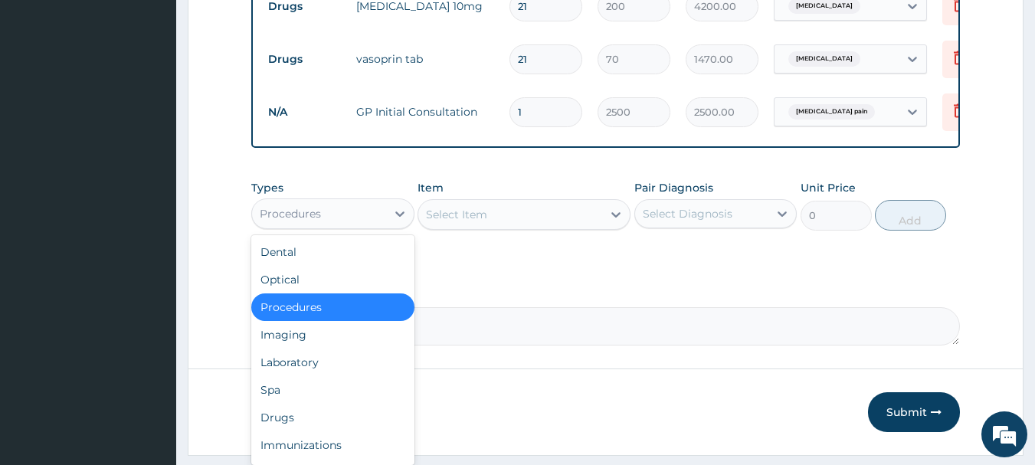
click at [276, 221] on div "Procedures" at bounding box center [290, 213] width 61 height 15
click at [289, 427] on div "Drugs" at bounding box center [332, 418] width 163 height 28
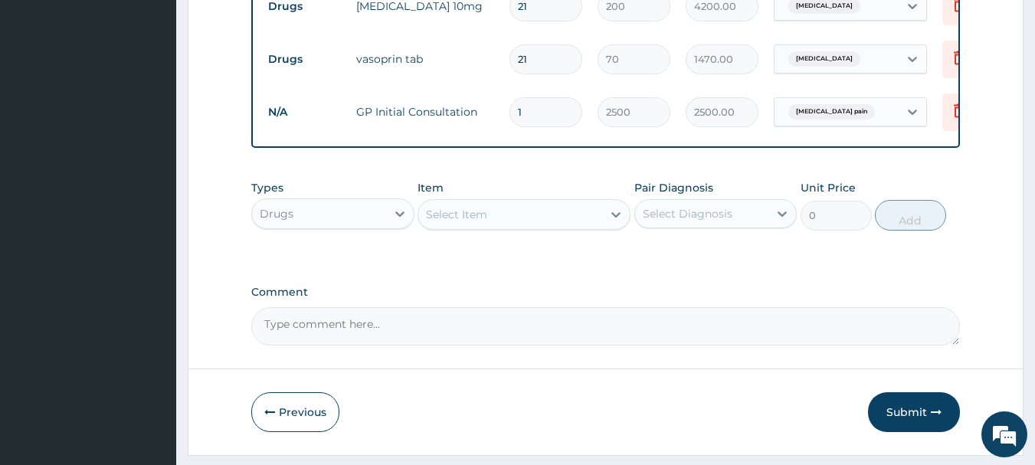
click at [434, 221] on div "Select Item" at bounding box center [456, 214] width 61 height 15
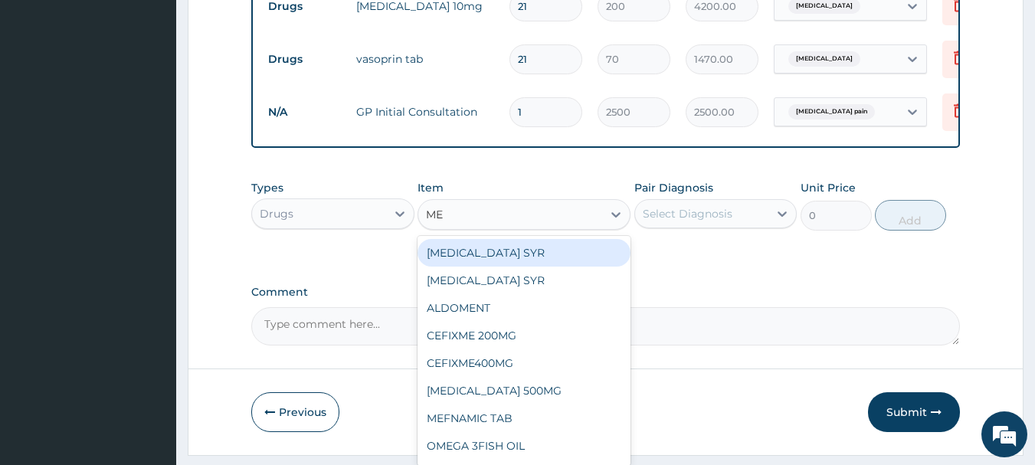
type input "MET"
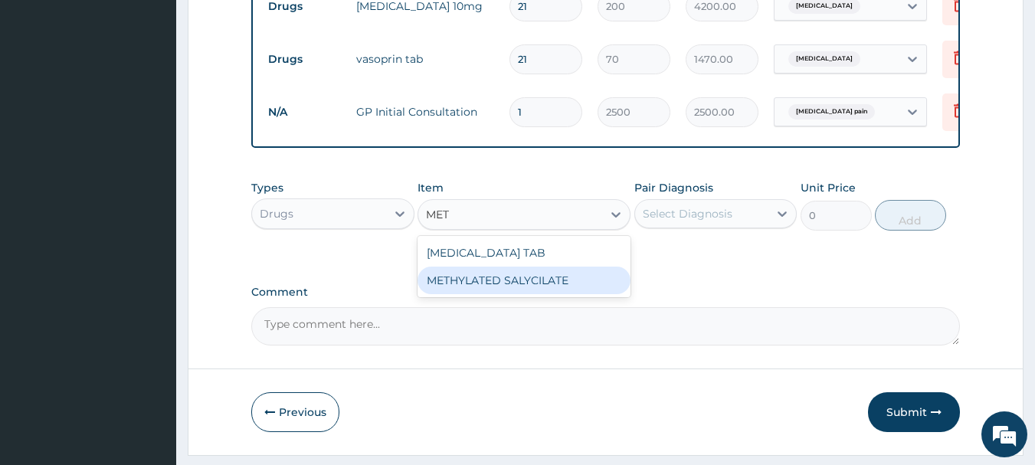
click at [440, 287] on div "METHYLATED SALYCILATE" at bounding box center [523, 280] width 213 height 28
type input "2500"
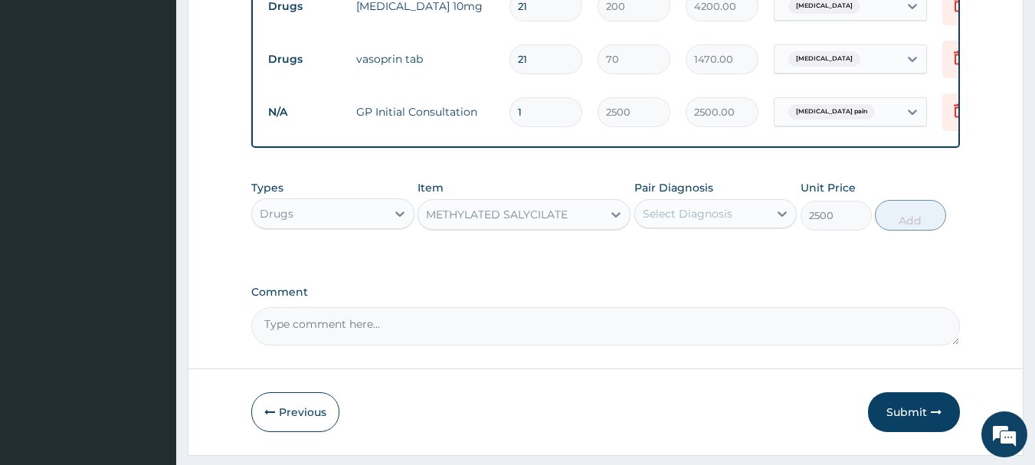
click at [665, 216] on div "Select Diagnosis" at bounding box center [702, 213] width 134 height 25
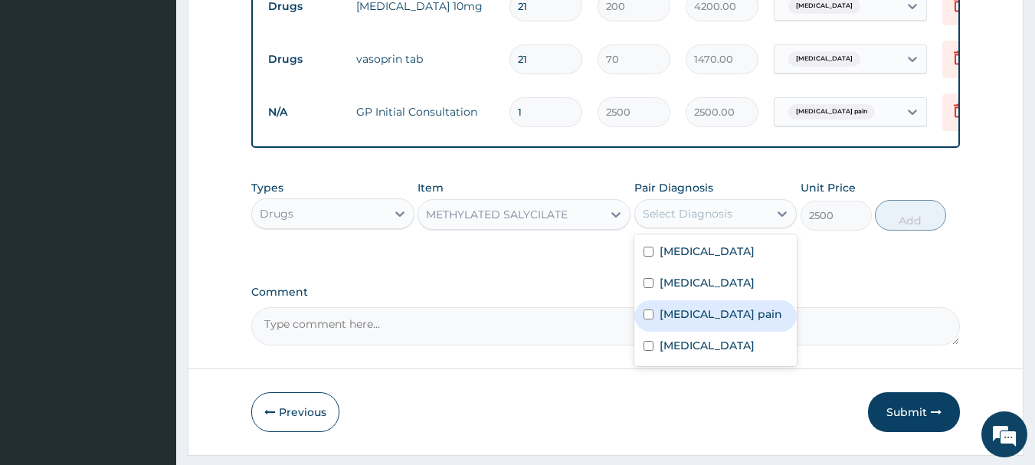
click at [685, 321] on label "Musculoskeletal pain" at bounding box center [720, 313] width 123 height 15
checkbox input "true"
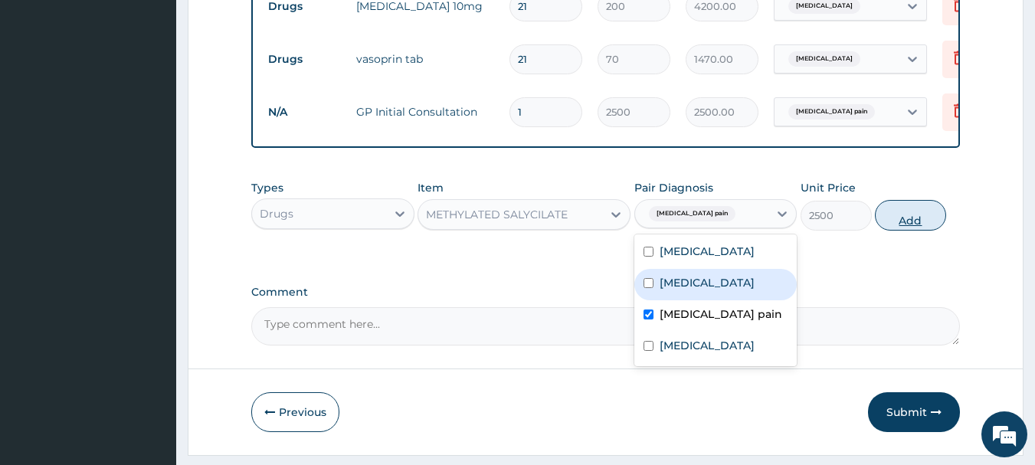
click at [923, 223] on button "Add" at bounding box center [910, 215] width 71 height 31
type input "0"
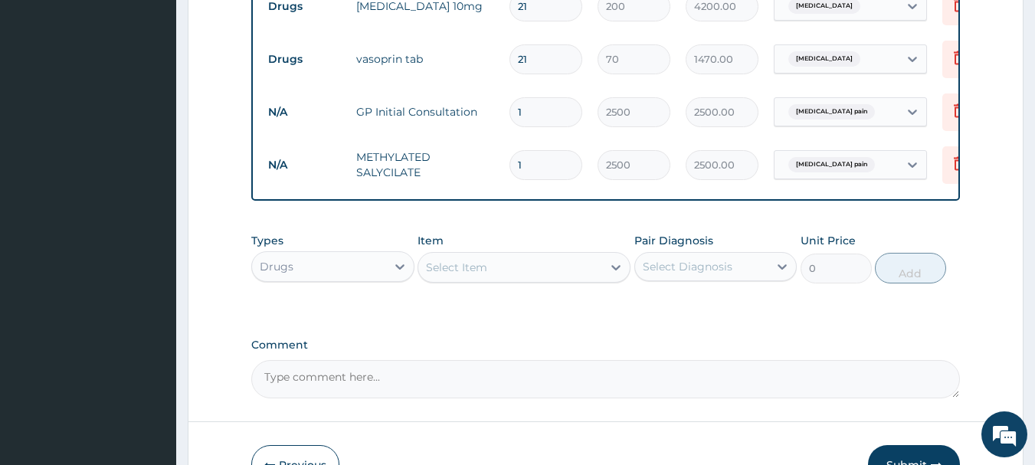
click at [580, 274] on div "Select Item" at bounding box center [510, 267] width 184 height 25
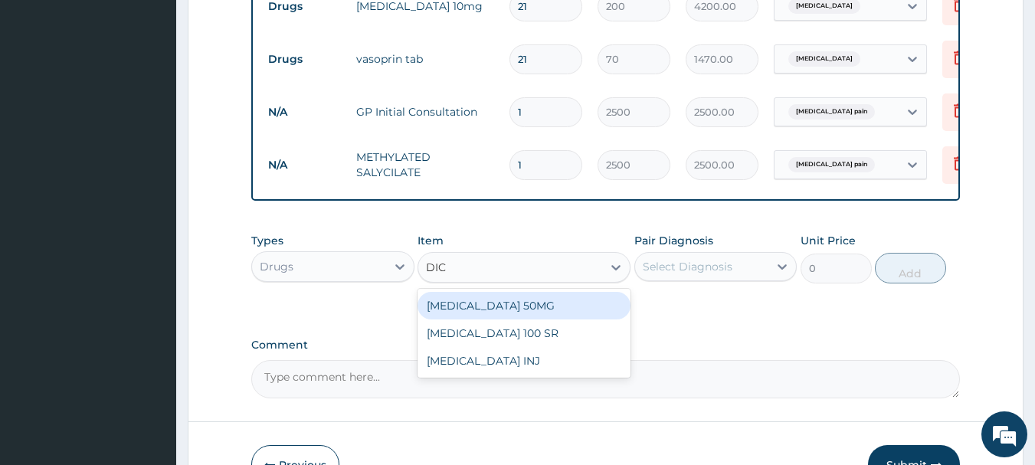
type input "DICL"
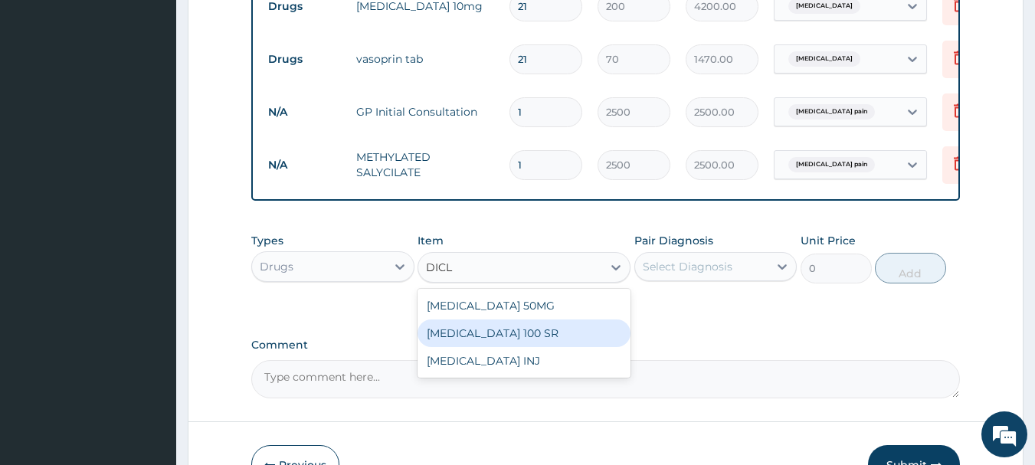
click at [557, 340] on div "DICLOFENAC 100 SR" at bounding box center [523, 333] width 213 height 28
type input "200"
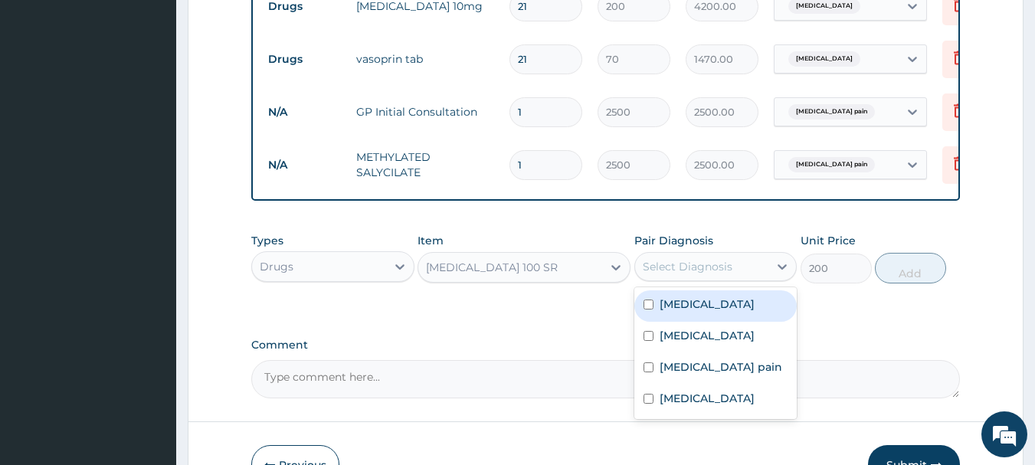
click at [659, 274] on div "Select Diagnosis" at bounding box center [687, 266] width 90 height 15
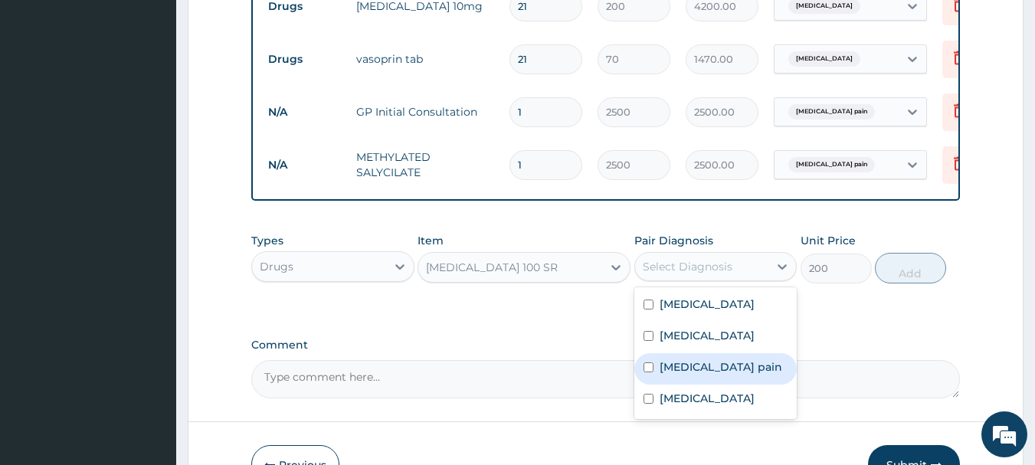
click at [669, 374] on label "Musculoskeletal pain" at bounding box center [720, 366] width 123 height 15
checkbox input "true"
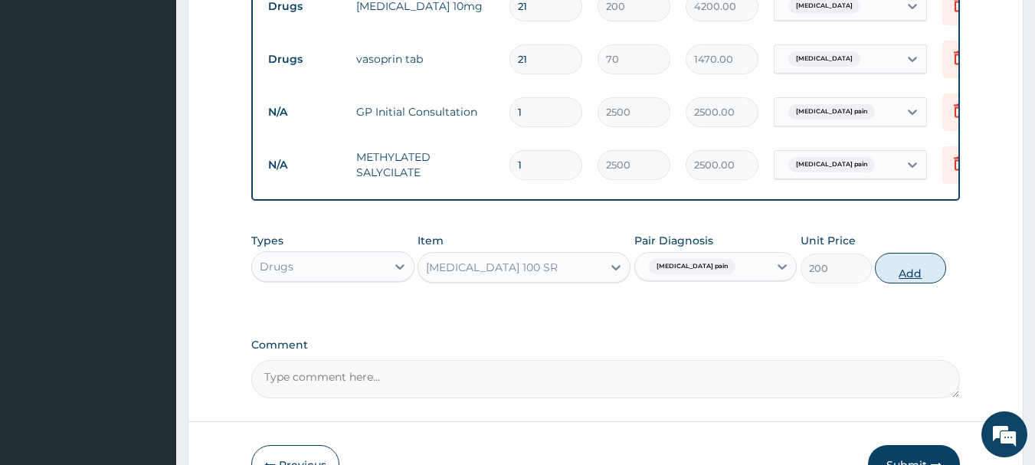
click at [895, 283] on button "Add" at bounding box center [910, 268] width 71 height 31
type input "0"
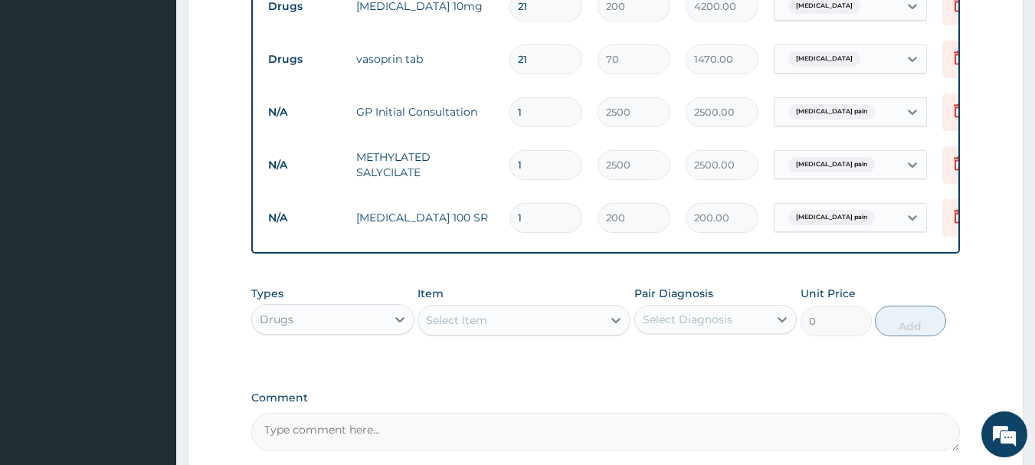
type input "0.00"
type input "2"
type input "400.00"
type input "20"
type input "4000.00"
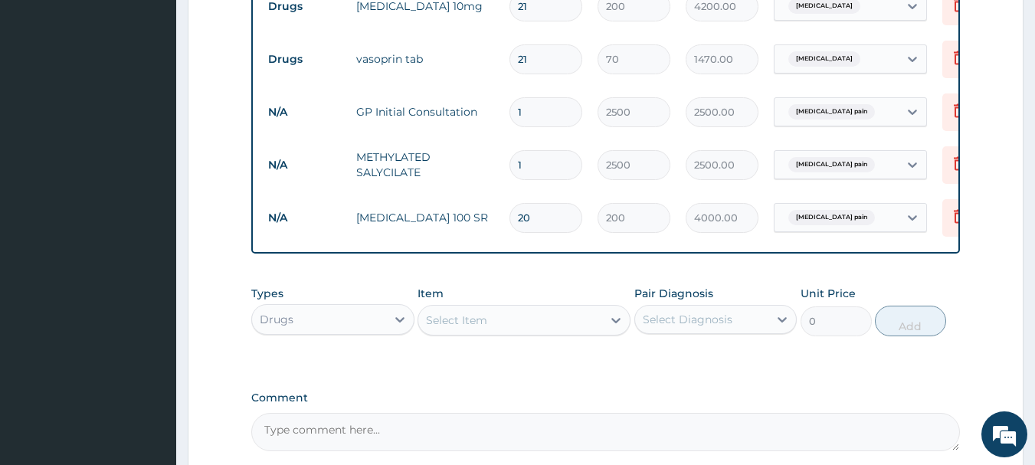
type input "20"
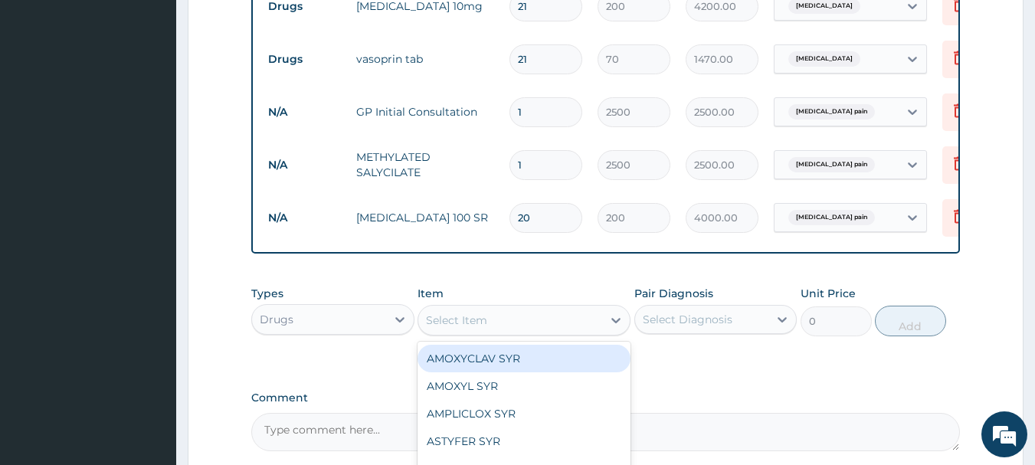
click at [476, 328] on div "Select Item" at bounding box center [456, 319] width 61 height 15
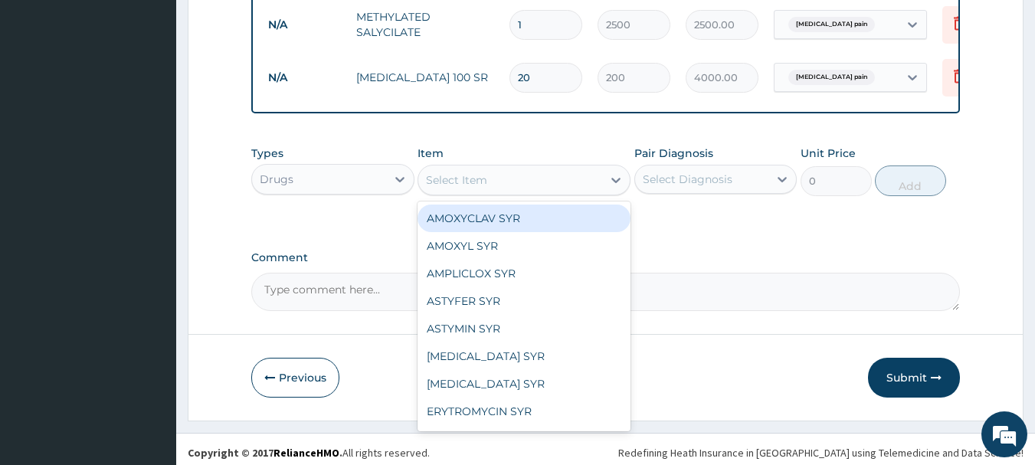
scroll to position [790, 0]
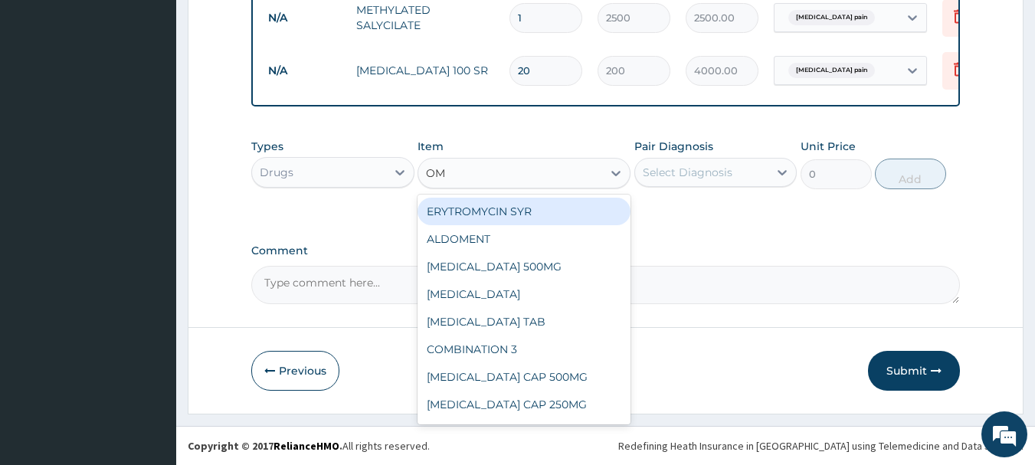
type input "OME"
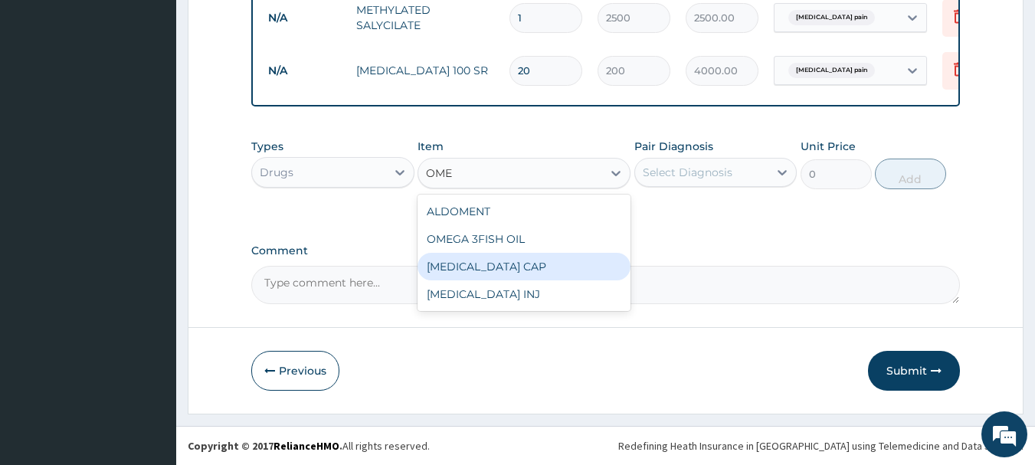
click at [574, 261] on div "[MEDICAL_DATA] CAP" at bounding box center [523, 267] width 213 height 28
type input "250"
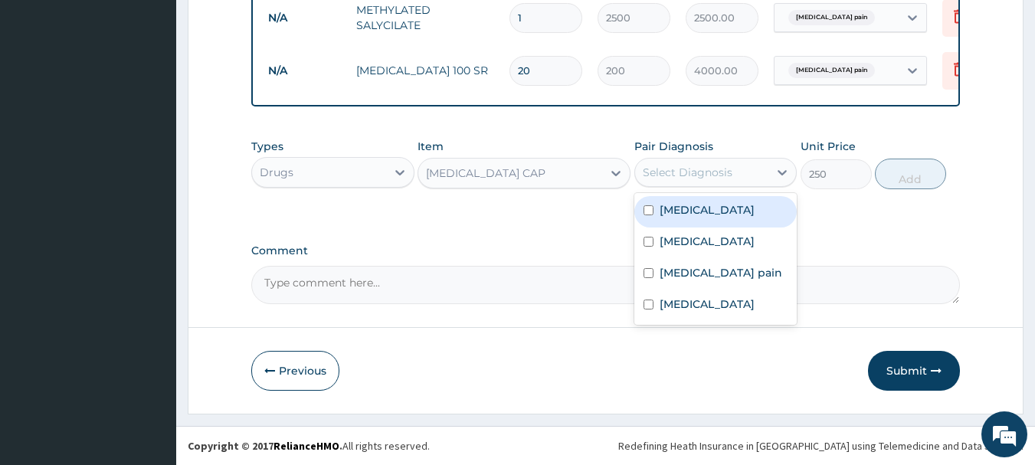
click at [711, 168] on div "Select Diagnosis" at bounding box center [687, 172] width 90 height 15
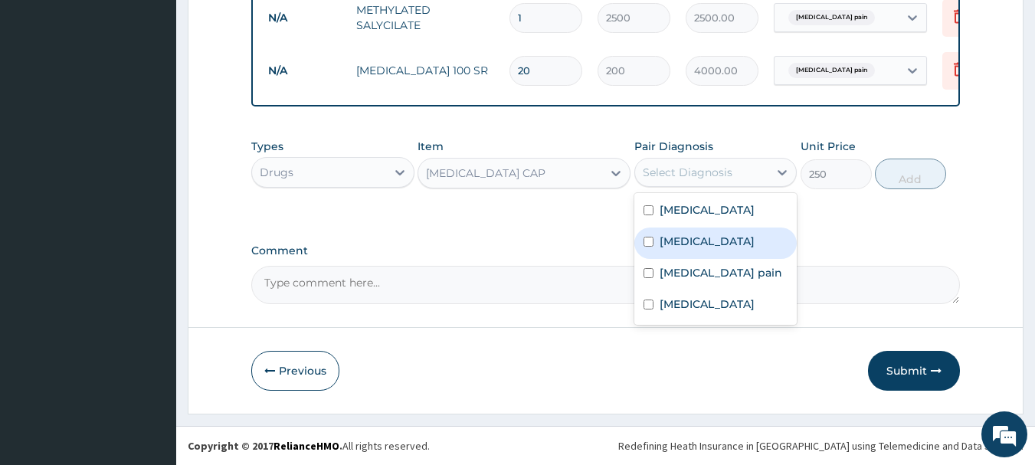
click at [677, 237] on label "Indigestion" at bounding box center [706, 241] width 95 height 15
checkbox input "true"
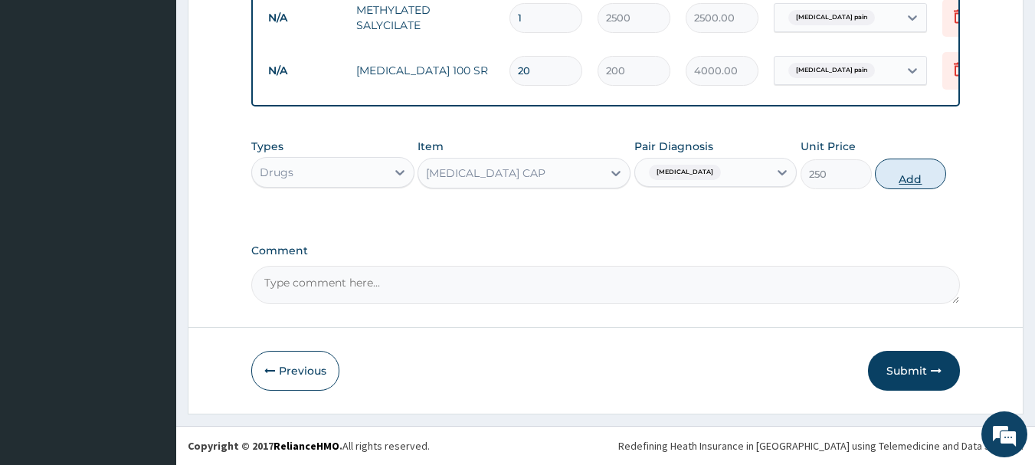
click at [888, 171] on button "Add" at bounding box center [910, 174] width 71 height 31
type input "0"
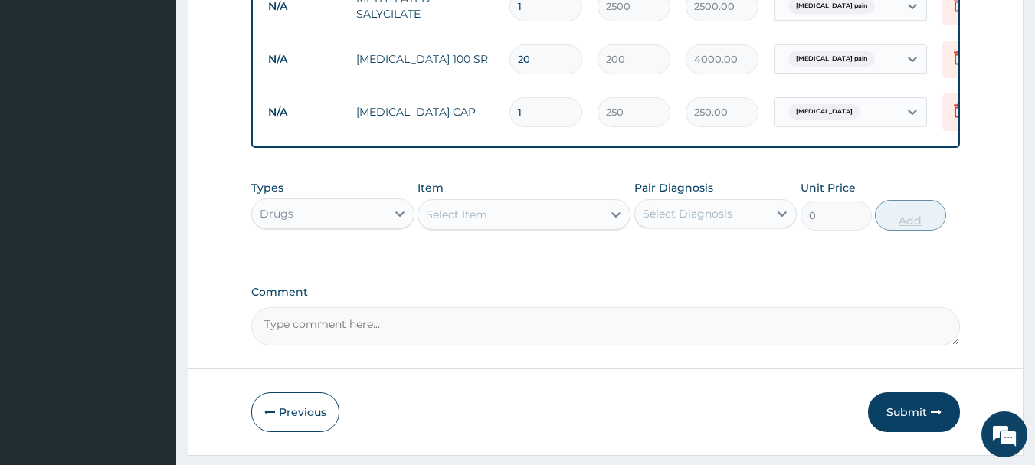
type input "2"
type input "500.00"
type input "3"
type input "750.00"
type input "4"
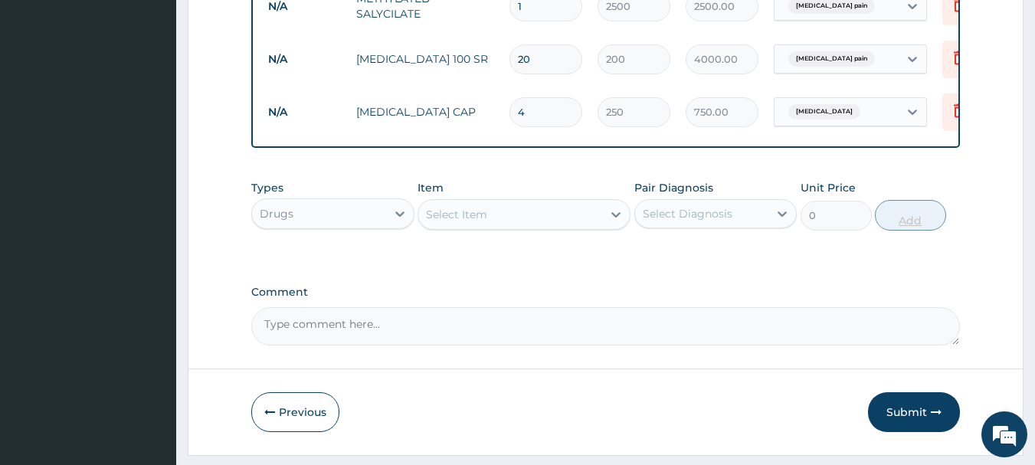
type input "1000.00"
type input "5"
type input "1250.00"
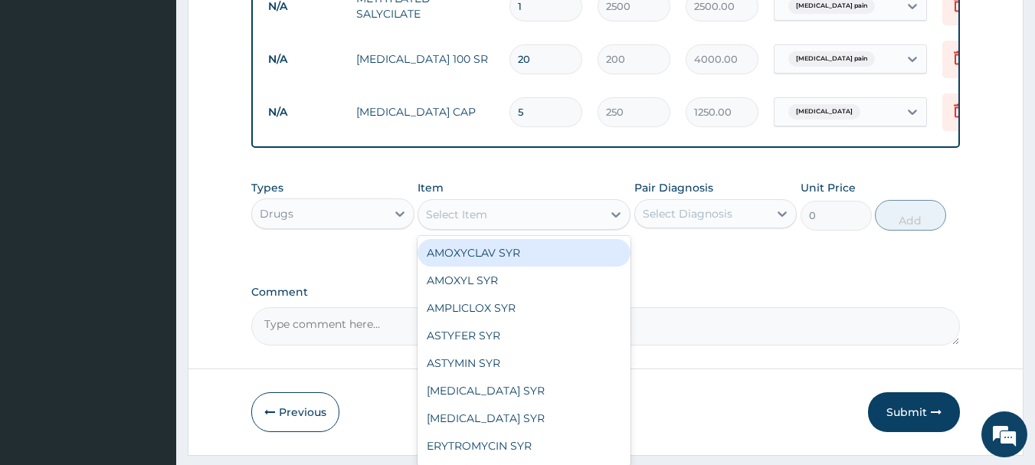
click at [512, 224] on div "Select Item" at bounding box center [510, 214] width 184 height 25
type input "ACT"
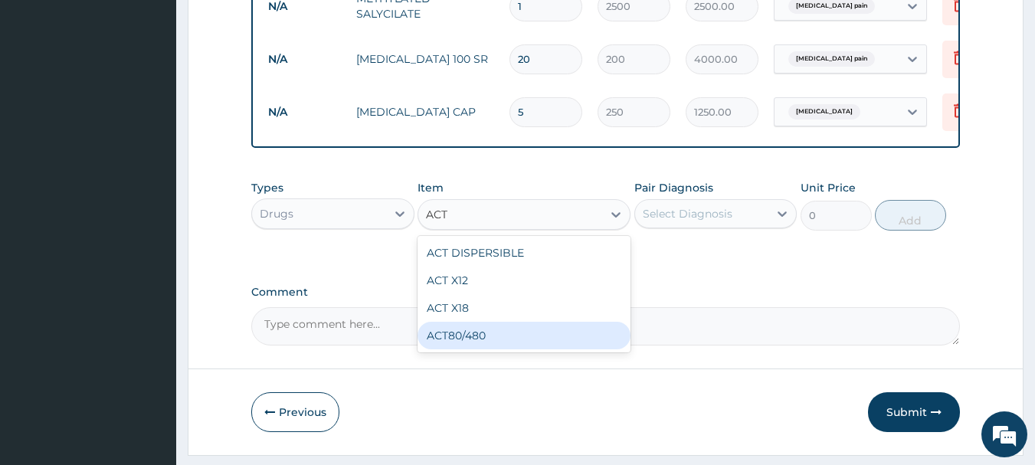
click at [498, 343] on div "ACT80/480" at bounding box center [523, 336] width 213 height 28
type input "288"
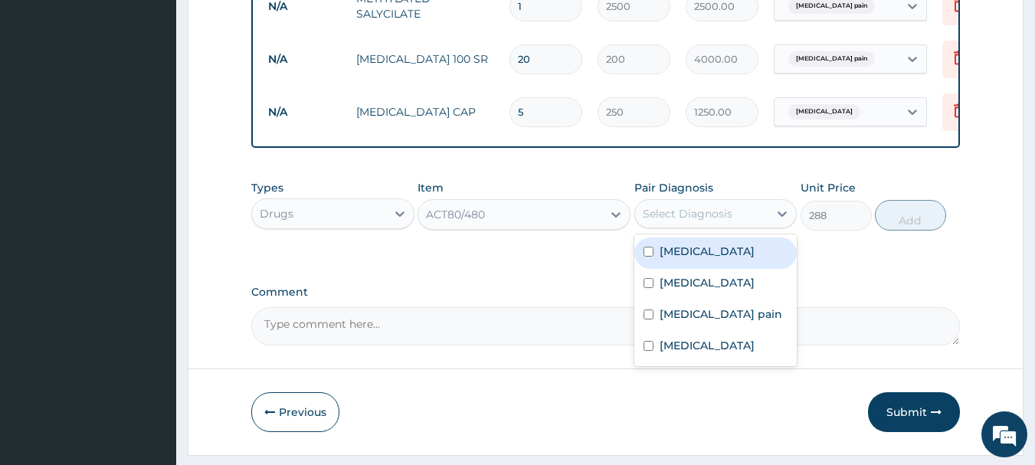
click at [682, 213] on div "Select Diagnosis" at bounding box center [702, 213] width 134 height 25
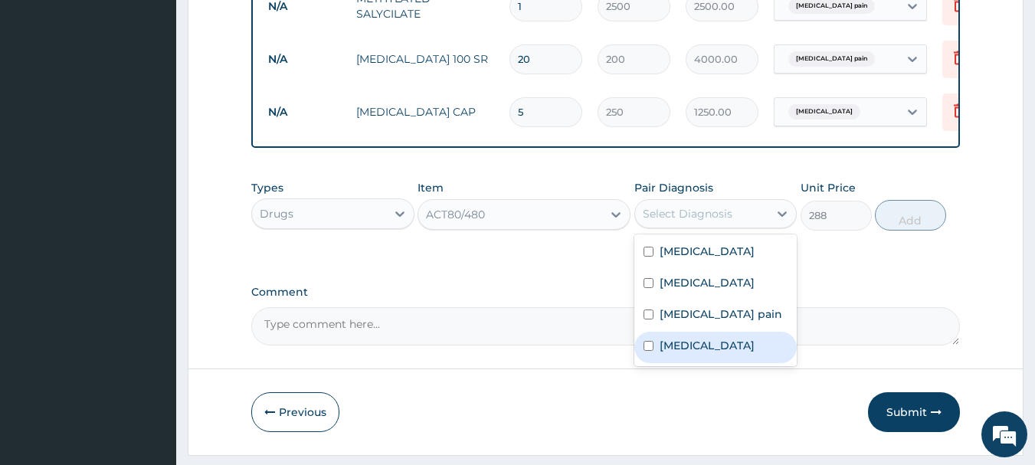
click at [676, 353] on label "Malaria" at bounding box center [706, 345] width 95 height 15
checkbox input "true"
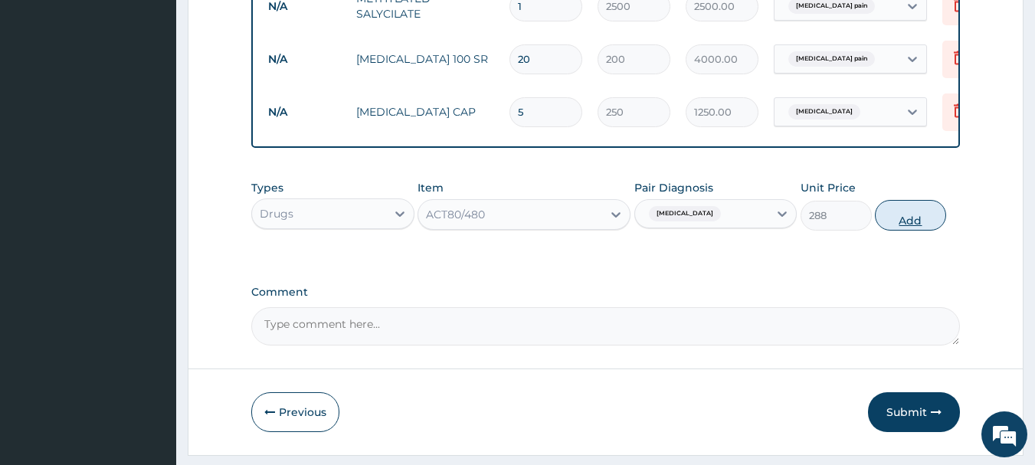
click at [914, 219] on button "Add" at bounding box center [910, 215] width 71 height 31
type input "0"
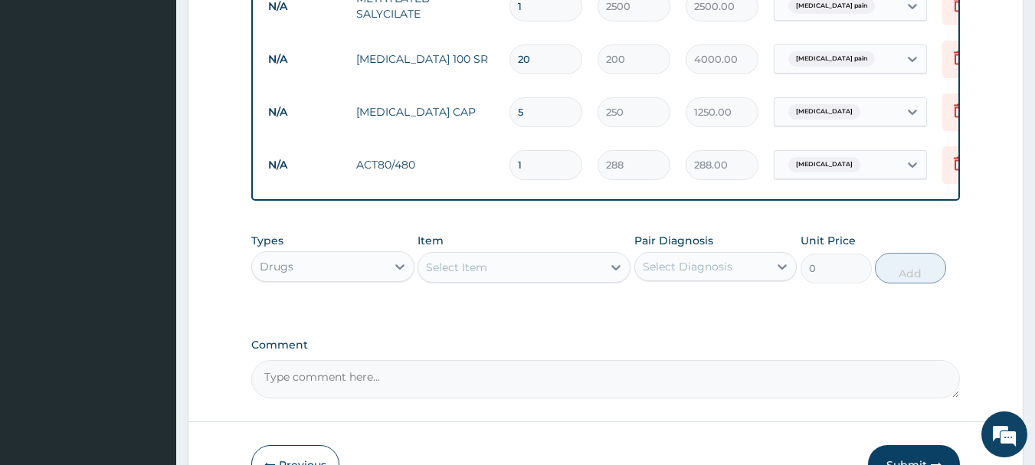
click at [545, 168] on input "1" at bounding box center [545, 165] width 73 height 30
type input "2"
type input "576.00"
type input "3"
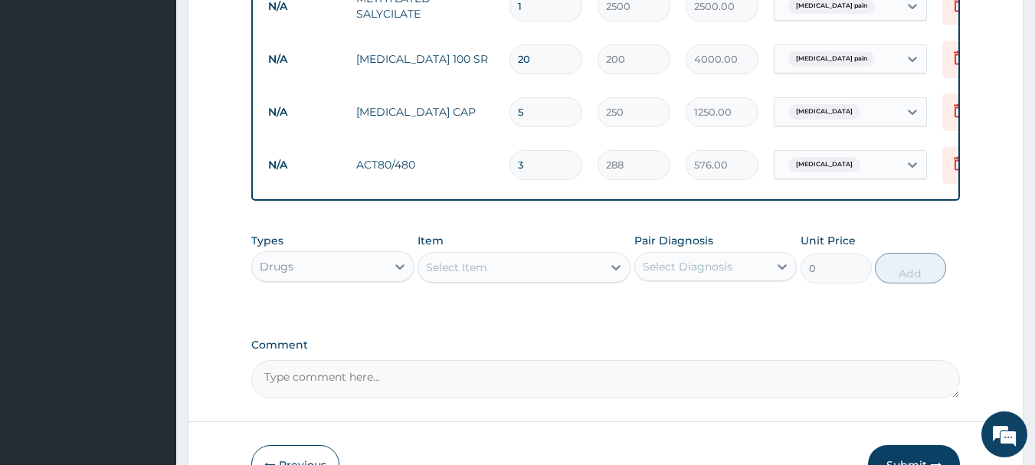
type input "864.00"
type input "4"
type input "1152.00"
type input "5"
type input "1440.00"
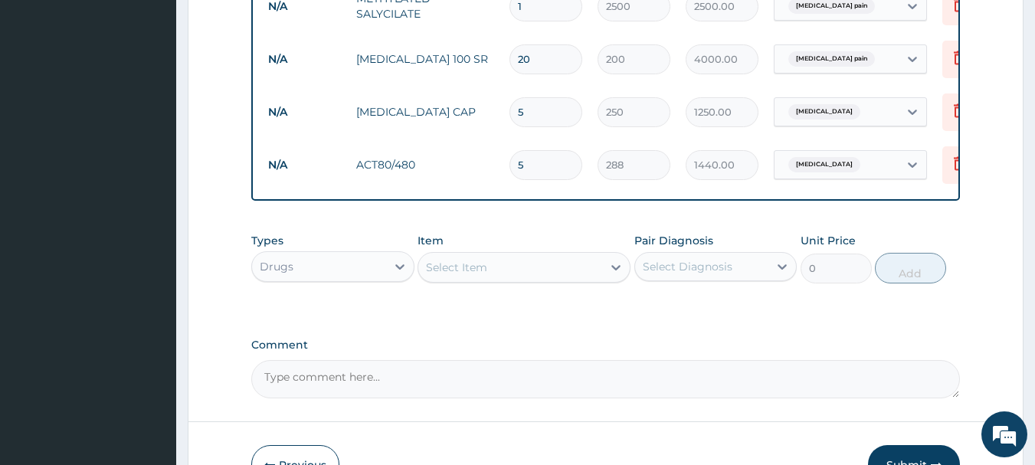
type input "6"
type input "1728.00"
type input "7"
type input "2016.00"
type input "10"
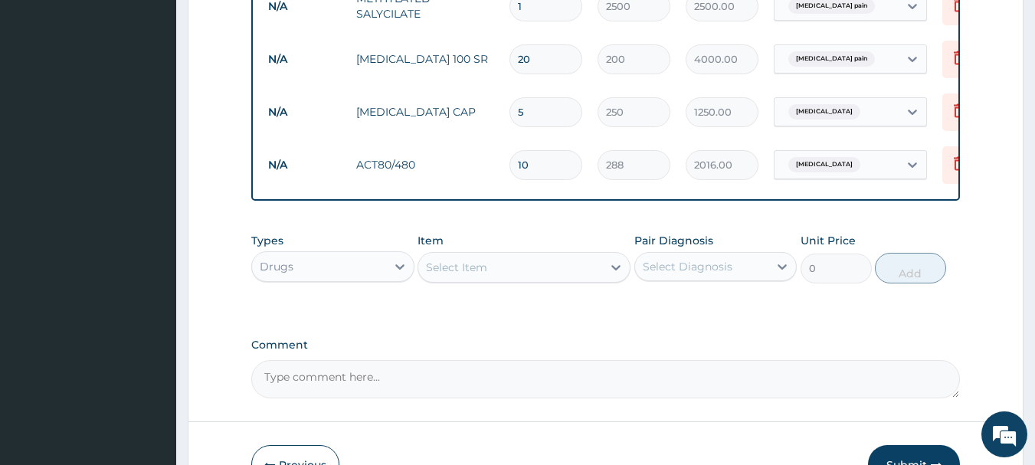
type input "2880.00"
type input "11"
type input "3168.00"
type input "12"
type input "3456.00"
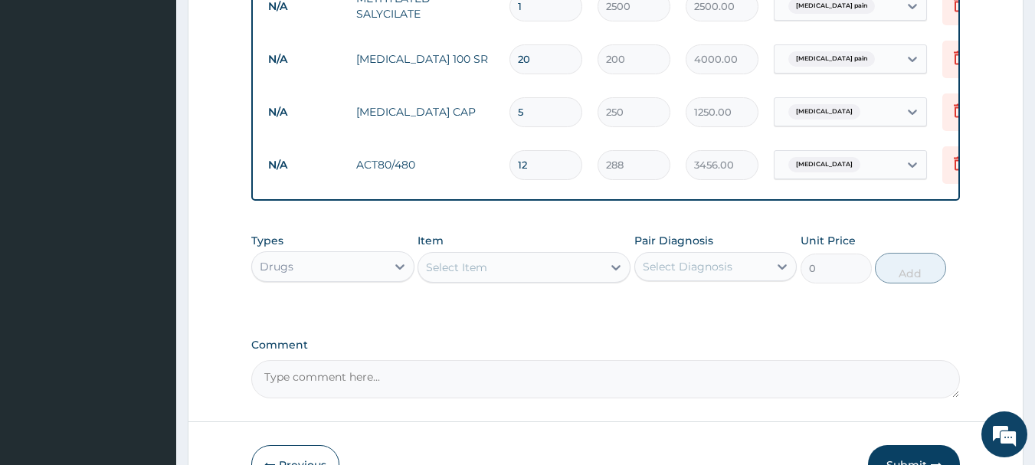
type input "13"
type input "3744.00"
type input "14"
type input "4032.00"
type input "13"
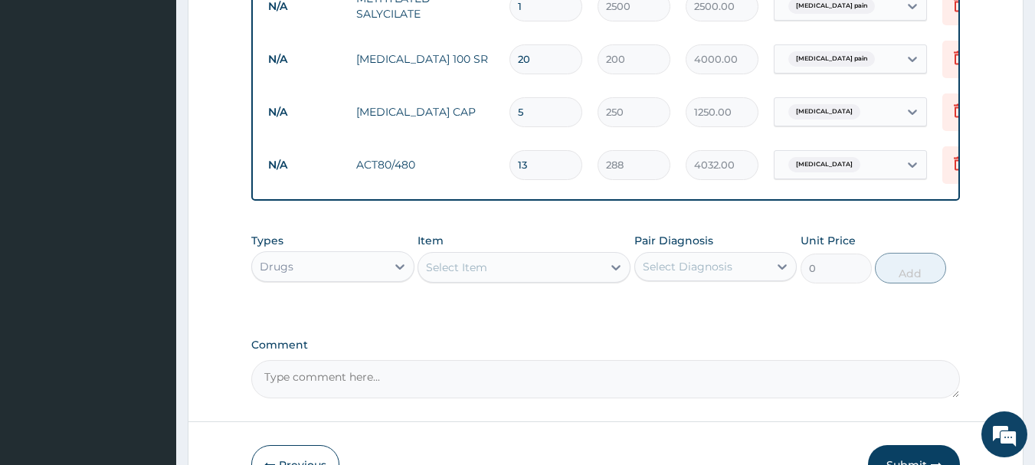
type input "3744.00"
type input "12"
type input "3456.00"
type input "11"
type input "3168.00"
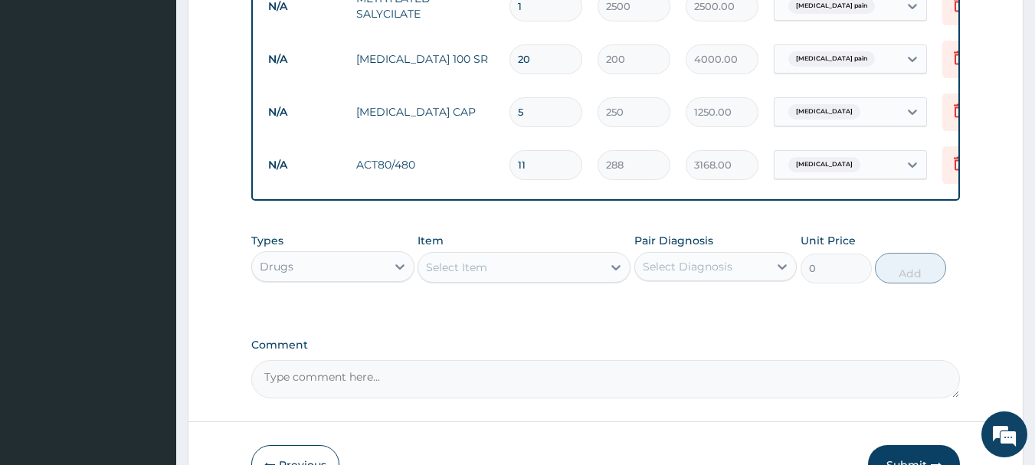
type input "10"
type input "2880.00"
type input "9"
type input "2592.00"
type input "8"
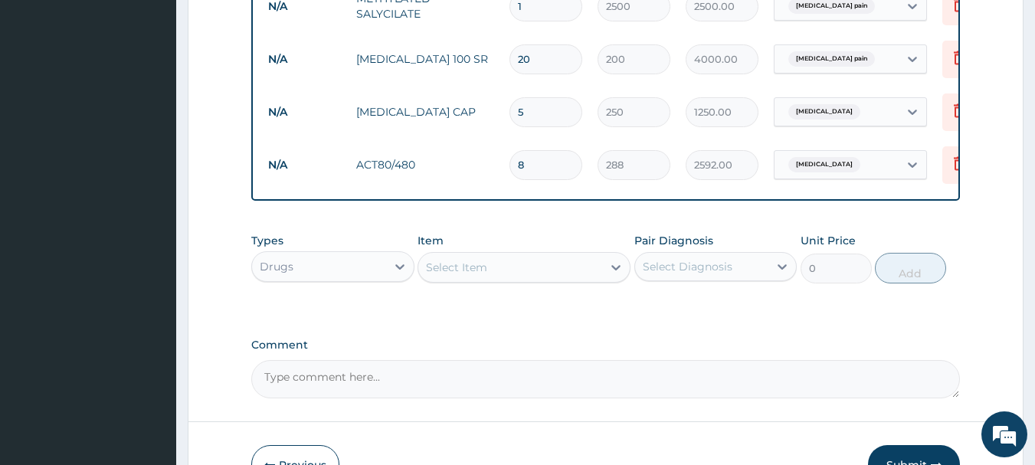
type input "2304.00"
type input "7"
type input "2016.00"
type input "6"
type input "1728.00"
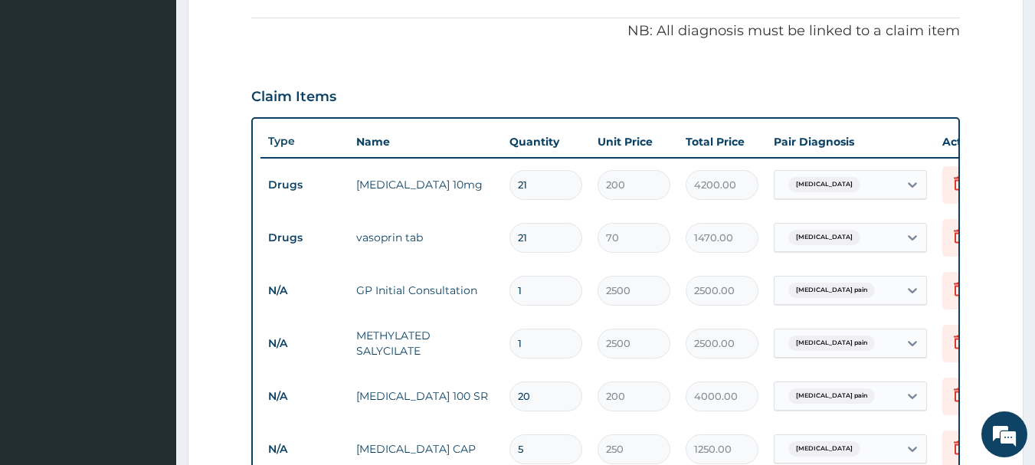
scroll to position [859, 0]
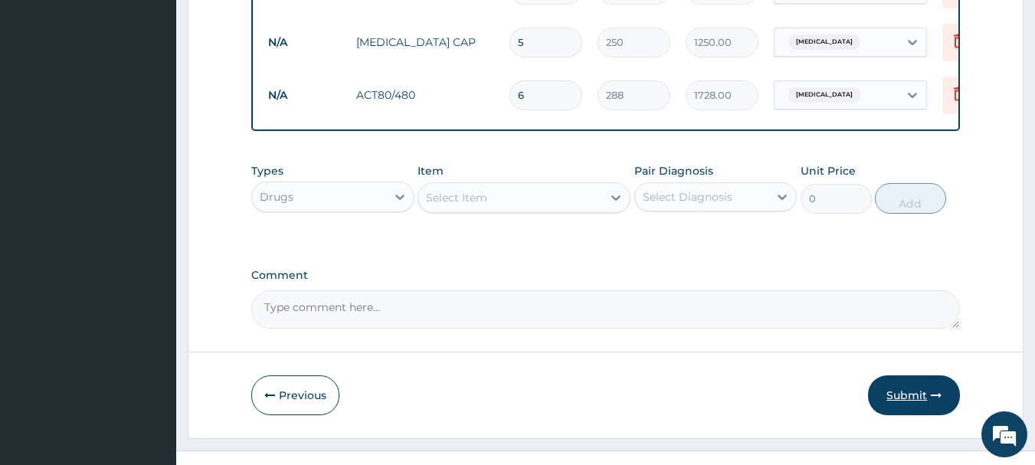
click at [909, 397] on button "Submit" at bounding box center [914, 395] width 92 height 40
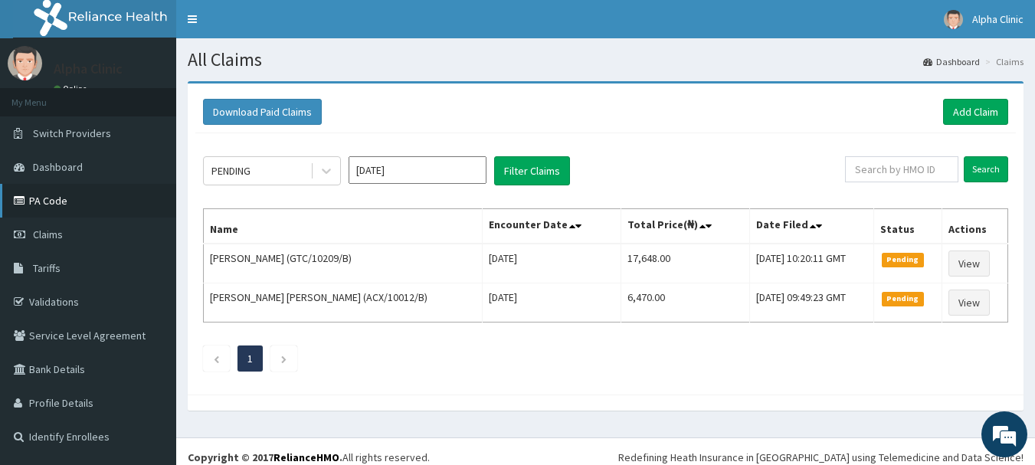
click at [99, 193] on link "PA Code" at bounding box center [88, 201] width 176 height 34
click at [969, 111] on link "Add Claim" at bounding box center [975, 112] width 65 height 26
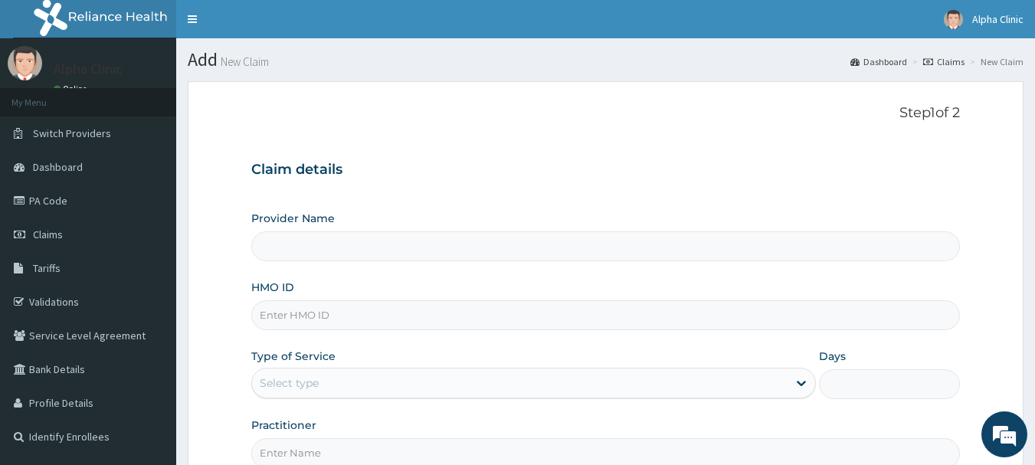
type input "Alpha Clinic"
click at [629, 307] on input "HMO ID" at bounding box center [605, 315] width 709 height 30
type input "ACX/10012/C"
click at [600, 378] on div "Select type" at bounding box center [519, 383] width 535 height 25
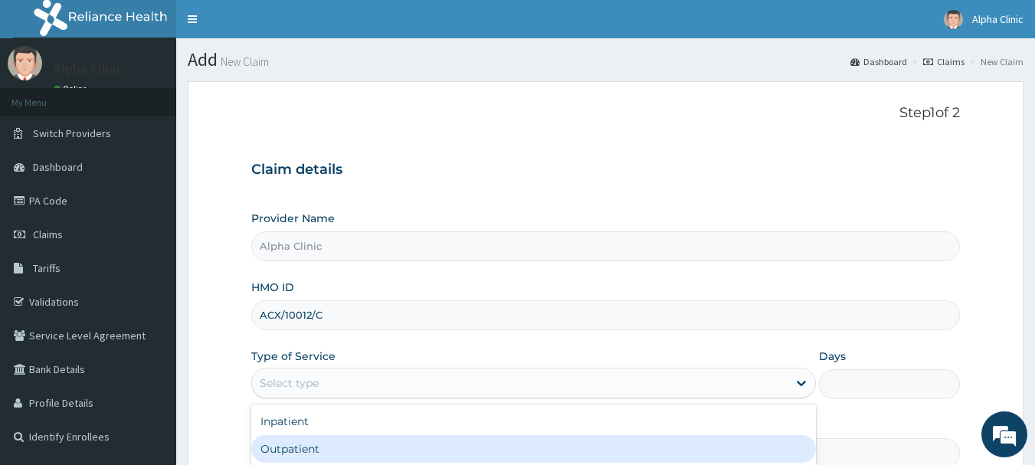
click at [567, 453] on div "Outpatient" at bounding box center [533, 449] width 564 height 28
type input "1"
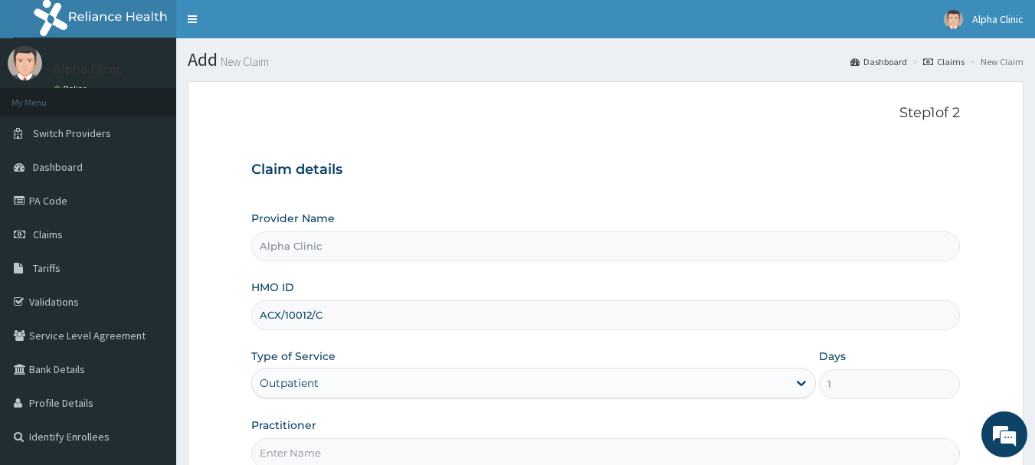
click at [553, 459] on input "Practitioner" at bounding box center [605, 453] width 709 height 30
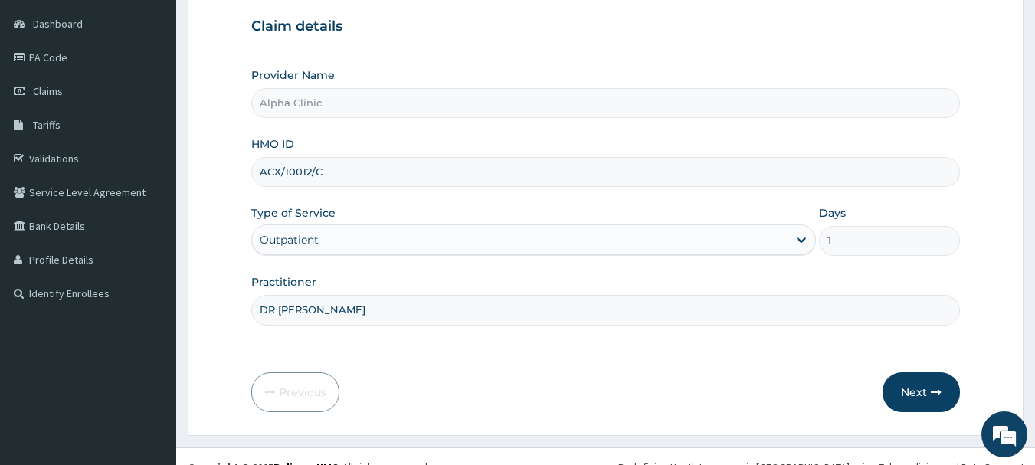
scroll to position [165, 0]
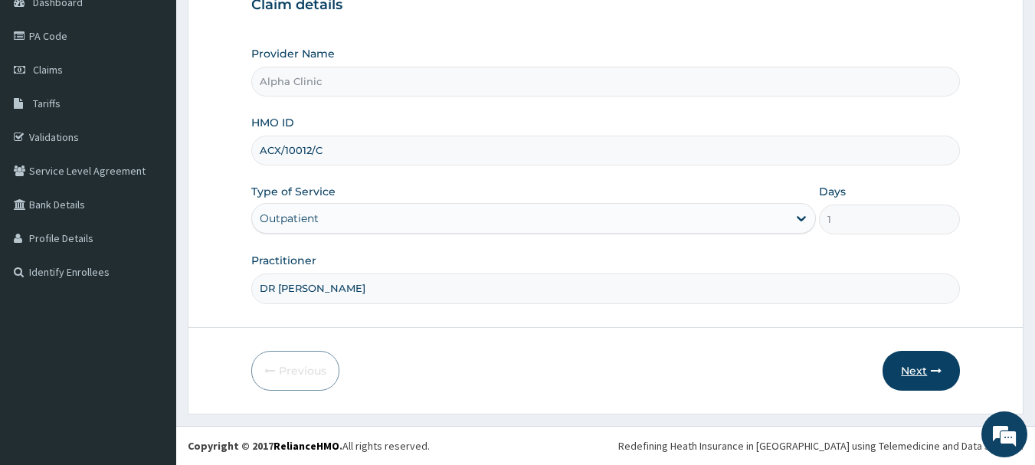
type input "DR T O ODUWOLE"
click at [917, 372] on button "Next" at bounding box center [920, 371] width 77 height 40
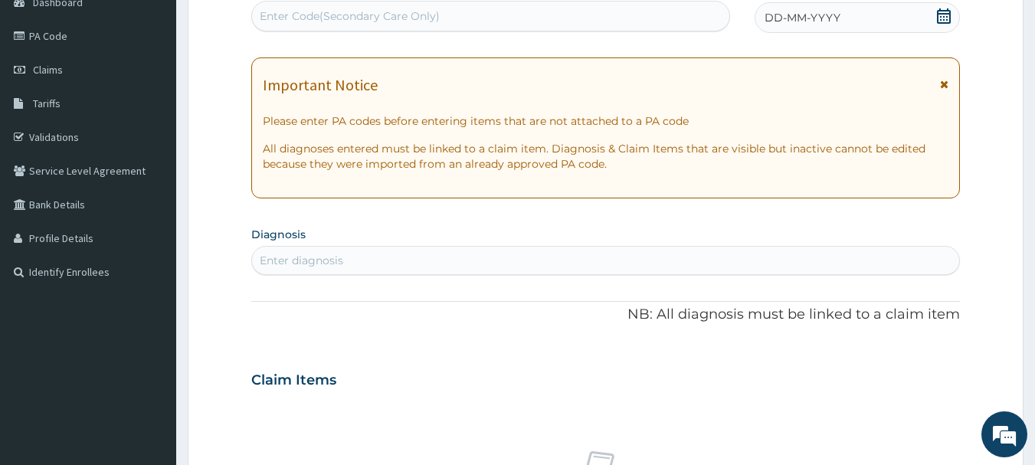
click at [629, 22] on div "Enter Code(Secondary Care Only)" at bounding box center [491, 16] width 478 height 25
paste input "PA/9EB866"
type input "PA/9EB866"
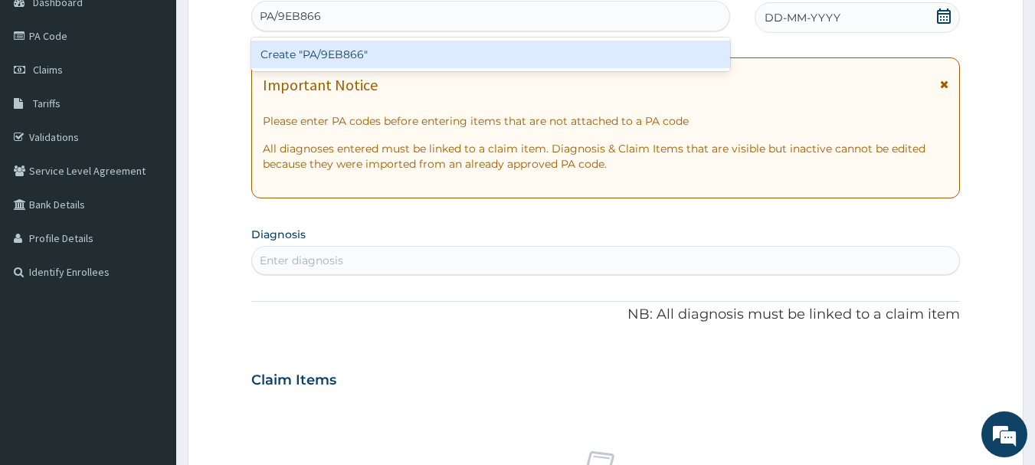
click at [619, 49] on div "Create "PA/9EB866"" at bounding box center [490, 55] width 479 height 28
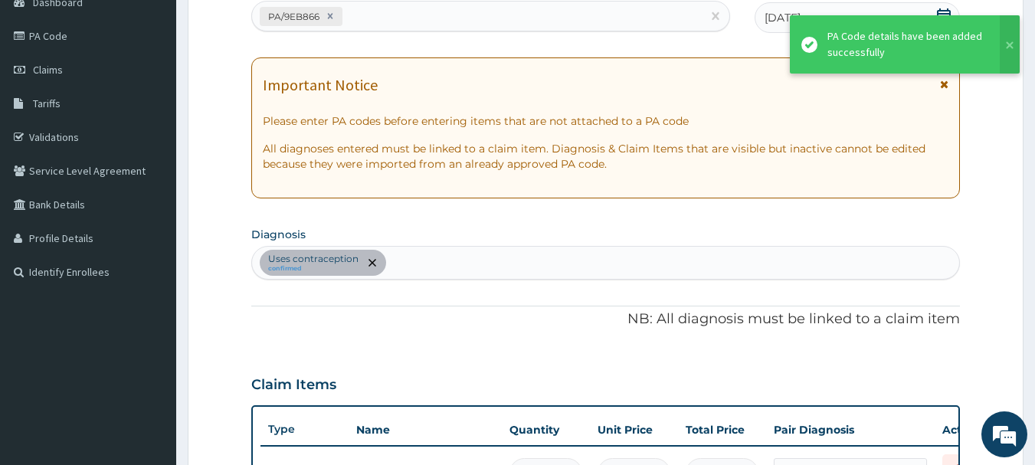
scroll to position [188, 0]
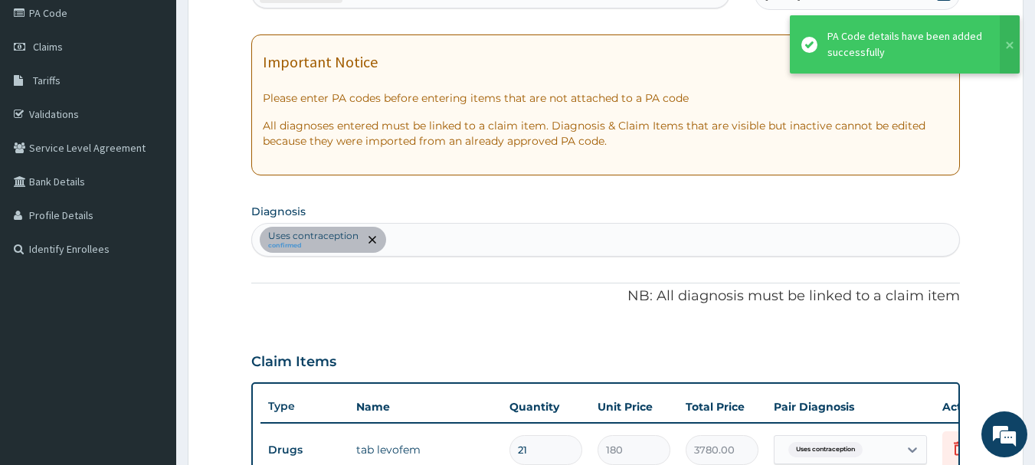
click at [686, 238] on div "Uses contraception confirmed" at bounding box center [606, 240] width 708 height 32
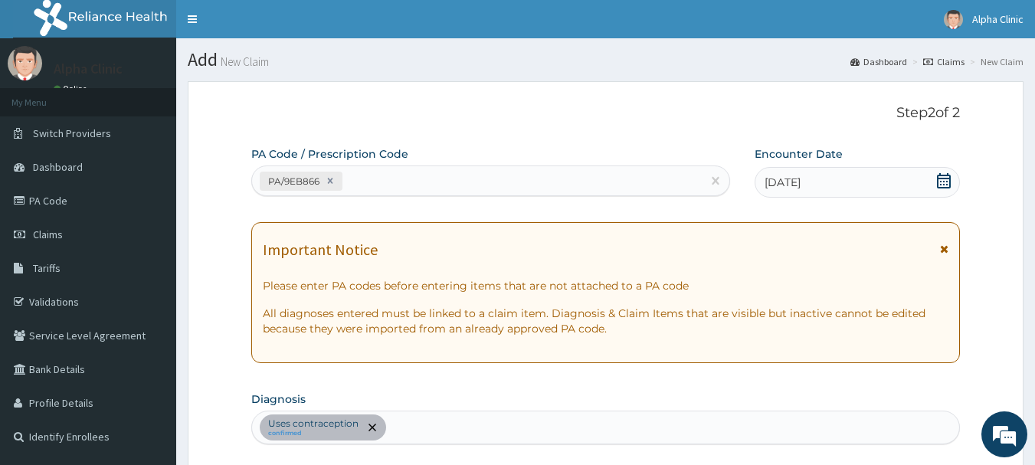
scroll to position [407, 0]
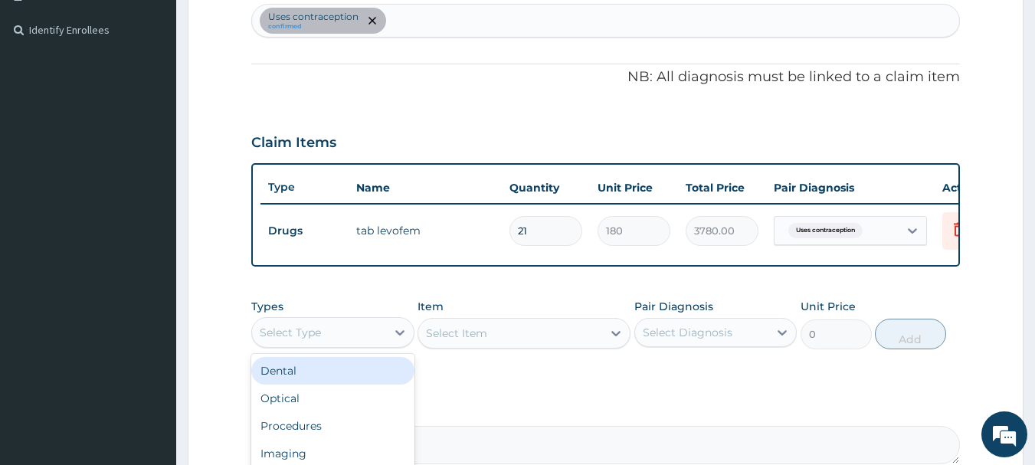
click at [348, 338] on div "Select Type" at bounding box center [319, 332] width 134 height 25
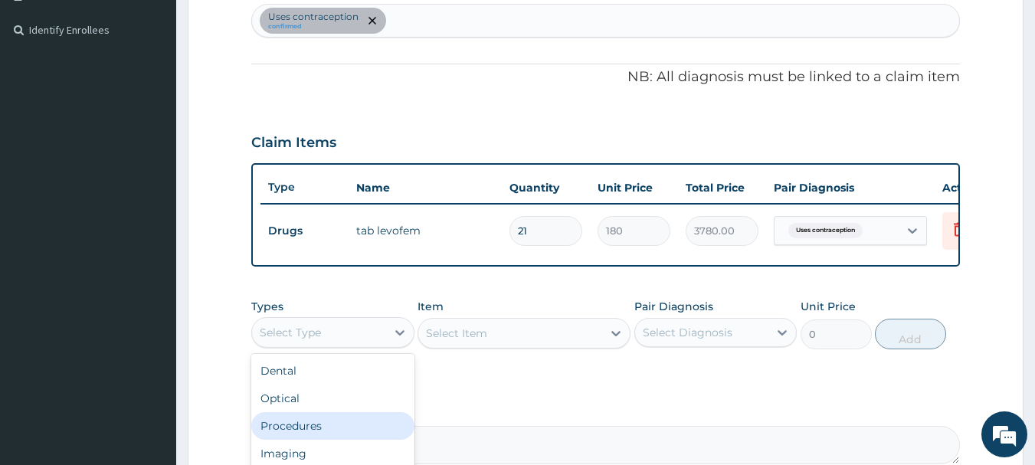
click at [335, 440] on div "Procedures" at bounding box center [332, 426] width 163 height 28
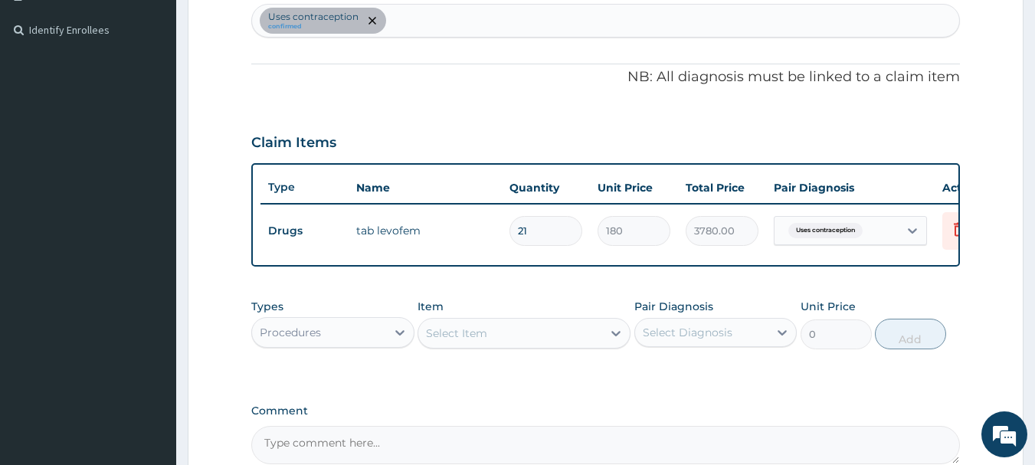
click at [457, 341] on div "Select Item" at bounding box center [456, 332] width 61 height 15
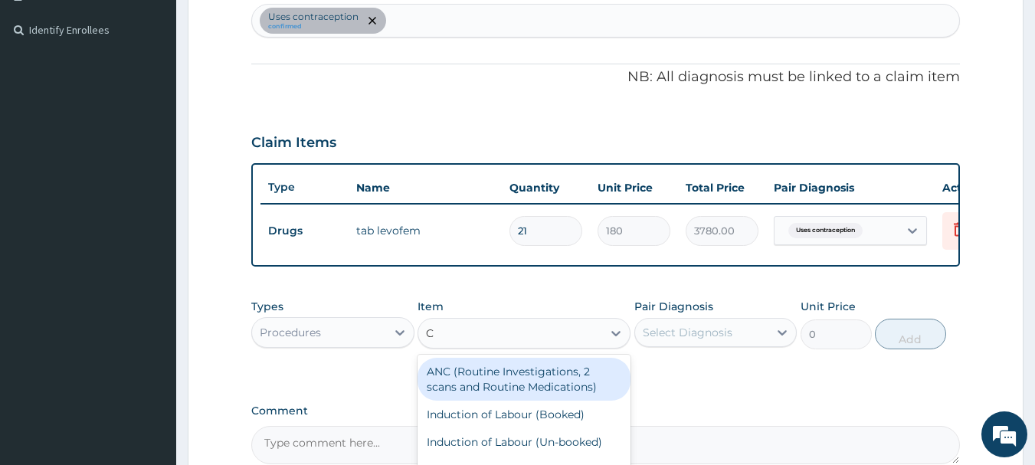
type input "CO"
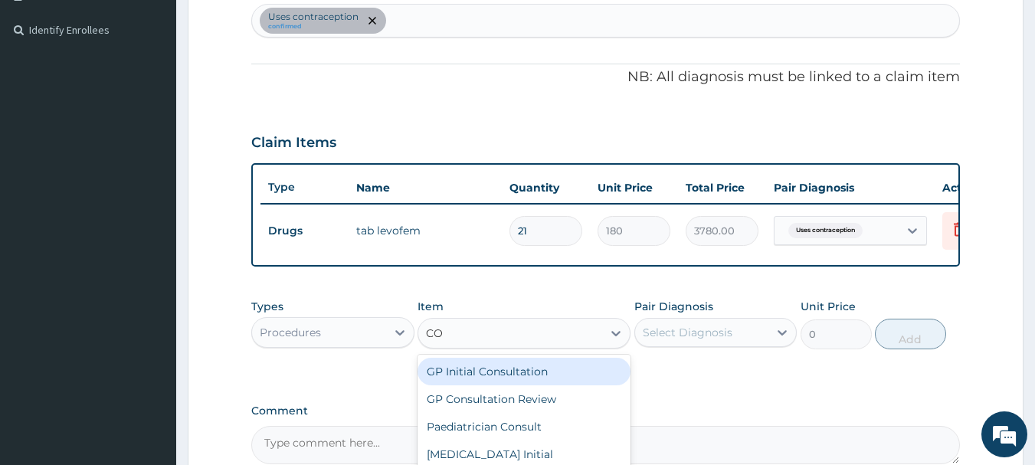
click at [461, 382] on div "GP Initial Consultation" at bounding box center [523, 372] width 213 height 28
type input "2500"
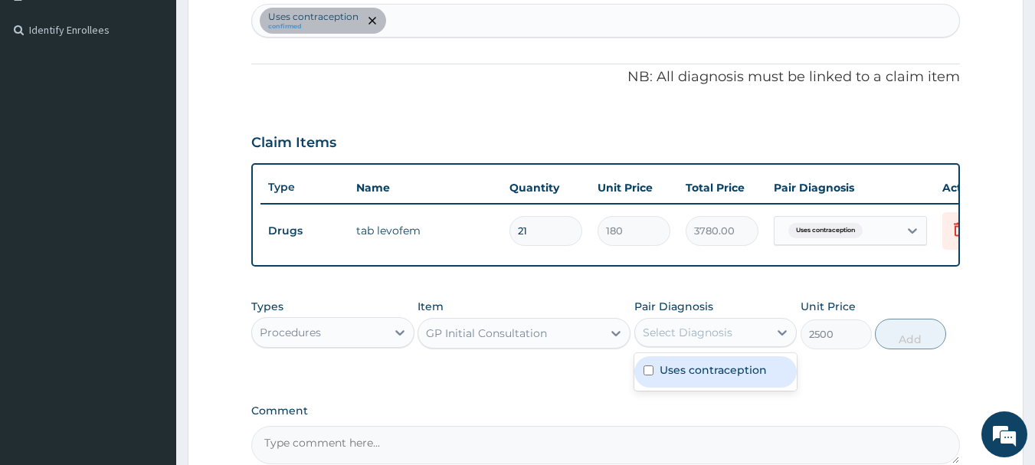
click at [672, 340] on div "Select Diagnosis" at bounding box center [687, 332] width 90 height 15
click at [468, 11] on div "Uses contraception confirmed" at bounding box center [606, 21] width 708 height 32
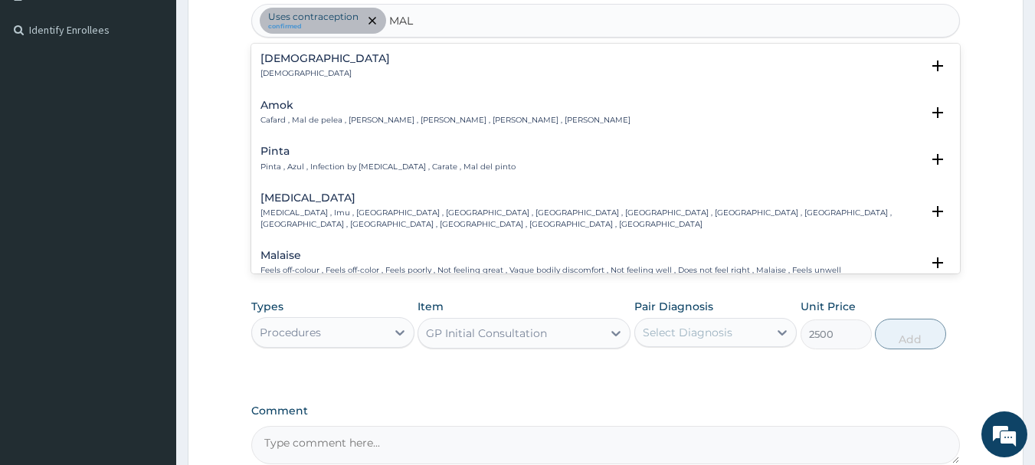
type input "MALA"
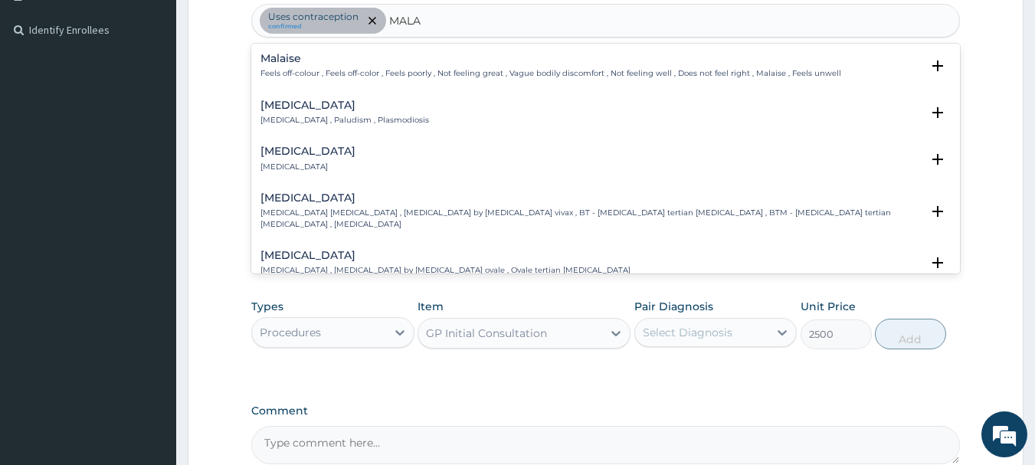
click at [420, 107] on div "Malaria Malaria , Paludism , Plasmodiosis" at bounding box center [605, 113] width 691 height 27
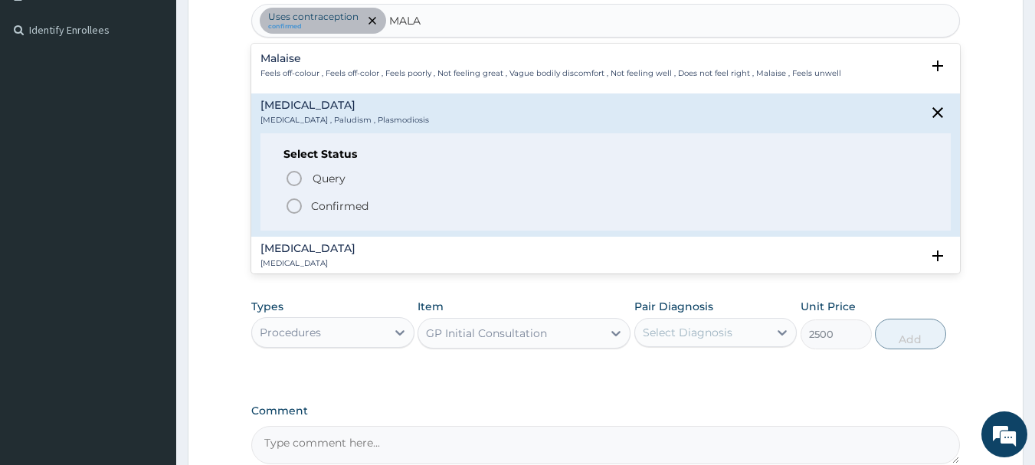
click at [368, 203] on p "Confirmed" at bounding box center [339, 205] width 57 height 15
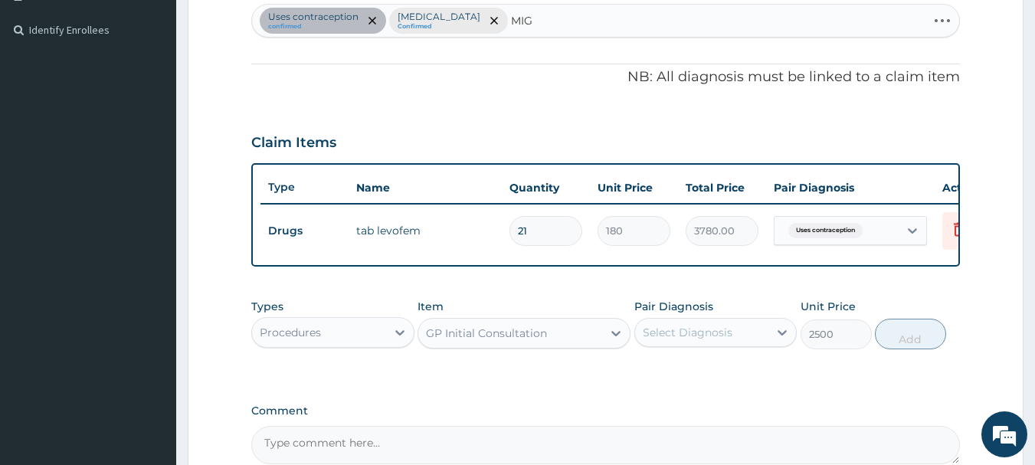
type input "MIGR"
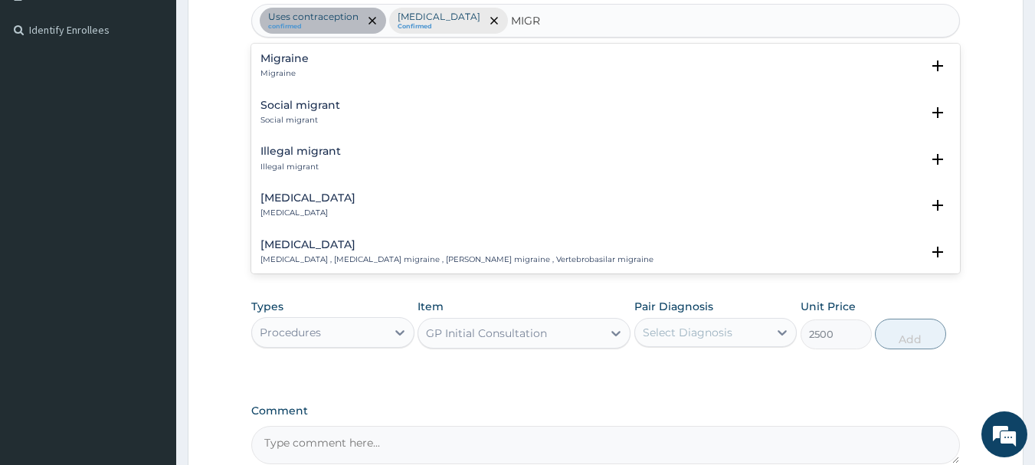
click at [489, 66] on div "Migraine Migraine" at bounding box center [605, 66] width 691 height 27
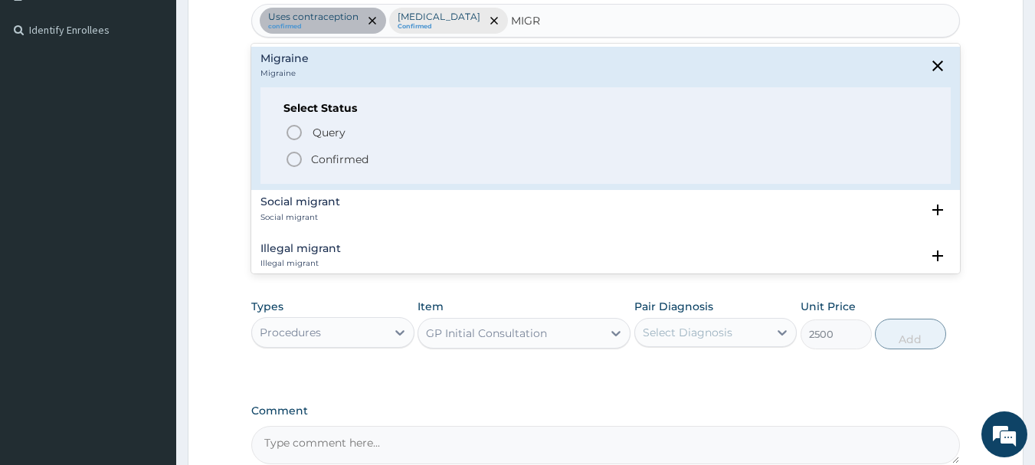
click at [472, 154] on span "Confirmed" at bounding box center [606, 159] width 643 height 18
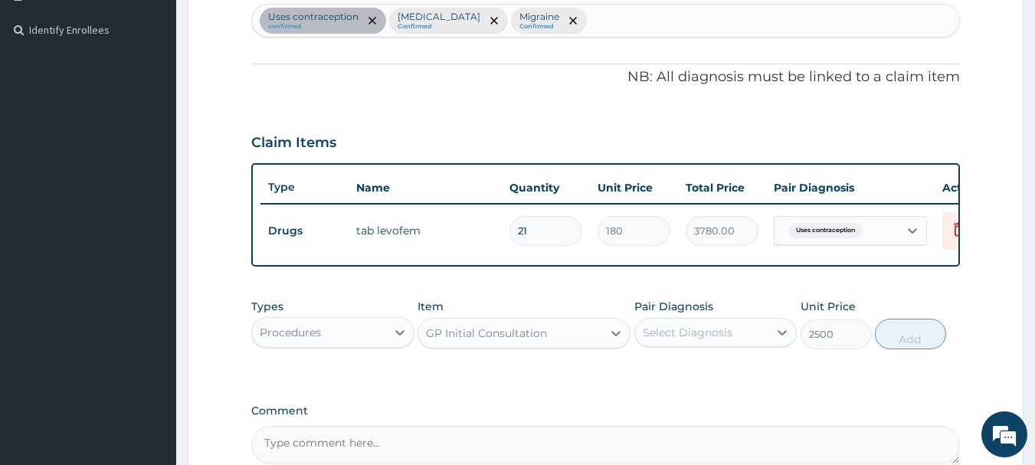
click at [492, 123] on div "Claim Items" at bounding box center [605, 139] width 709 height 40
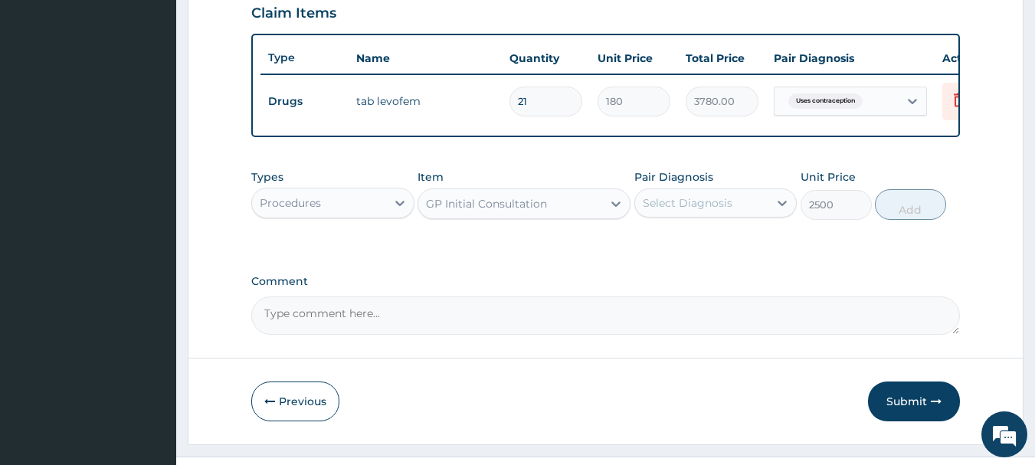
scroll to position [578, 0]
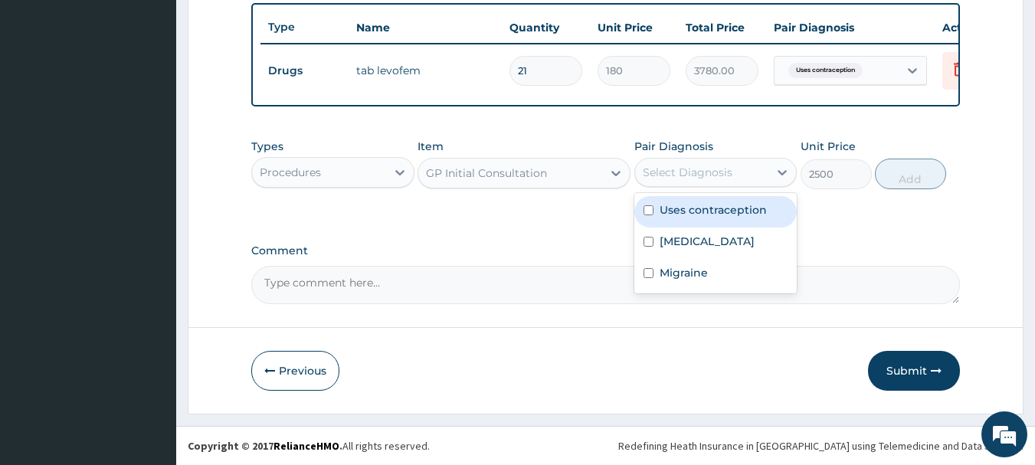
click at [690, 172] on div "Select Diagnosis" at bounding box center [687, 172] width 90 height 15
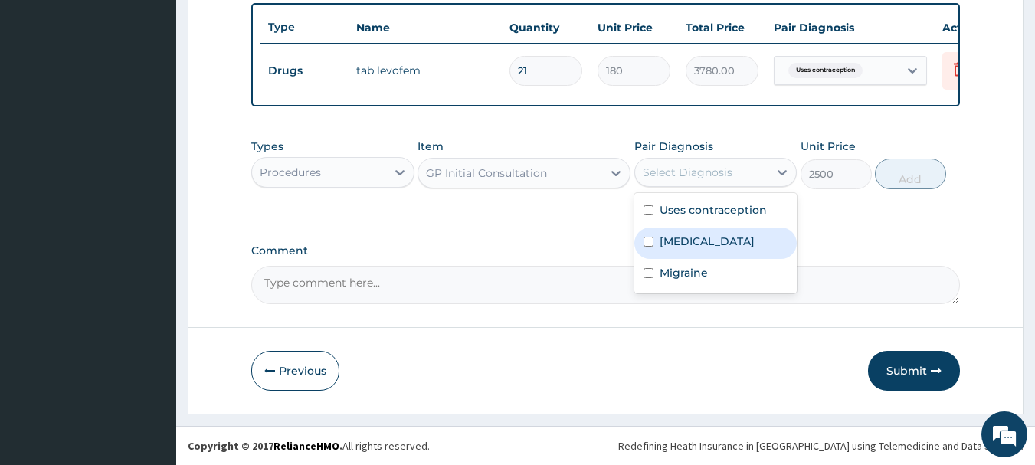
click at [695, 240] on label "Malaria" at bounding box center [706, 241] width 95 height 15
checkbox input "true"
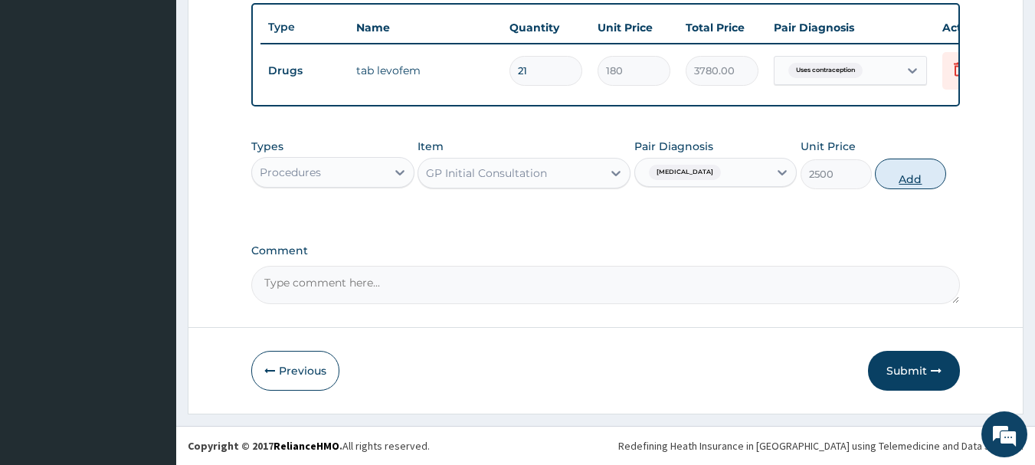
click at [914, 172] on button "Add" at bounding box center [910, 174] width 71 height 31
type input "0"
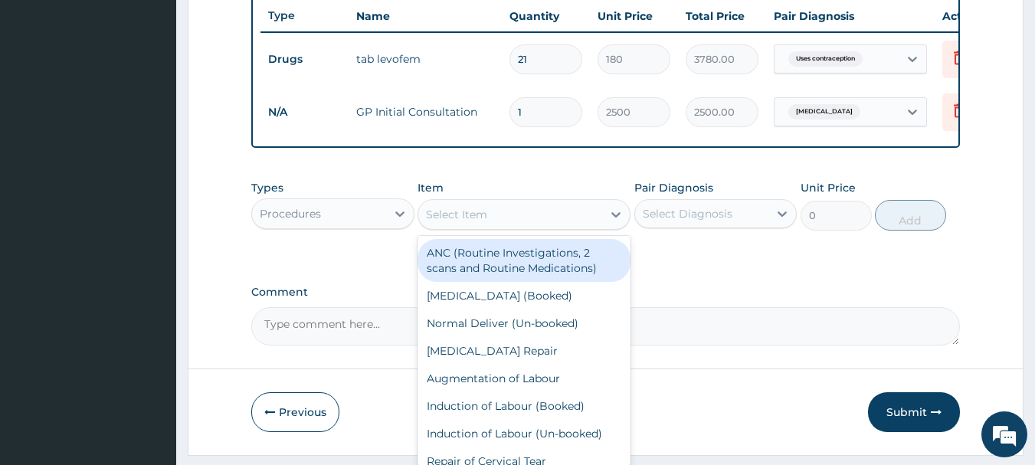
click at [469, 222] on div "Select Item" at bounding box center [456, 214] width 61 height 15
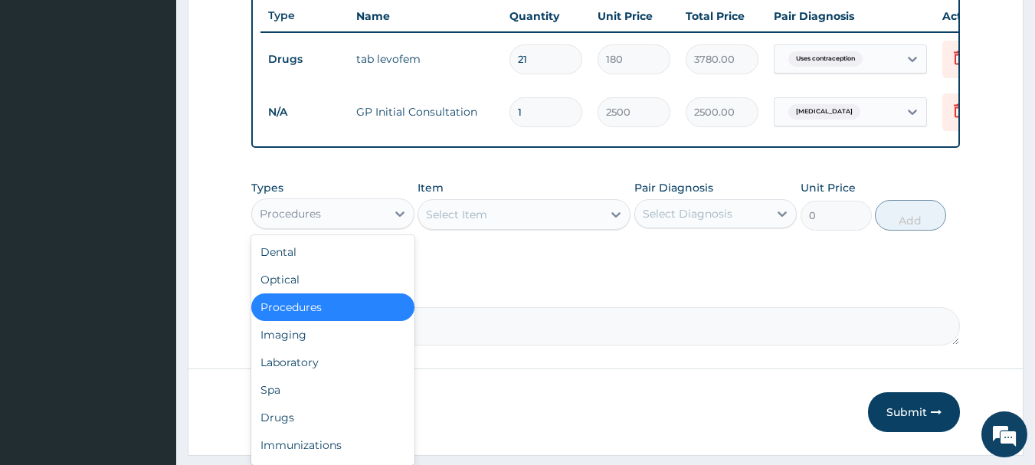
click at [382, 217] on div "Procedures" at bounding box center [319, 213] width 134 height 25
click at [365, 422] on div "Drugs" at bounding box center [332, 418] width 163 height 28
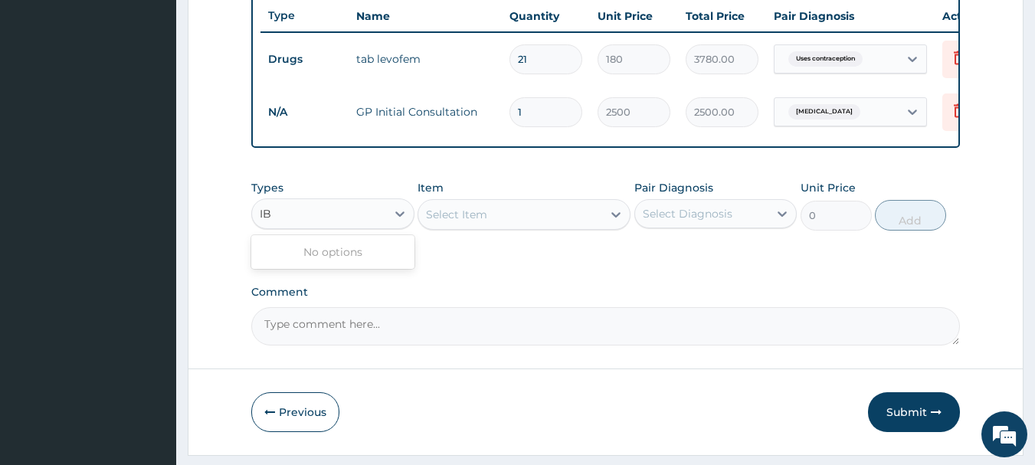
type input "I"
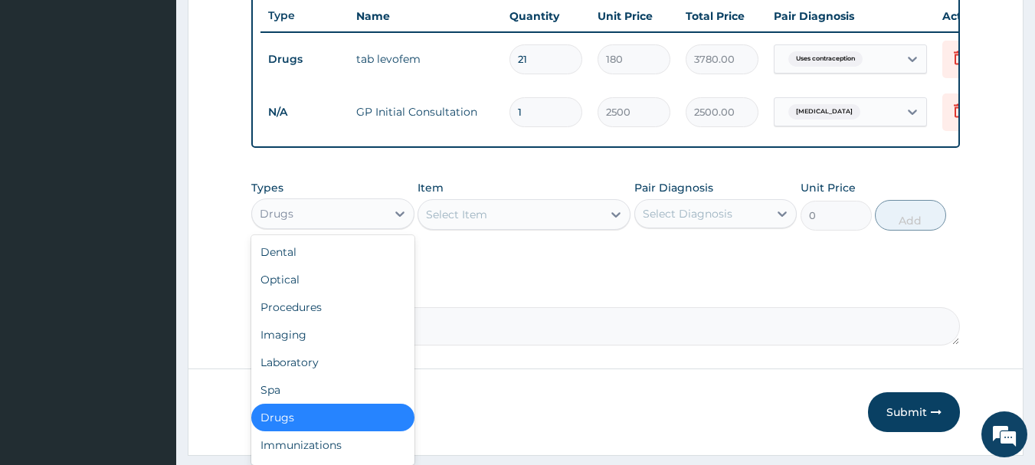
click at [367, 423] on div "Drugs" at bounding box center [332, 418] width 163 height 28
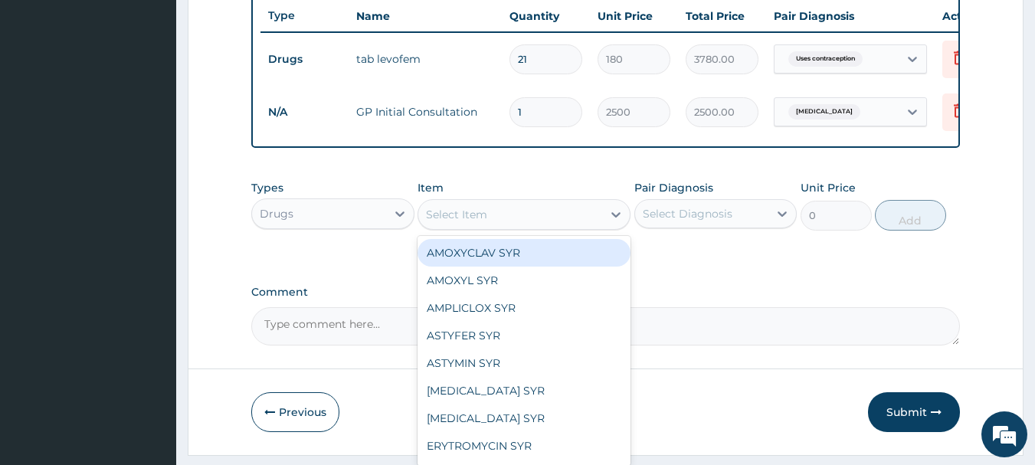
click at [525, 217] on div "Select Item" at bounding box center [510, 214] width 184 height 25
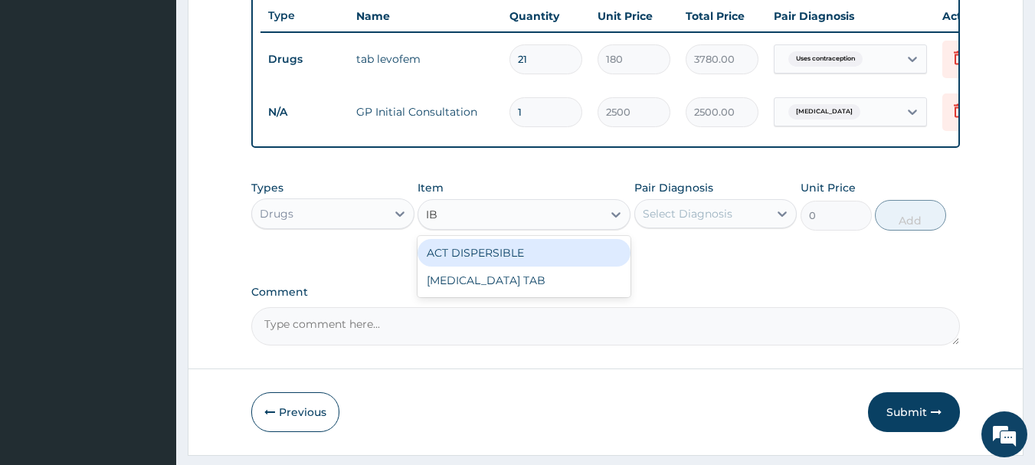
type input "IBU"
click at [519, 263] on div "IBUPROFEN TAB" at bounding box center [523, 253] width 213 height 28
type input "80"
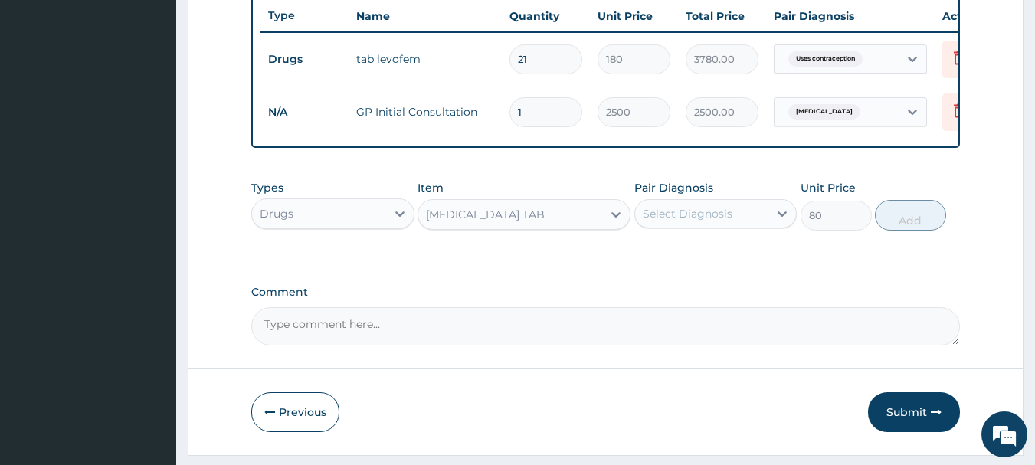
click at [675, 221] on div "Select Diagnosis" at bounding box center [687, 213] width 90 height 15
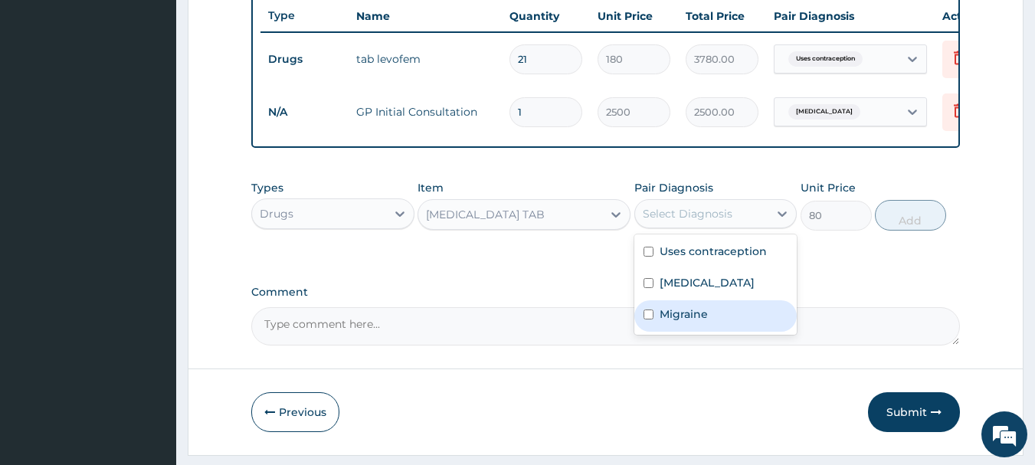
click at [671, 322] on label "Migraine" at bounding box center [683, 313] width 48 height 15
checkbox input "true"
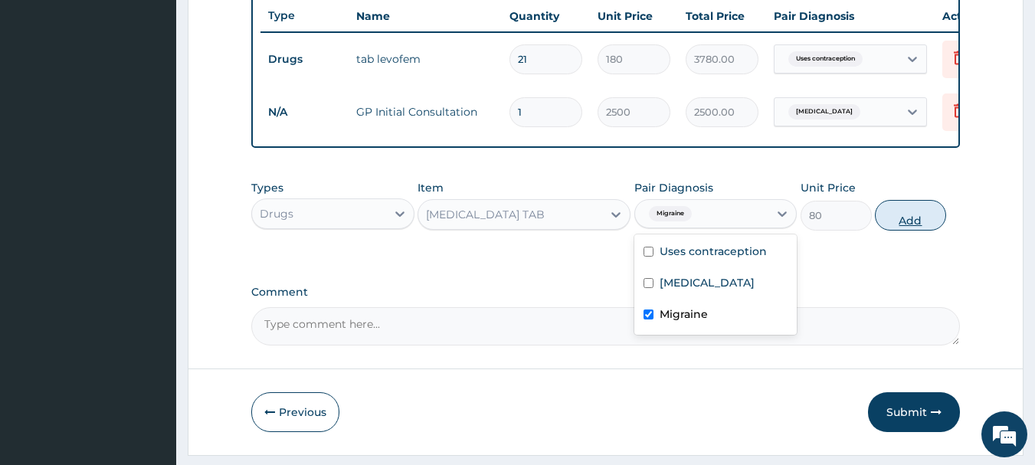
click at [901, 224] on button "Add" at bounding box center [910, 215] width 71 height 31
type input "0"
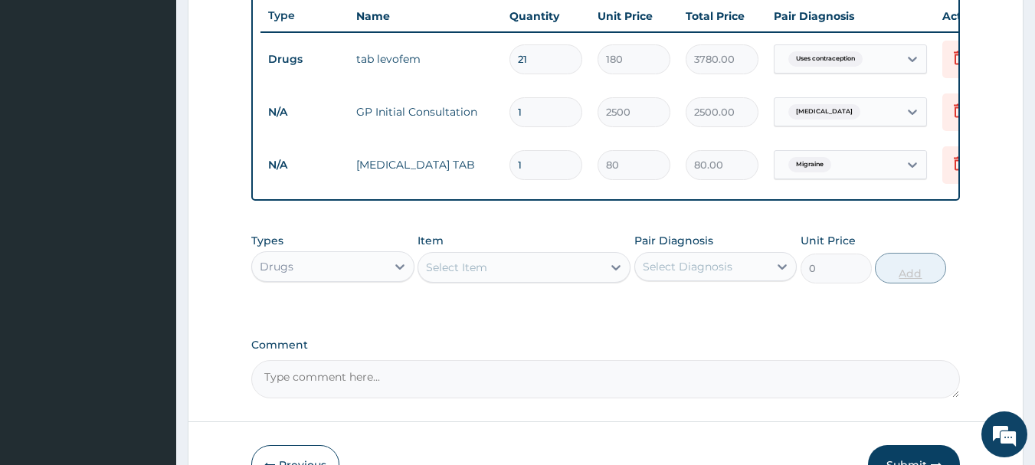
type input "10"
type input "800.00"
type input "10"
click at [456, 275] on div "Select Item" at bounding box center [456, 267] width 61 height 15
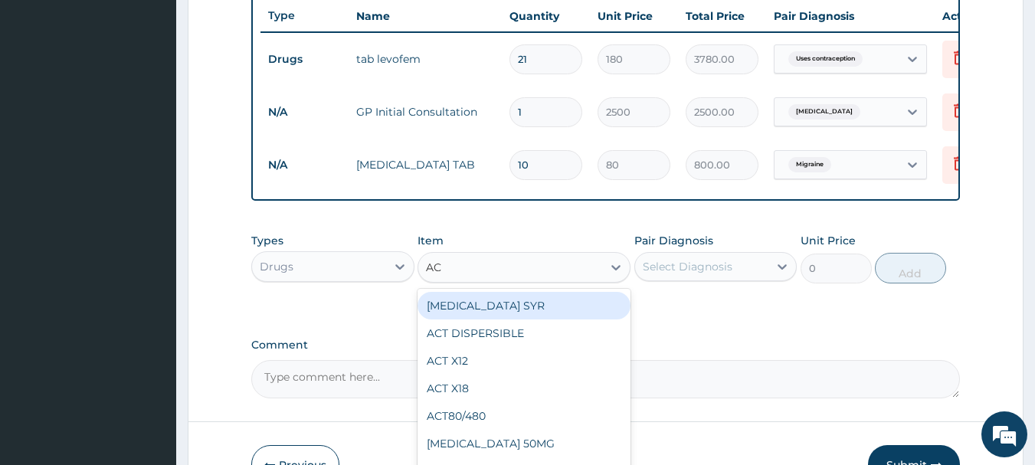
type input "ACT"
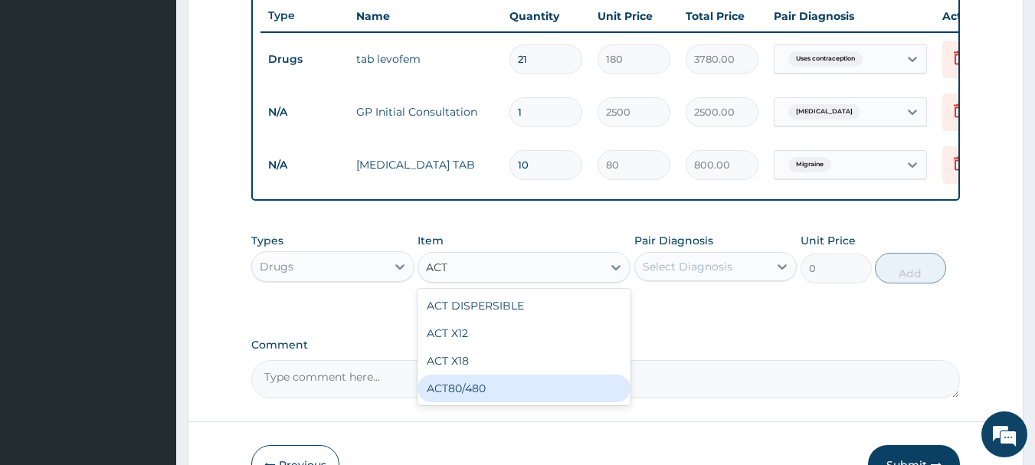
click at [466, 400] on div "ACT80/480" at bounding box center [523, 388] width 213 height 28
type input "288"
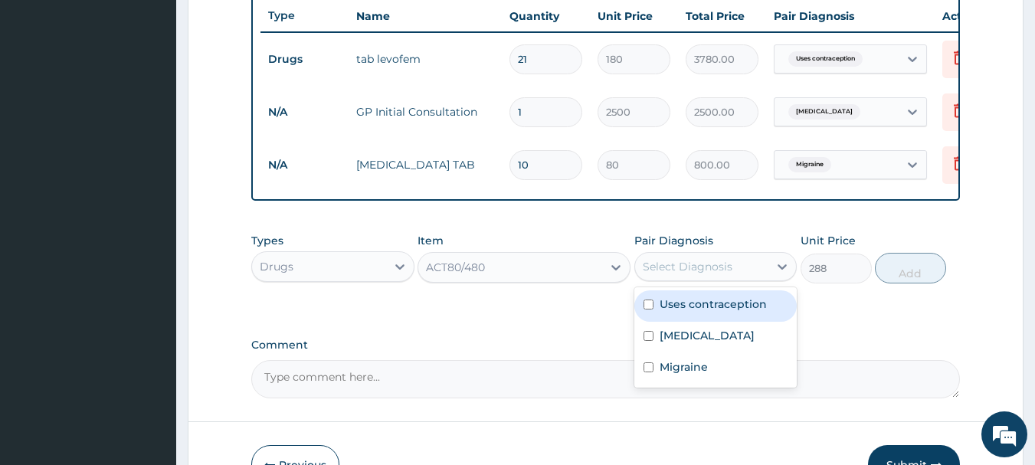
click at [649, 274] on div "Select Diagnosis" at bounding box center [687, 266] width 90 height 15
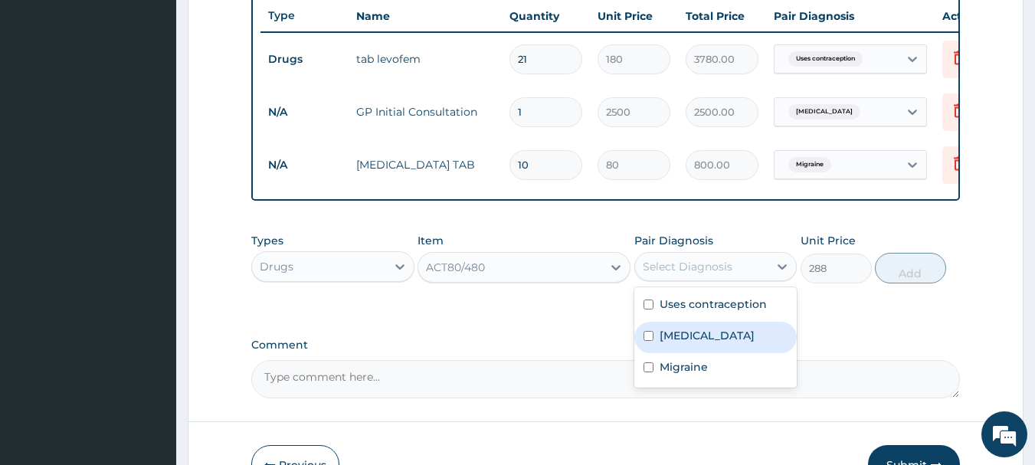
click at [650, 341] on input "checkbox" at bounding box center [648, 336] width 10 height 10
checkbox input "true"
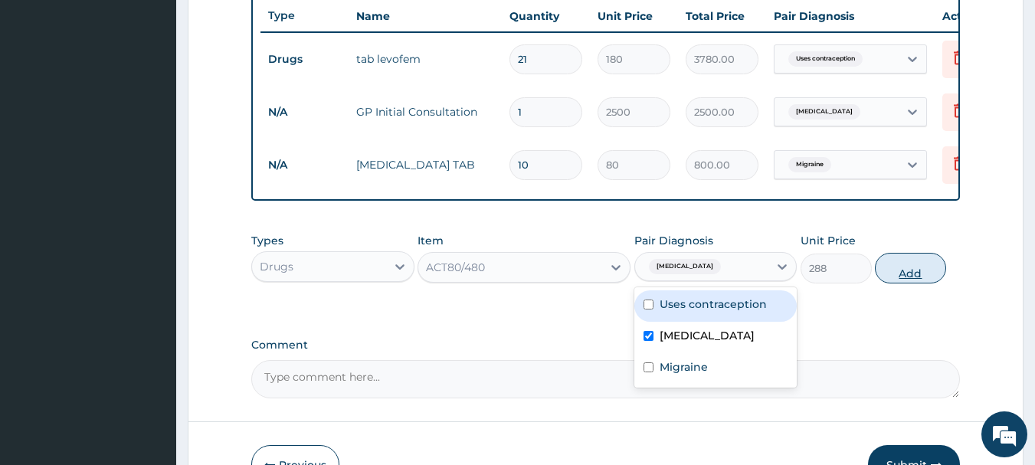
click at [905, 275] on button "Add" at bounding box center [910, 268] width 71 height 31
type input "0"
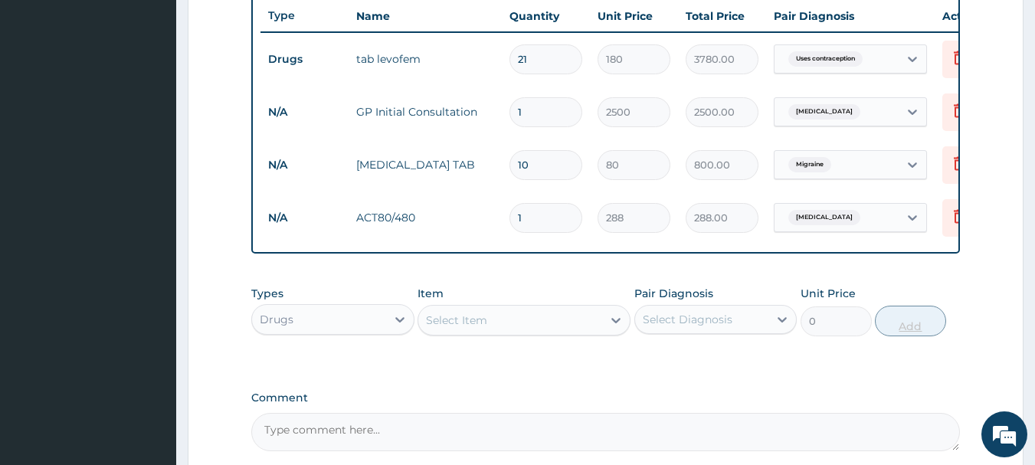
type input "0.00"
type input "6"
type input "1728.00"
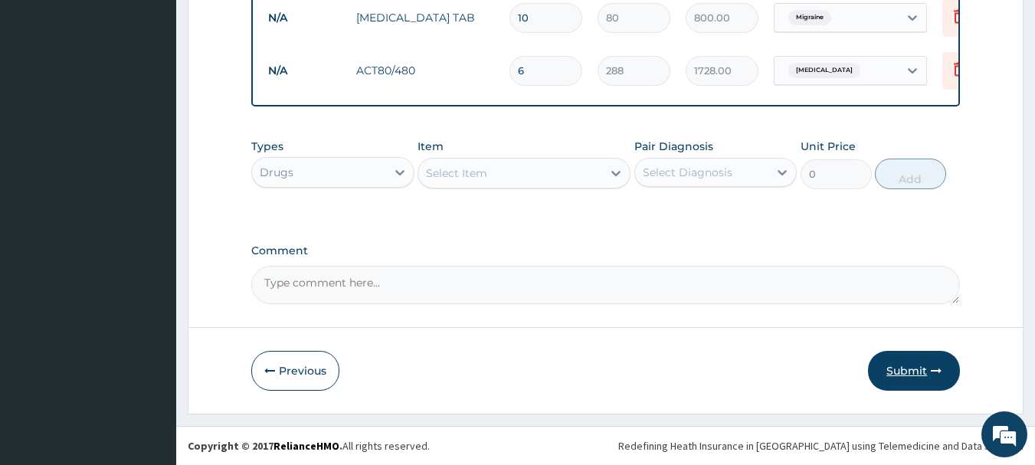
type input "6"
click at [920, 366] on button "Submit" at bounding box center [914, 371] width 92 height 40
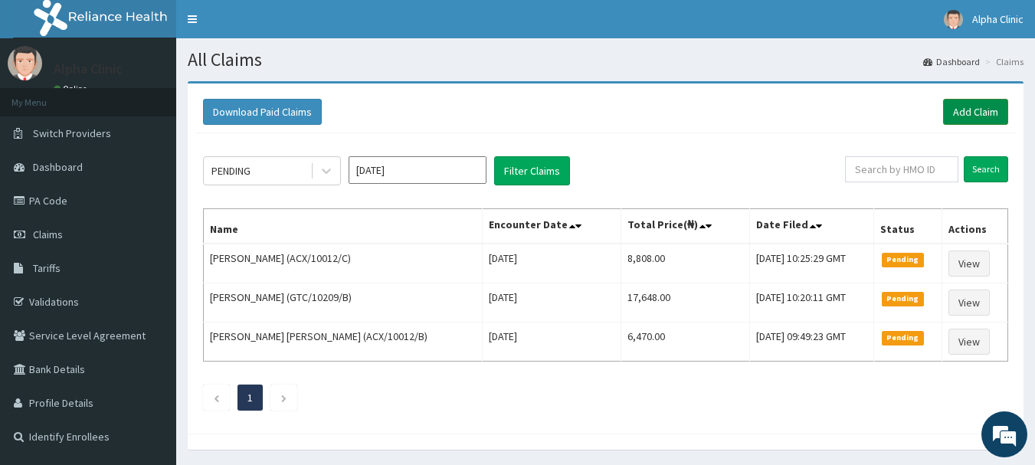
click at [955, 109] on link "Add Claim" at bounding box center [975, 112] width 65 height 26
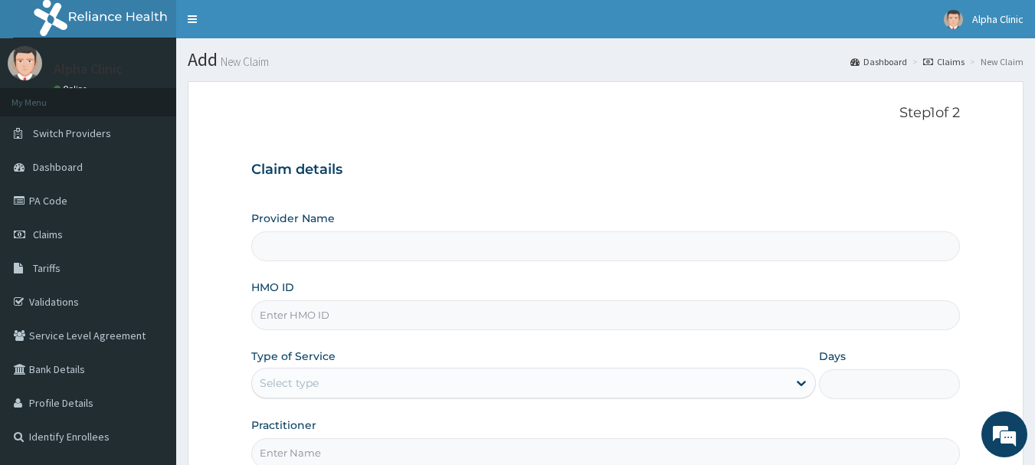
type input "Alpha Clinic"
click at [455, 319] on input "HMO ID" at bounding box center [605, 315] width 709 height 30
type input "ELN/10388/B"
click at [353, 385] on div "Select type" at bounding box center [519, 383] width 535 height 25
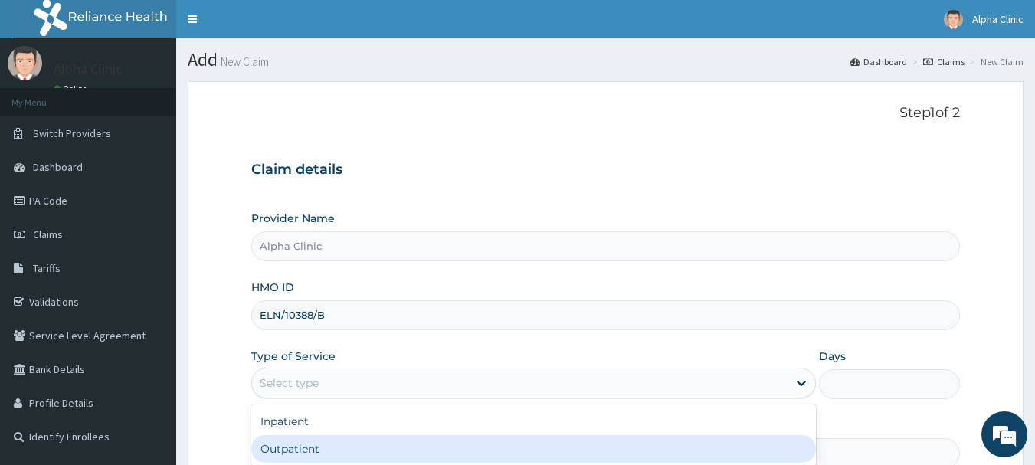
click at [348, 443] on div "Outpatient" at bounding box center [533, 449] width 564 height 28
type input "1"
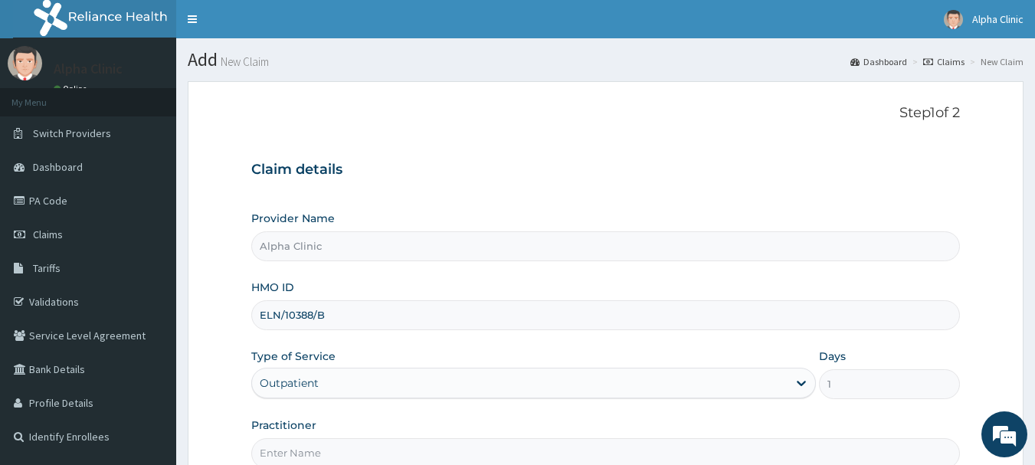
click at [345, 448] on input "Practitioner" at bounding box center [605, 453] width 709 height 30
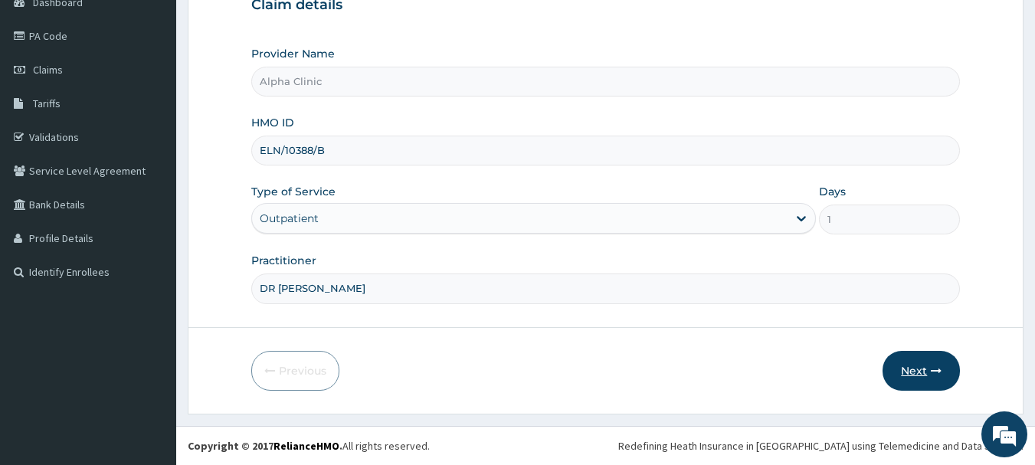
type input "DR T O ODUWOLE"
click at [909, 364] on button "Next" at bounding box center [920, 371] width 77 height 40
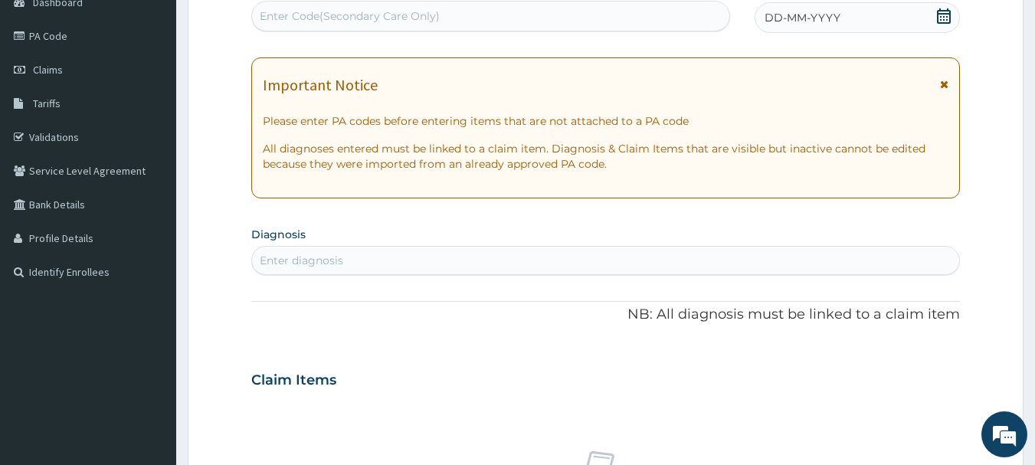
click at [822, 11] on span "DD-MM-YYYY" at bounding box center [802, 17] width 76 height 15
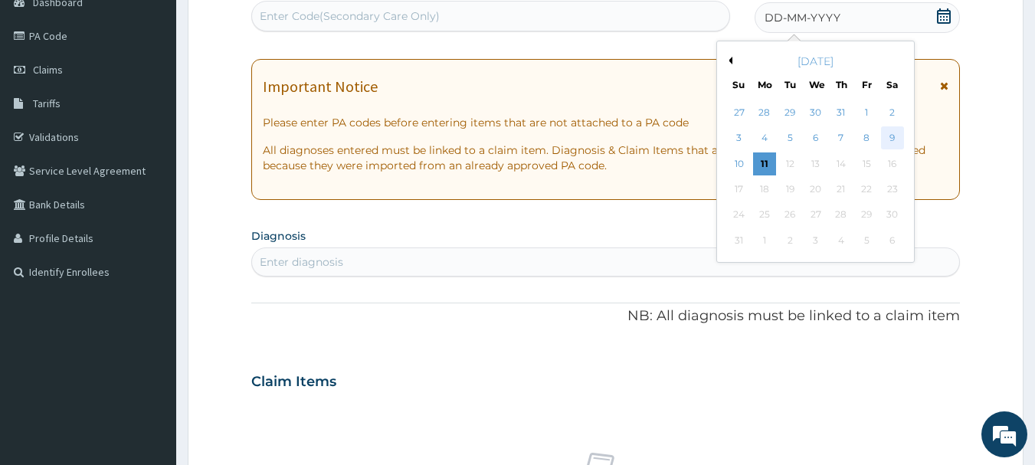
click at [895, 139] on div "9" at bounding box center [892, 138] width 23 height 23
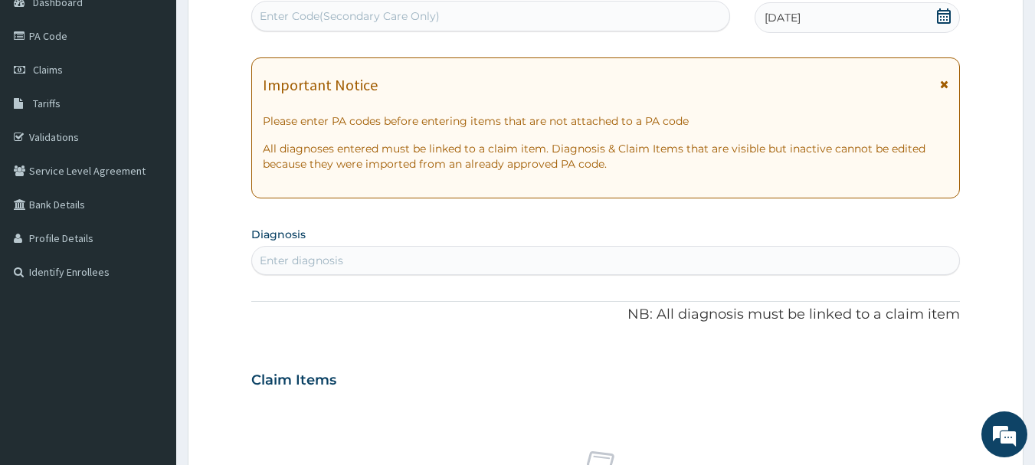
click at [601, 261] on div "Enter diagnosis" at bounding box center [606, 260] width 708 height 25
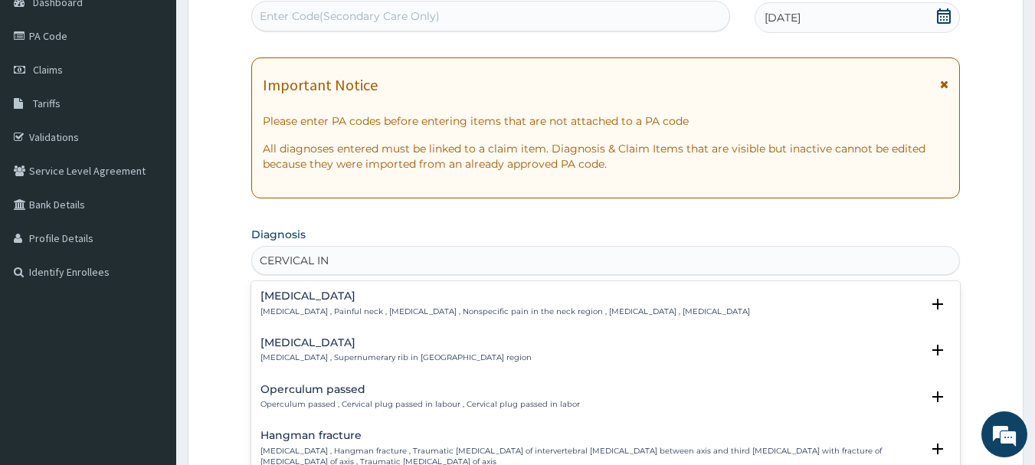
type input "CERVICAL INC"
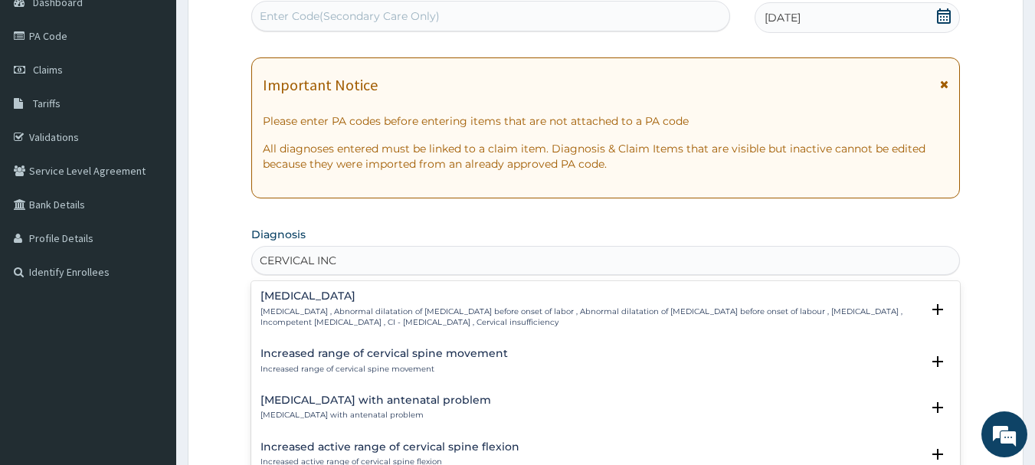
click at [551, 316] on p "Cervical incompetence , Abnormal dilatation of cervix before onset of labor , A…" at bounding box center [590, 317] width 661 height 22
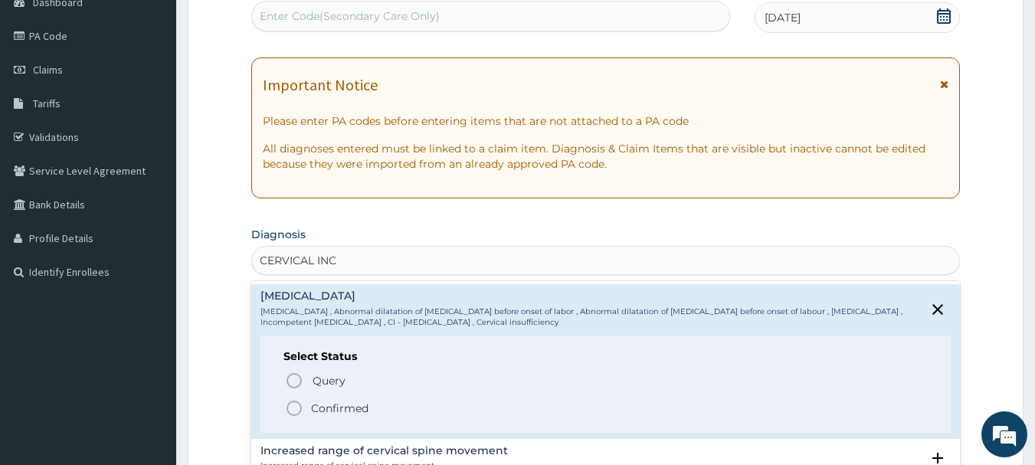
click at [459, 407] on span "Confirmed" at bounding box center [606, 408] width 643 height 18
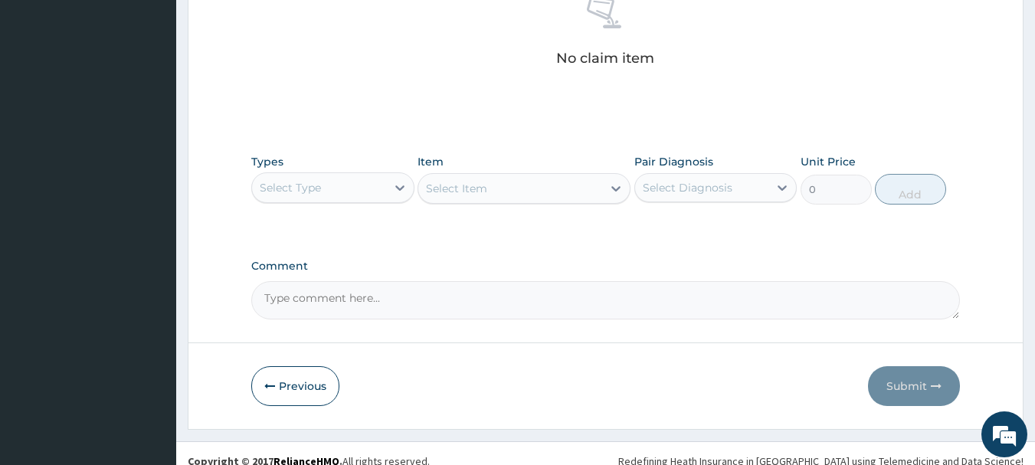
scroll to position [639, 0]
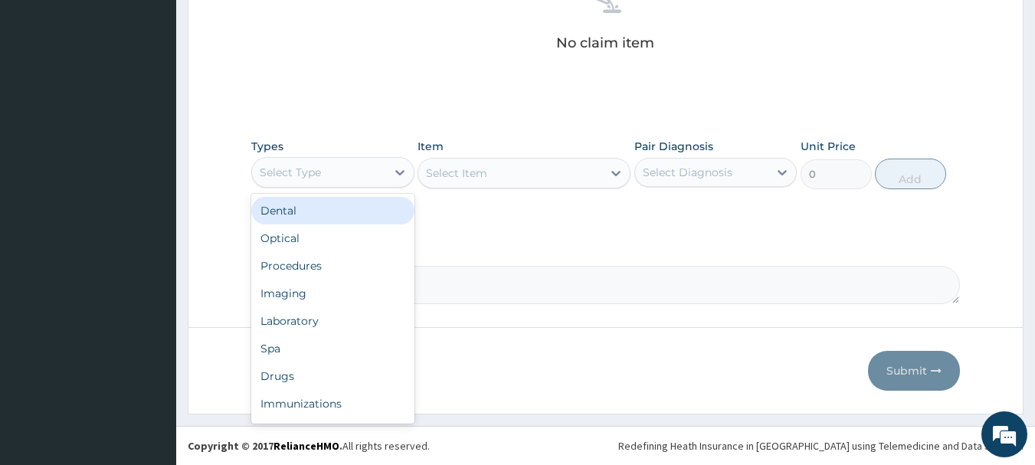
click at [370, 174] on div "Select Type" at bounding box center [319, 172] width 134 height 25
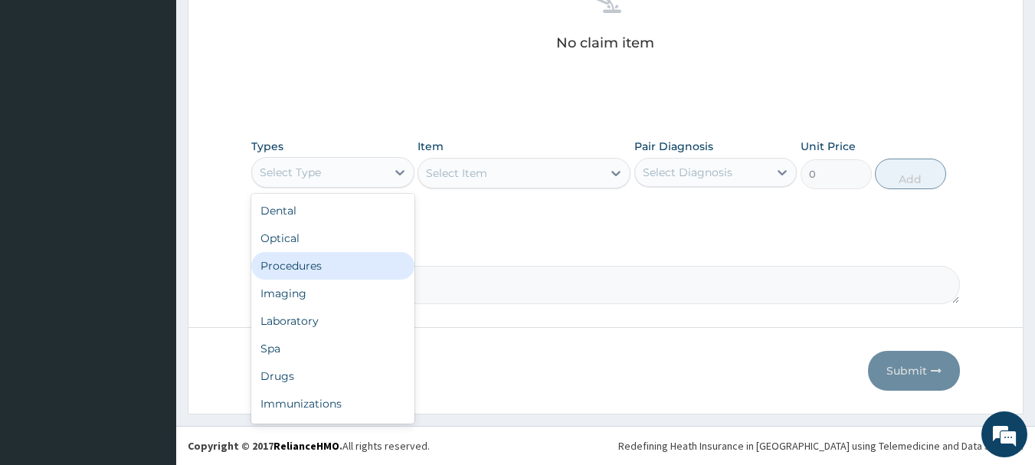
click at [322, 262] on div "Procedures" at bounding box center [332, 266] width 163 height 28
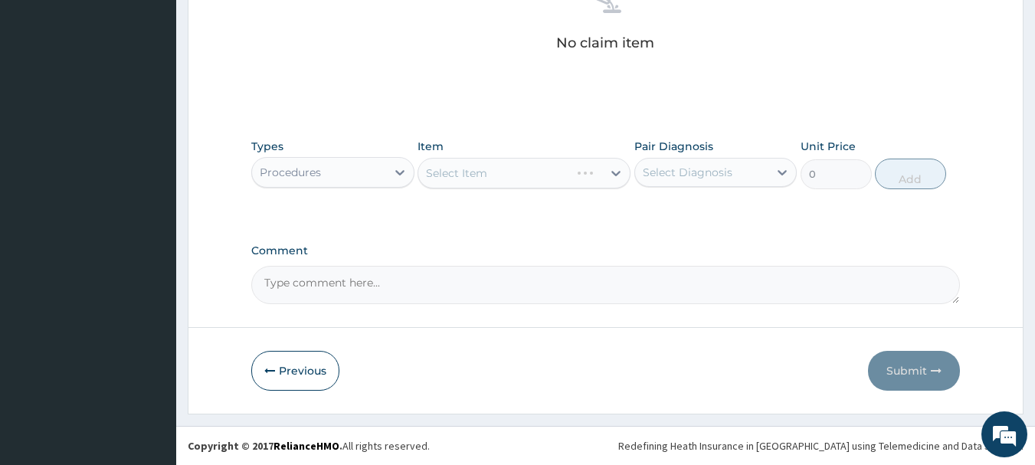
click at [459, 176] on div "Select Item" at bounding box center [523, 173] width 213 height 31
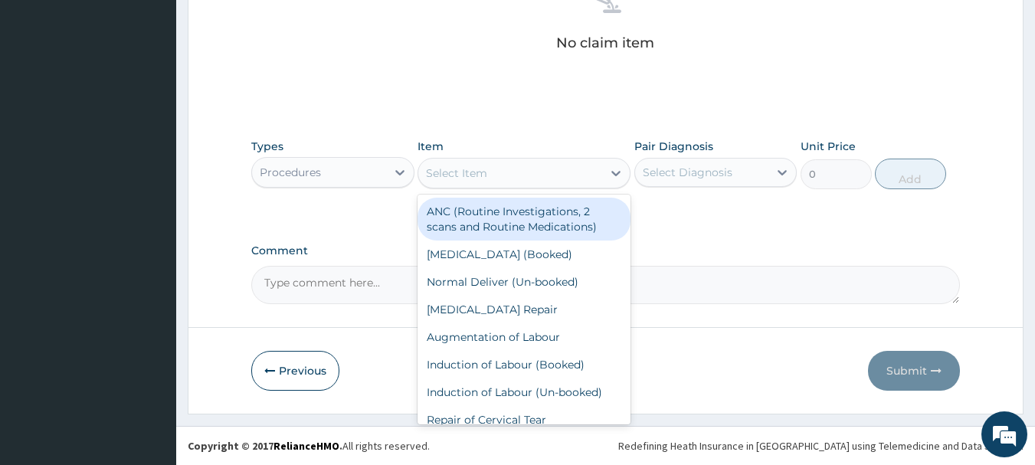
click at [484, 177] on div "Select Item" at bounding box center [456, 172] width 61 height 15
type input "CO"
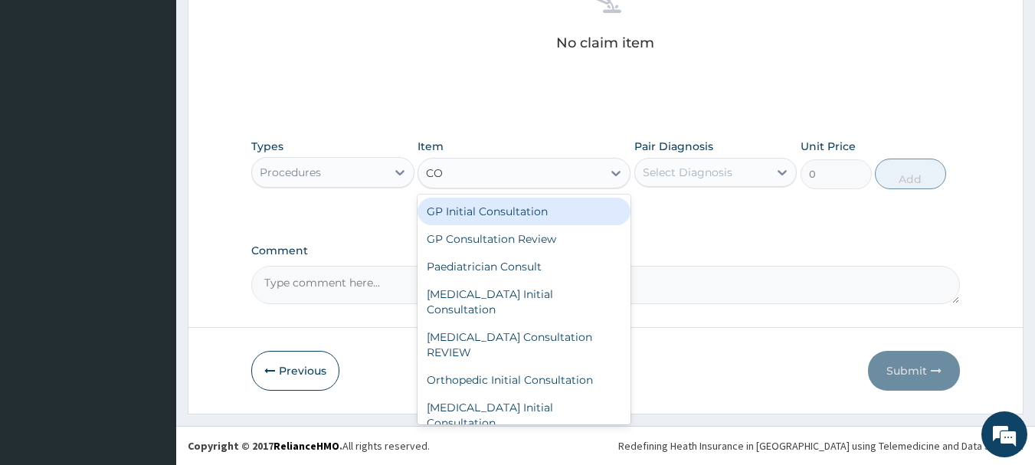
click at [473, 214] on div "GP Initial Consultation" at bounding box center [523, 212] width 213 height 28
type input "2500"
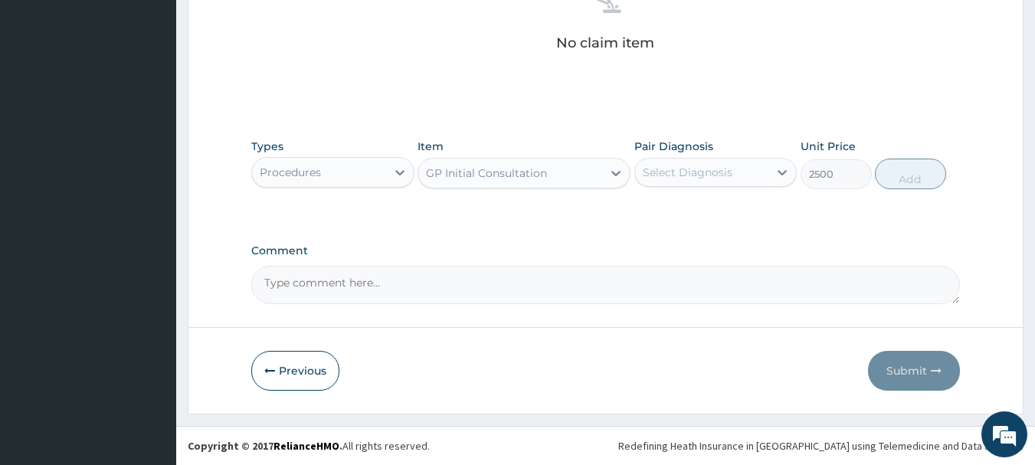
click at [658, 173] on div "Select Diagnosis" at bounding box center [687, 172] width 90 height 15
click at [682, 213] on label "Cervical incompetence" at bounding box center [706, 209] width 95 height 15
checkbox input "true"
click at [920, 177] on button "Add" at bounding box center [910, 174] width 71 height 31
type input "0"
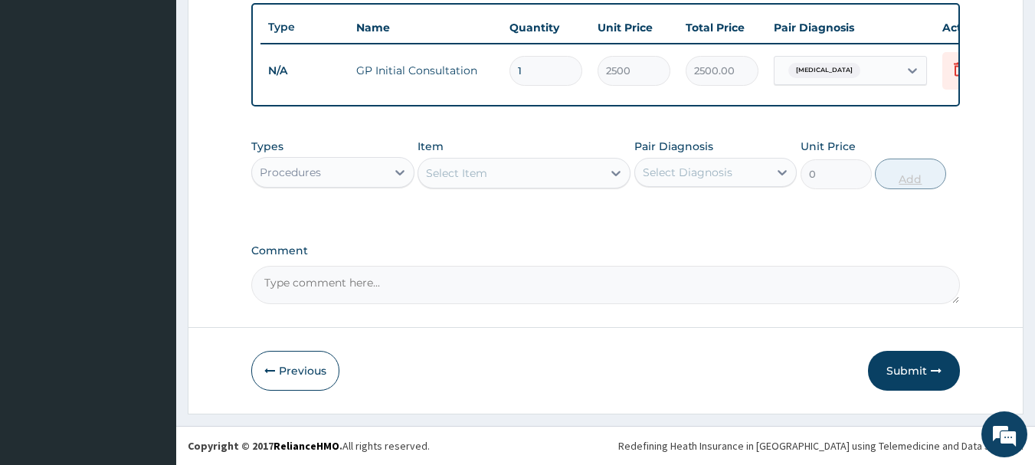
scroll to position [578, 0]
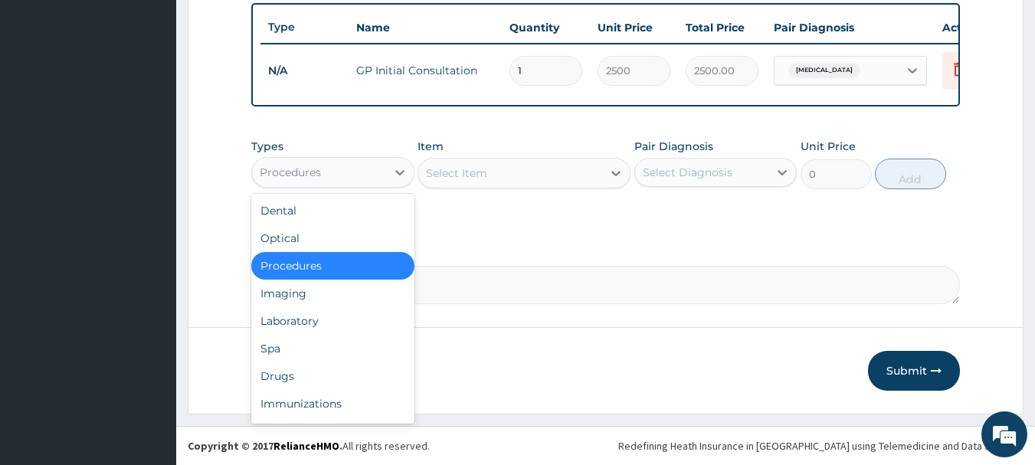
click at [354, 165] on div "Procedures" at bounding box center [319, 172] width 134 height 25
click at [314, 377] on div "Drugs" at bounding box center [332, 376] width 163 height 28
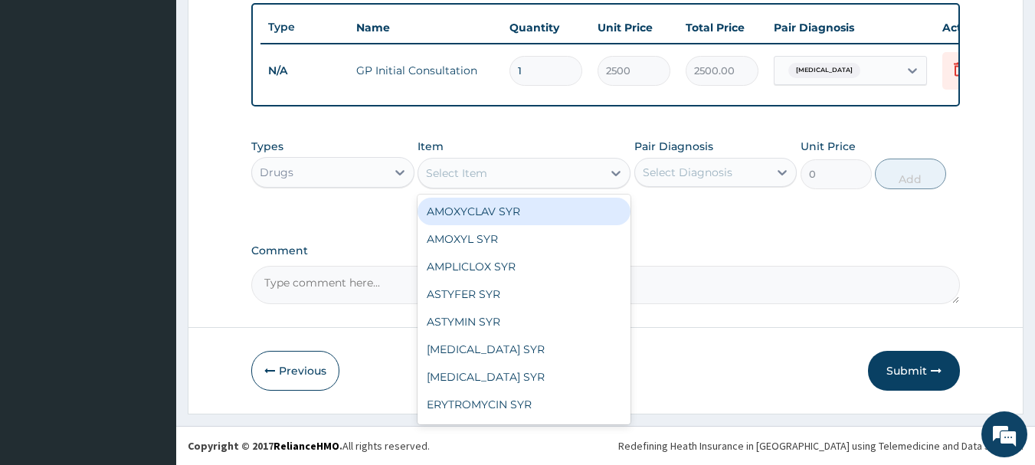
click at [535, 172] on div "Select Item" at bounding box center [510, 173] width 184 height 25
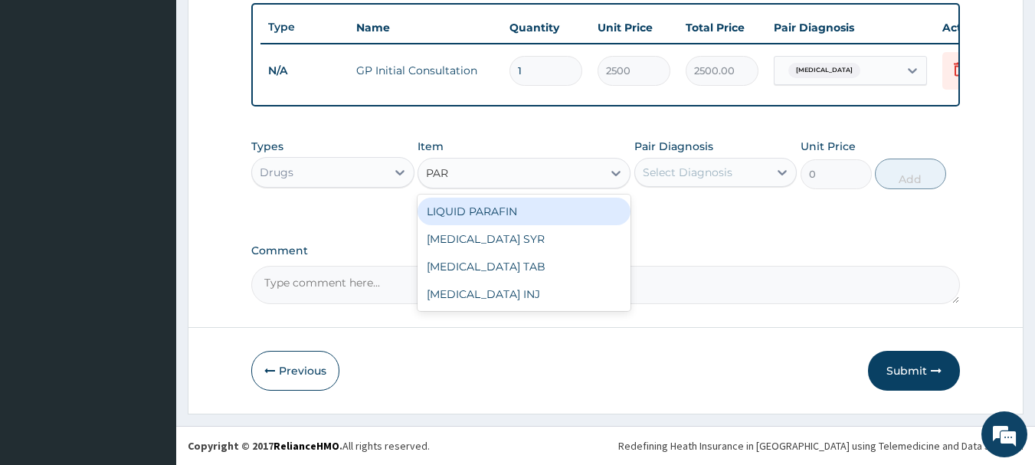
type input "PARA"
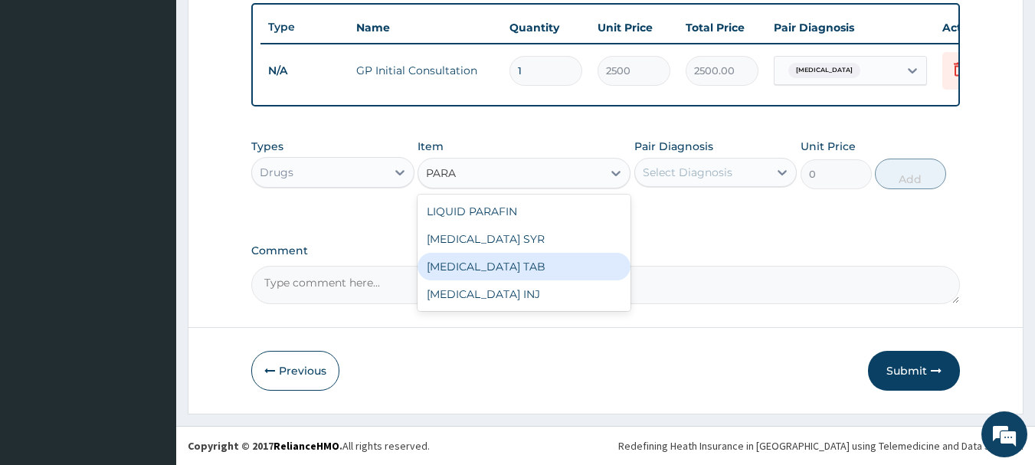
click at [536, 271] on div "PARACETAMOL TAB" at bounding box center [523, 267] width 213 height 28
type input "70"
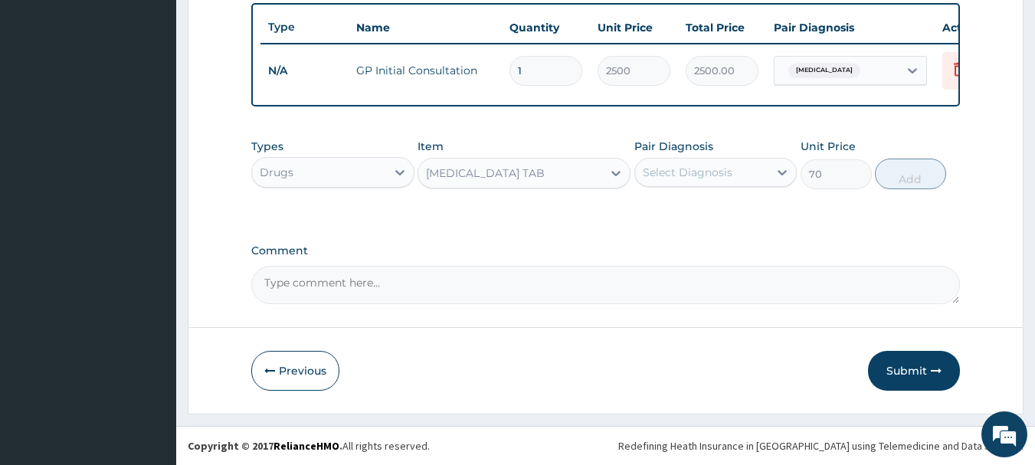
click at [682, 155] on div "Pair Diagnosis Select Diagnosis" at bounding box center [715, 164] width 163 height 51
click at [676, 253] on label "Comment" at bounding box center [605, 250] width 709 height 13
click at [676, 266] on textarea "Comment" at bounding box center [605, 285] width 709 height 38
click at [676, 253] on label "Comment" at bounding box center [605, 250] width 709 height 13
click at [676, 266] on textarea "Comment" at bounding box center [605, 285] width 709 height 38
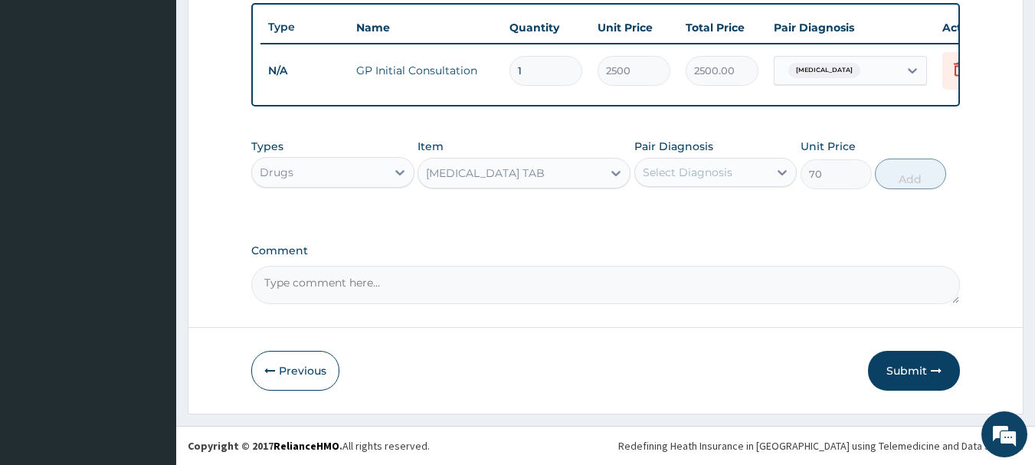
click at [676, 253] on label "Comment" at bounding box center [605, 250] width 709 height 13
click at [676, 266] on textarea "Comment" at bounding box center [605, 285] width 709 height 38
click at [676, 253] on label "Comment" at bounding box center [605, 250] width 709 height 13
click at [676, 266] on textarea "Comment" at bounding box center [605, 285] width 709 height 38
click at [676, 253] on label "Comment" at bounding box center [605, 250] width 709 height 13
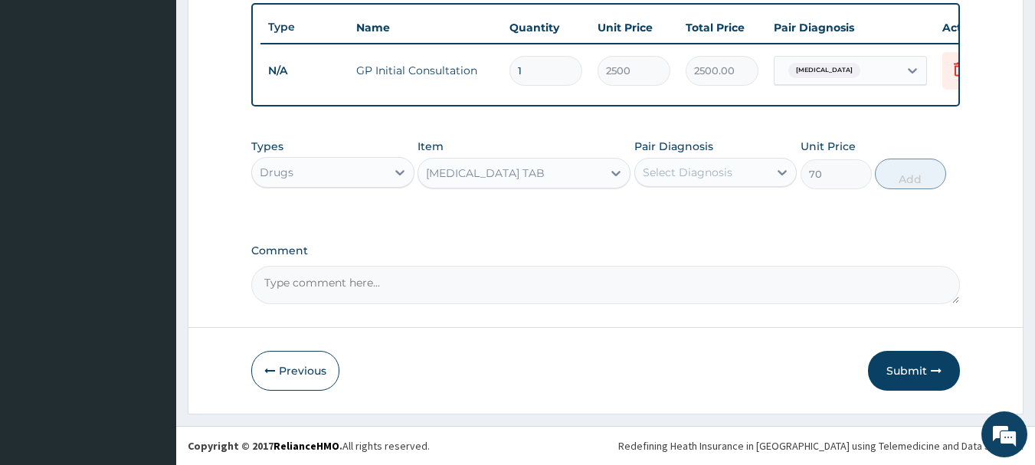
click at [676, 266] on textarea "Comment" at bounding box center [605, 285] width 709 height 38
click at [676, 253] on label "Comment" at bounding box center [605, 250] width 709 height 13
click at [676, 266] on textarea "Comment" at bounding box center [605, 285] width 709 height 38
click at [676, 253] on label "Comment" at bounding box center [605, 250] width 709 height 13
click at [676, 266] on textarea "Comment" at bounding box center [605, 285] width 709 height 38
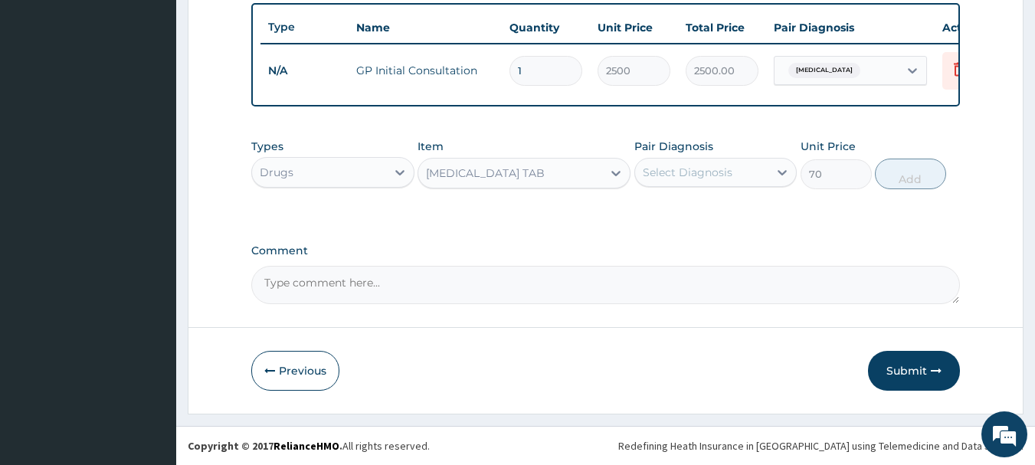
click at [661, 244] on label "Comment" at bounding box center [605, 250] width 709 height 13
click at [661, 266] on textarea "Comment" at bounding box center [605, 285] width 709 height 38
click at [675, 172] on div "Select Diagnosis" at bounding box center [687, 172] width 90 height 15
click at [677, 208] on label "Cervical incompetence" at bounding box center [706, 209] width 95 height 15
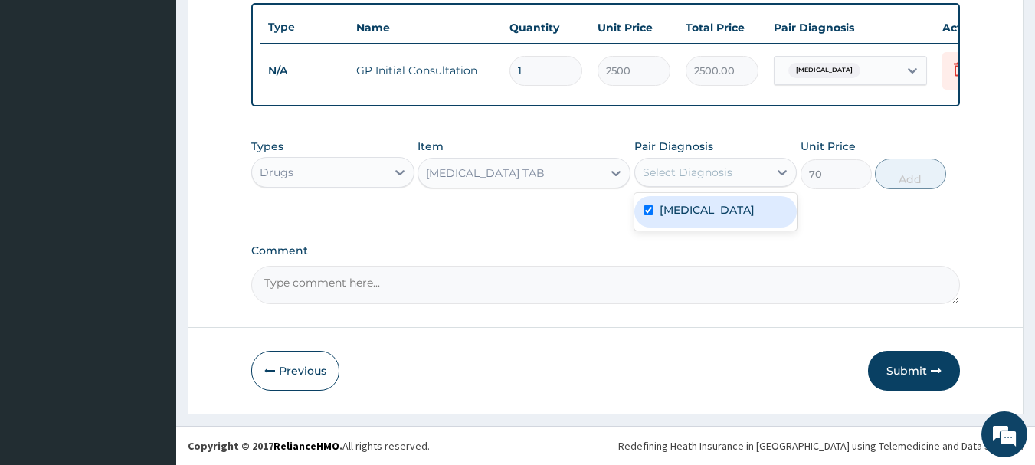
checkbox input "true"
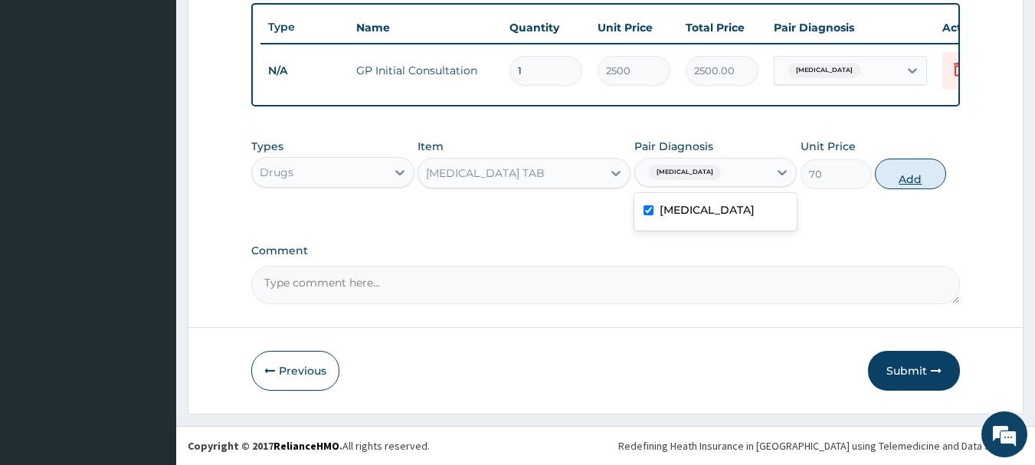
click at [907, 167] on button "Add" at bounding box center [910, 174] width 71 height 31
type input "0"
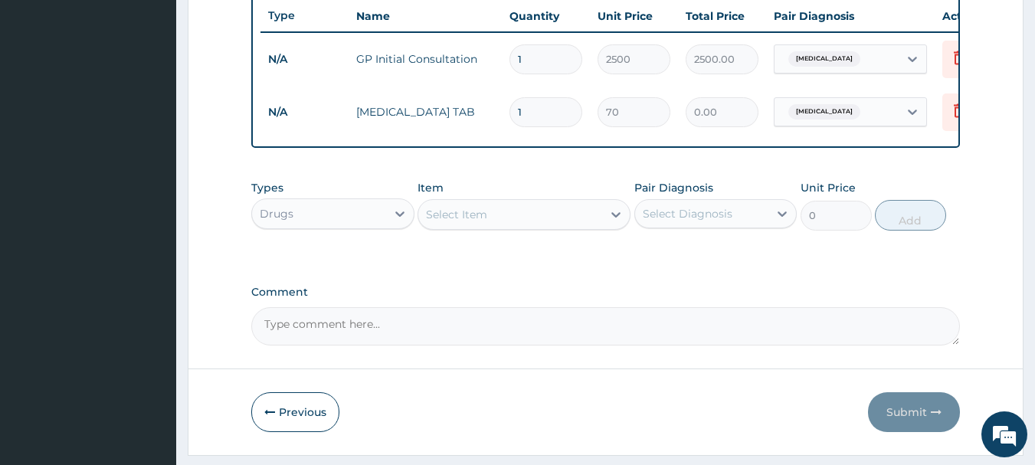
type input "0.00"
type input "3"
type input "210.00"
type input "30"
type input "2100.00"
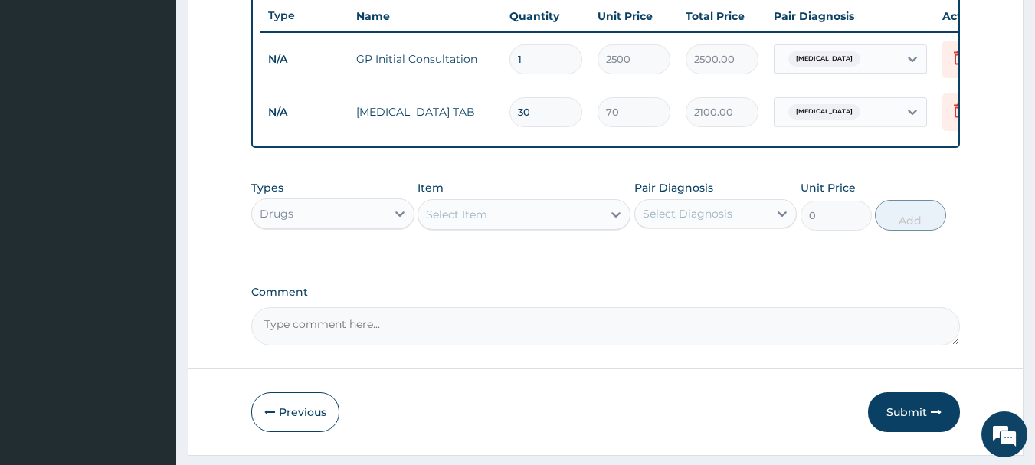
type input "30"
click at [471, 222] on div "Select Item" at bounding box center [456, 214] width 61 height 15
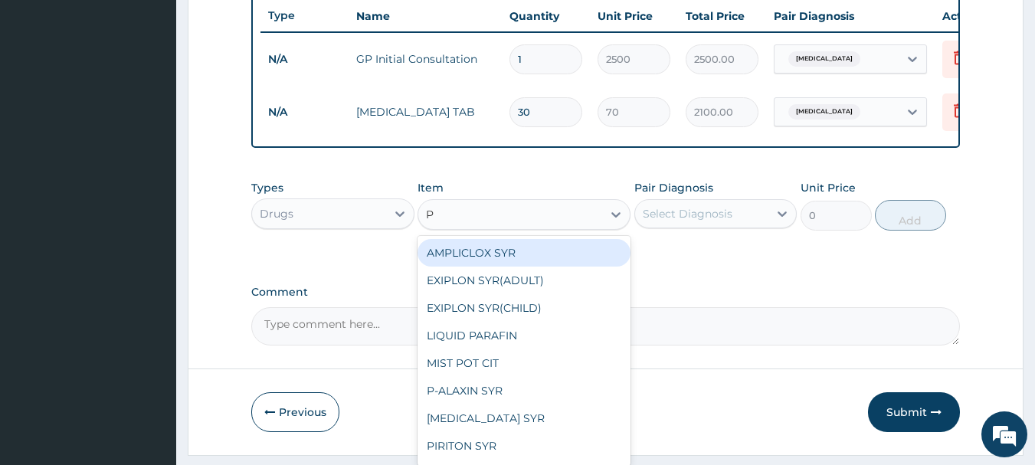
type input "PH"
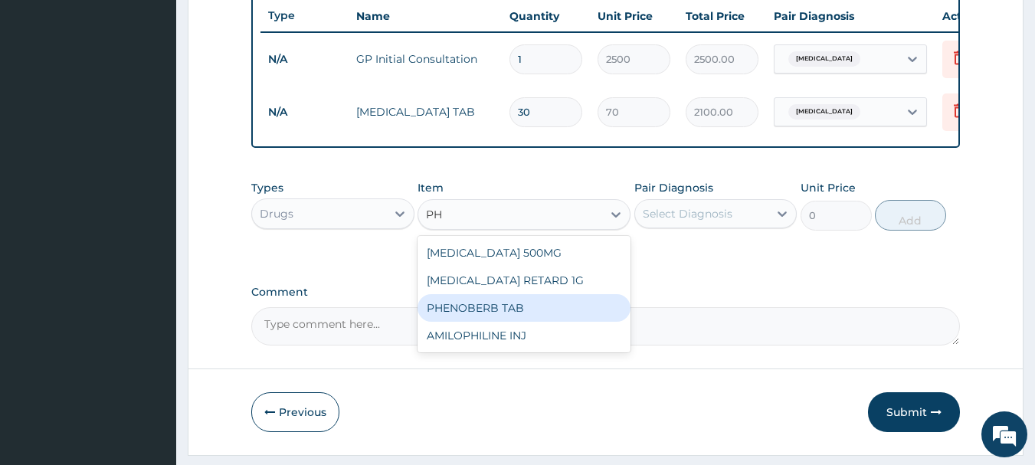
click at [492, 320] on div "PHENOBERB TAB" at bounding box center [523, 308] width 213 height 28
type input "400"
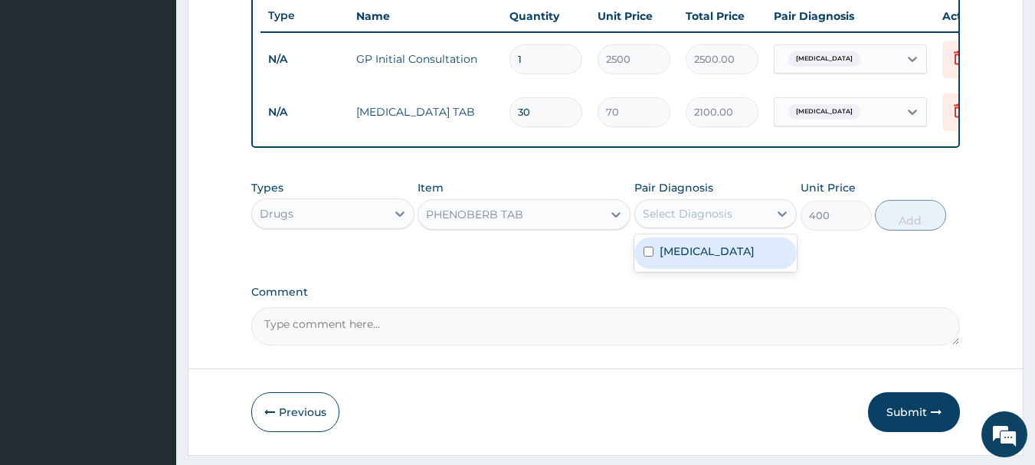
click at [695, 221] on div "Select Diagnosis" at bounding box center [687, 213] width 90 height 15
click at [697, 259] on label "Cervical incompetence" at bounding box center [706, 251] width 95 height 15
checkbox input "true"
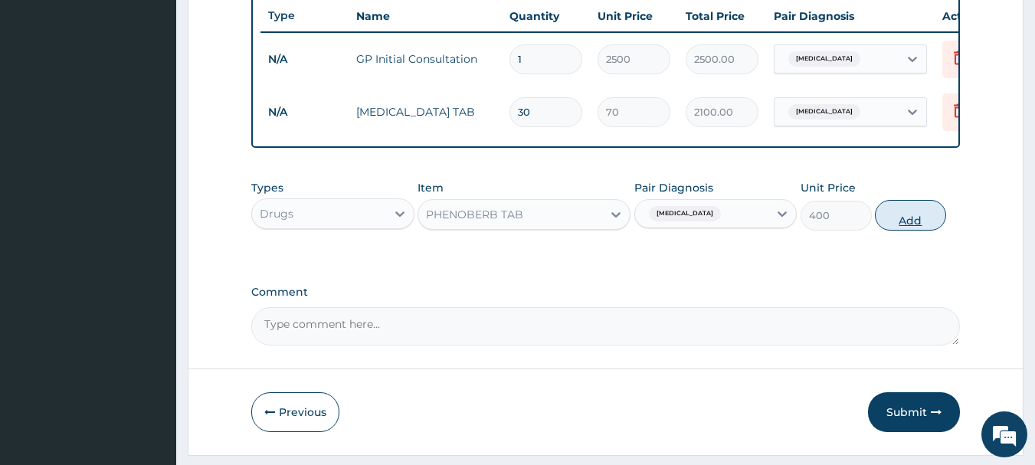
click at [915, 224] on button "Add" at bounding box center [910, 215] width 71 height 31
type input "0"
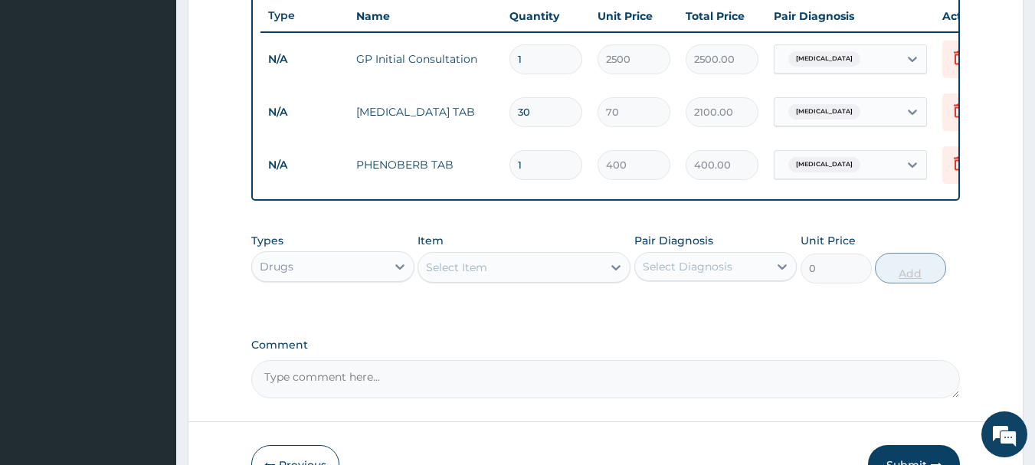
type input "0.00"
type input "5"
type input "2000.00"
type input "5"
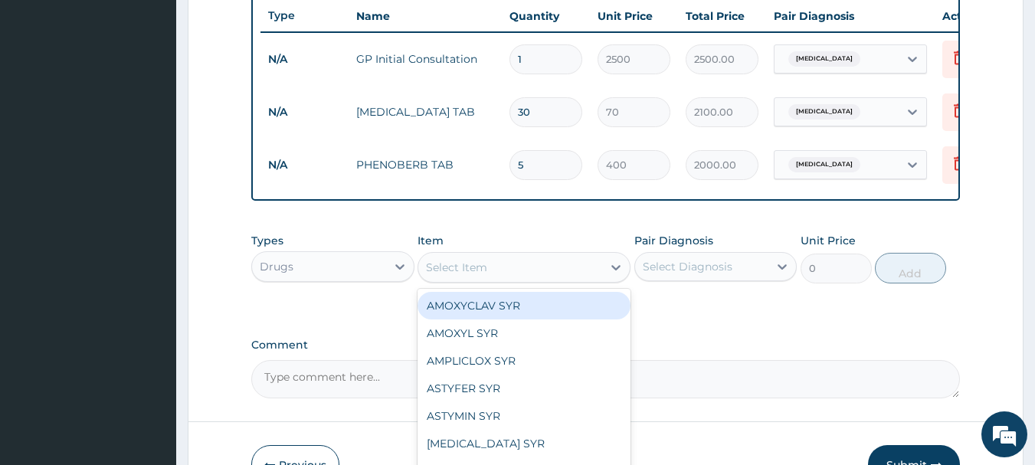
click at [521, 280] on div "Select Item" at bounding box center [510, 267] width 184 height 25
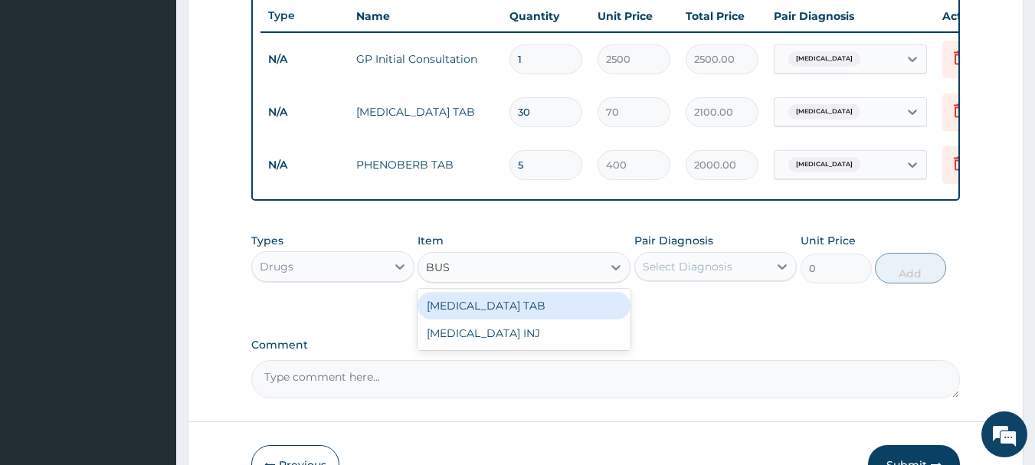
type input "BUSC"
click at [581, 319] on div "BUSCOPAN TAB" at bounding box center [523, 306] width 213 height 28
type input "200"
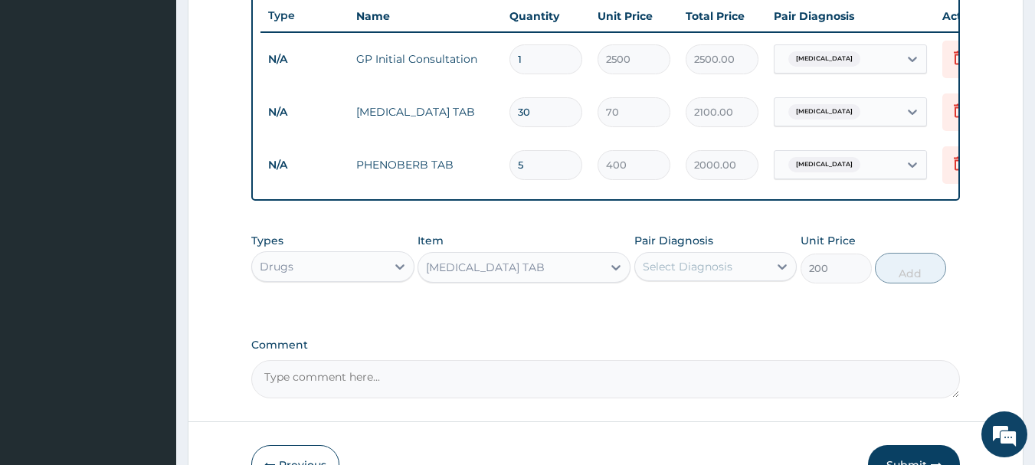
click at [684, 274] on div "Select Diagnosis" at bounding box center [687, 266] width 90 height 15
click at [687, 312] on label "Cervical incompetence" at bounding box center [706, 303] width 95 height 15
checkbox input "true"
click at [900, 278] on button "Add" at bounding box center [910, 268] width 71 height 31
type input "0"
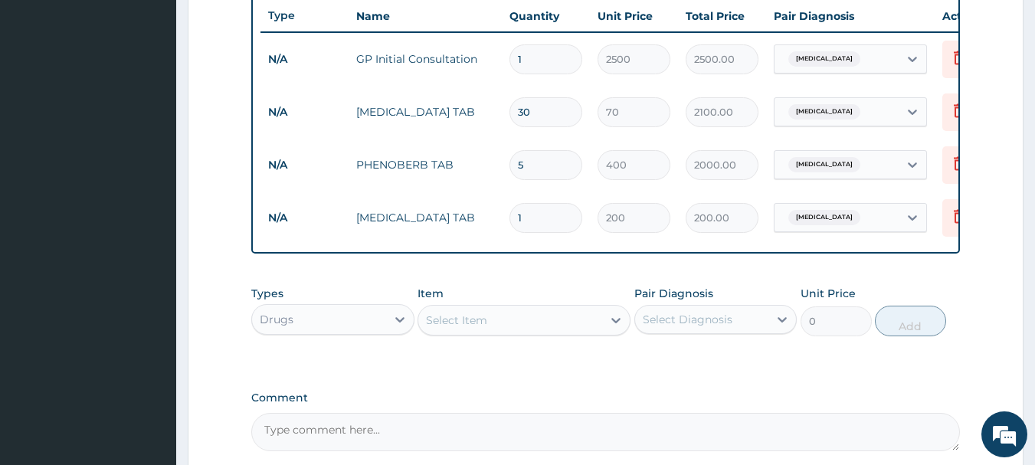
type input "10"
type input "2000.00"
type input "10"
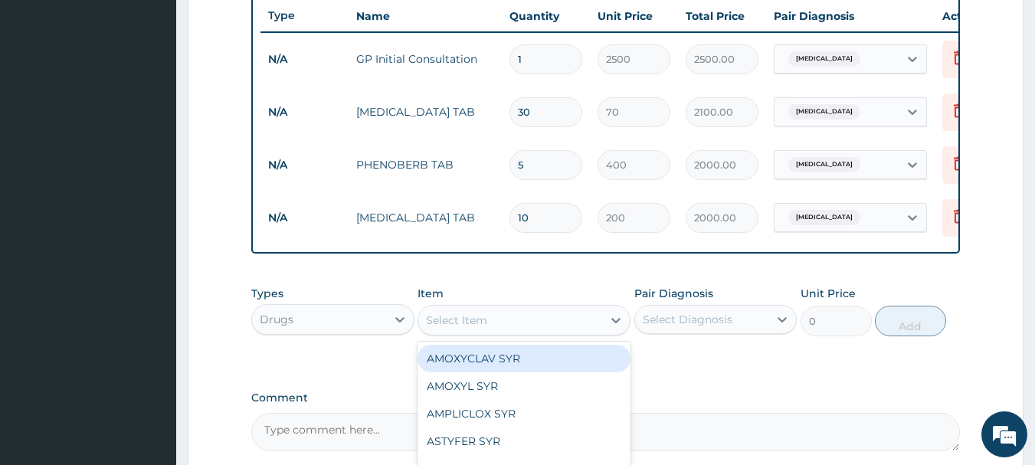
click at [484, 326] on div "Select Item" at bounding box center [456, 319] width 61 height 15
type input "FANS"
click at [482, 372] on div "FANSIDER" at bounding box center [523, 359] width 213 height 28
type input "200"
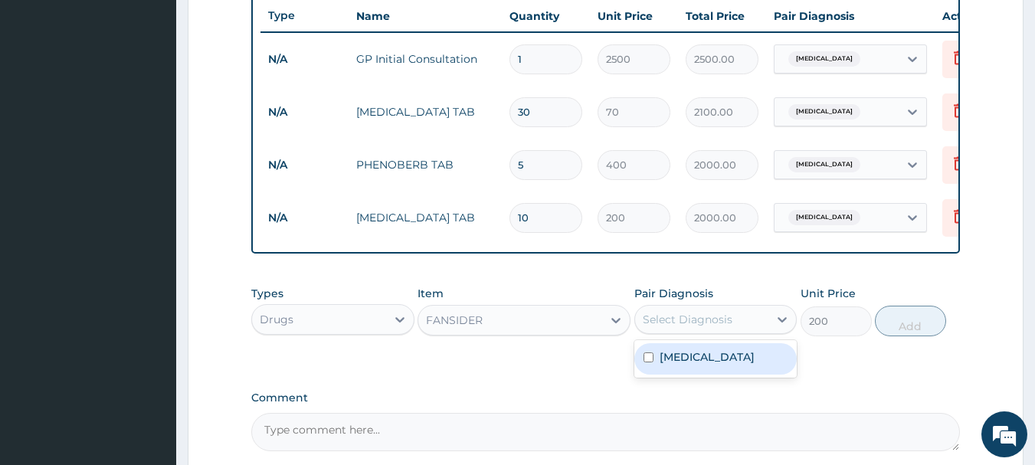
click at [715, 323] on div "Select Diagnosis" at bounding box center [687, 319] width 90 height 15
click at [709, 364] on label "Cervical incompetence" at bounding box center [706, 356] width 95 height 15
checkbox input "true"
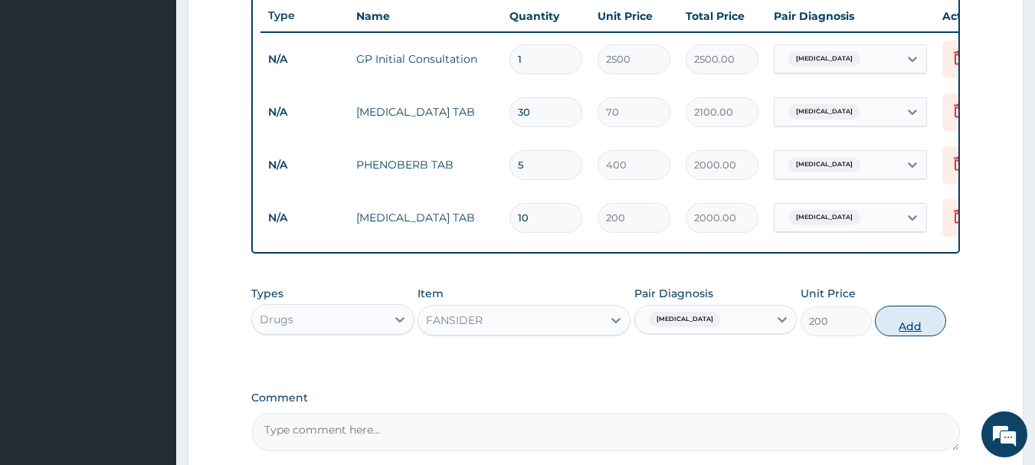
click at [902, 325] on button "Add" at bounding box center [910, 321] width 71 height 31
type input "0"
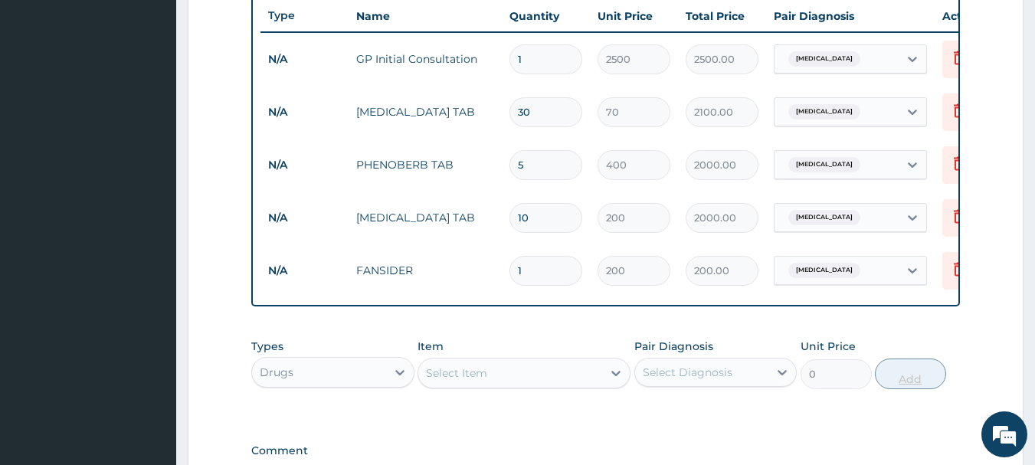
type input "2"
type input "400.00"
type input "3"
type input "600.00"
click at [809, 432] on div "PA Code / Prescription Code Enter Code(Secondary Care Only) Encounter Date 09-0…" at bounding box center [605, 36] width 709 height 936
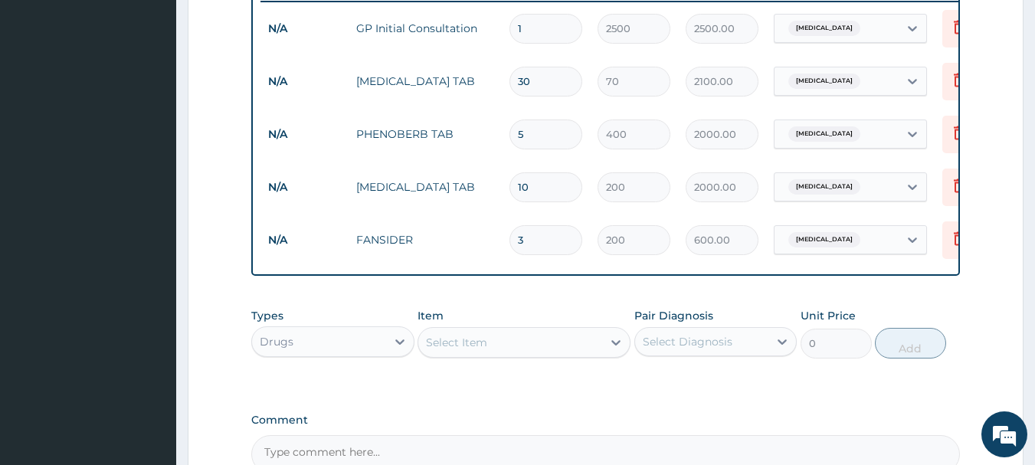
scroll to position [790, 0]
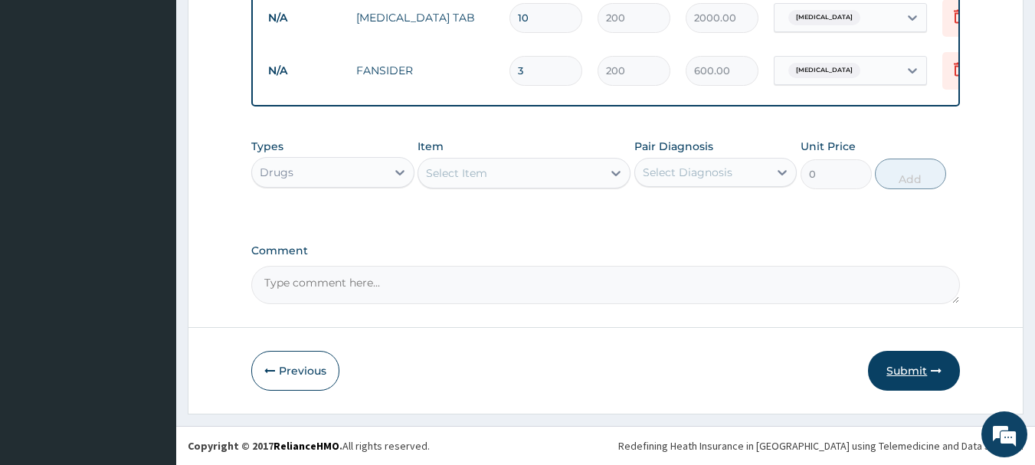
click at [914, 364] on button "Submit" at bounding box center [914, 371] width 92 height 40
